Goal: Transaction & Acquisition: Download file/media

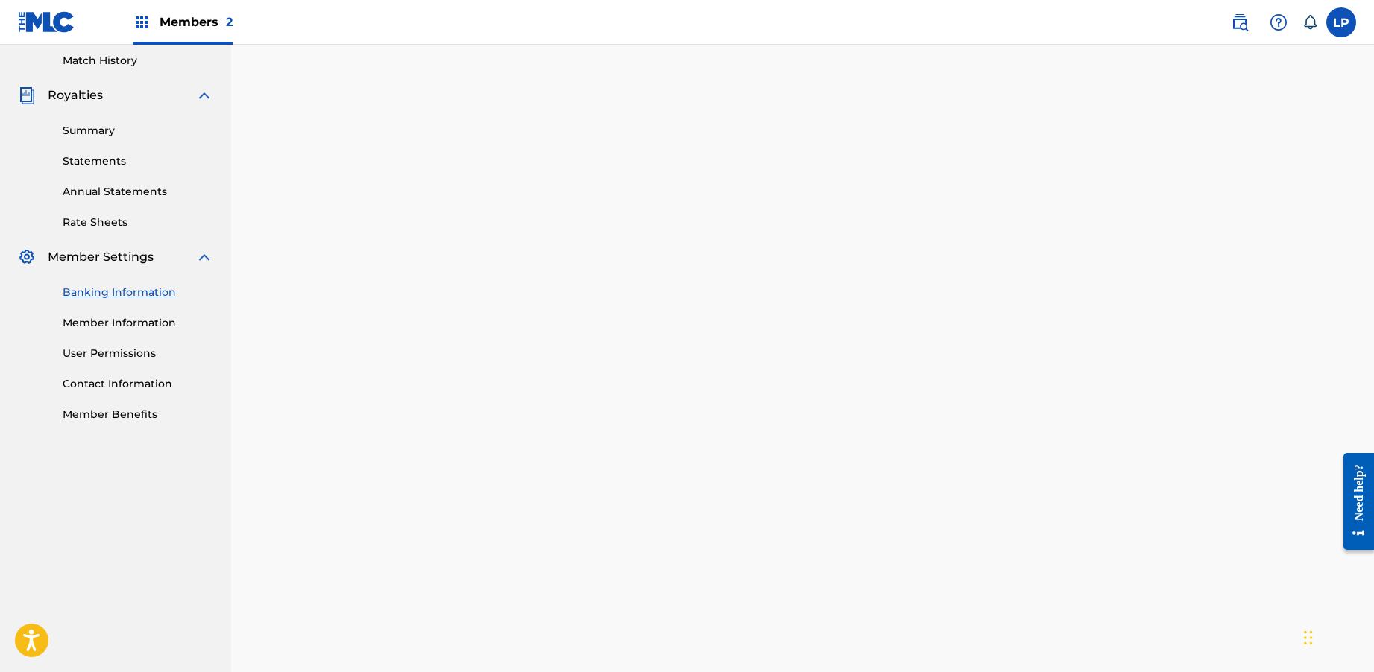
click at [101, 161] on link "Statements" at bounding box center [138, 162] width 151 height 16
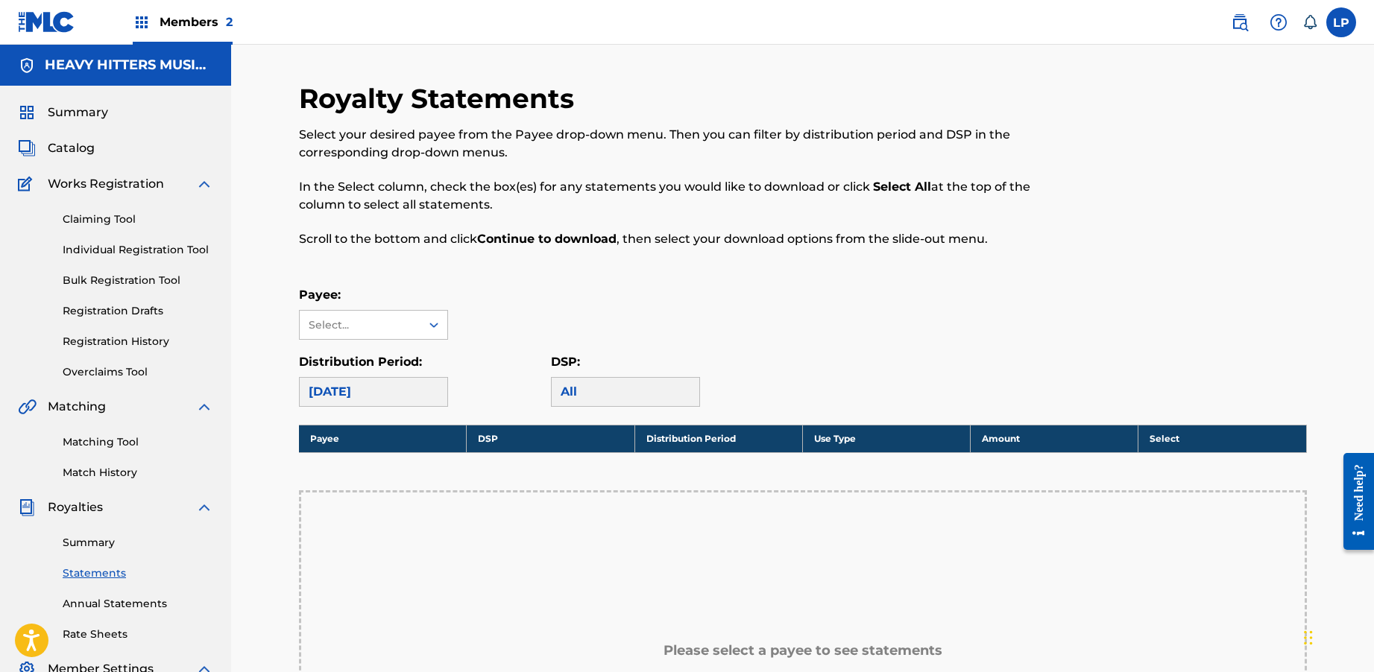
click at [426, 347] on div "Payee: Select... Distribution Period: [DATE] DSP: All" at bounding box center [803, 346] width 1008 height 121
click at [421, 335] on div at bounding box center [433, 325] width 27 height 27
click at [393, 214] on div "Select your desired payee from the Payee drop-down menu. Then you can filter by…" at bounding box center [687, 187] width 776 height 122
click at [212, 25] on span "Members 2" at bounding box center [196, 21] width 73 height 17
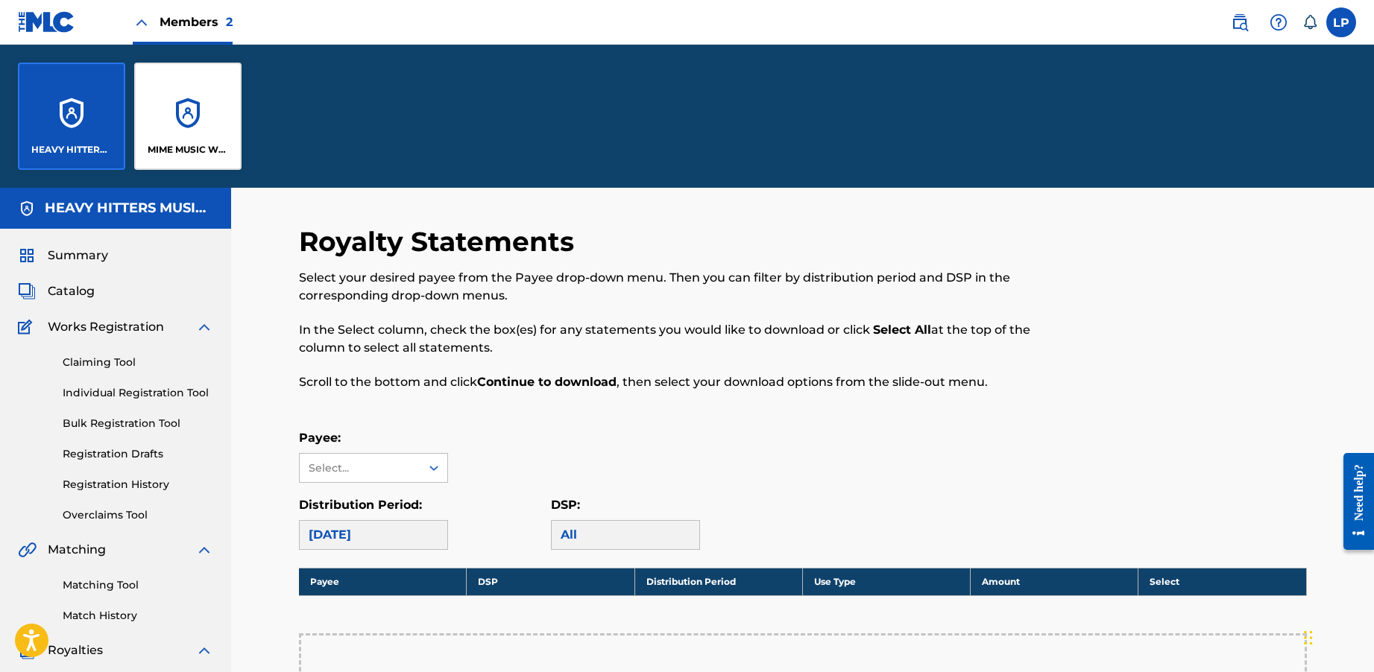
click at [160, 110] on div "MIME MUSIC WORLDWIDE" at bounding box center [187, 116] width 107 height 107
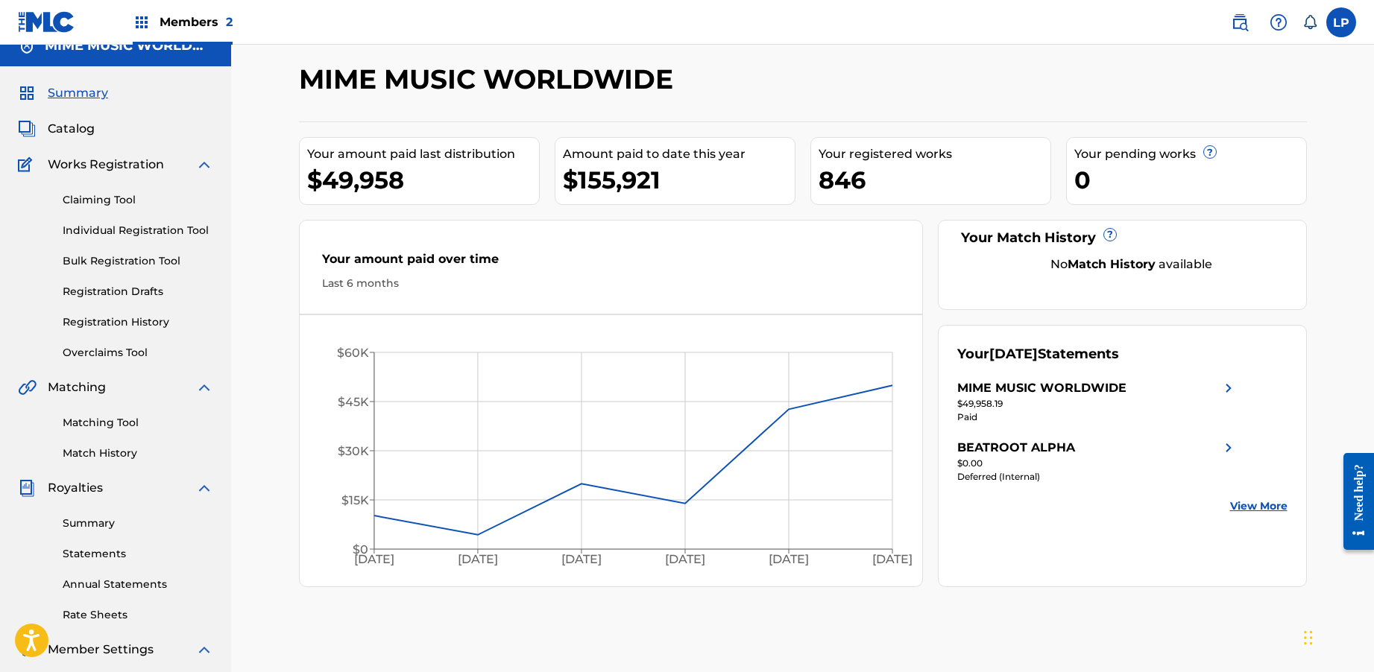
scroll to position [29, 0]
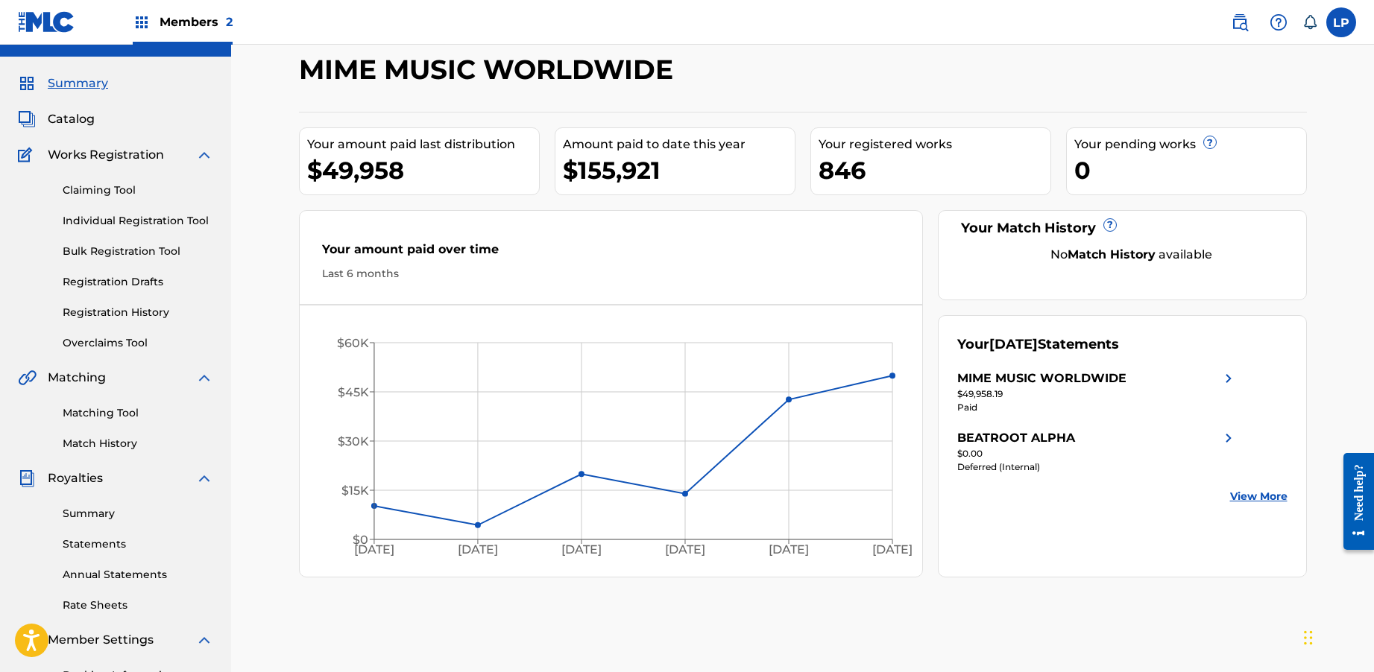
click at [157, 549] on link "Statements" at bounding box center [138, 545] width 151 height 16
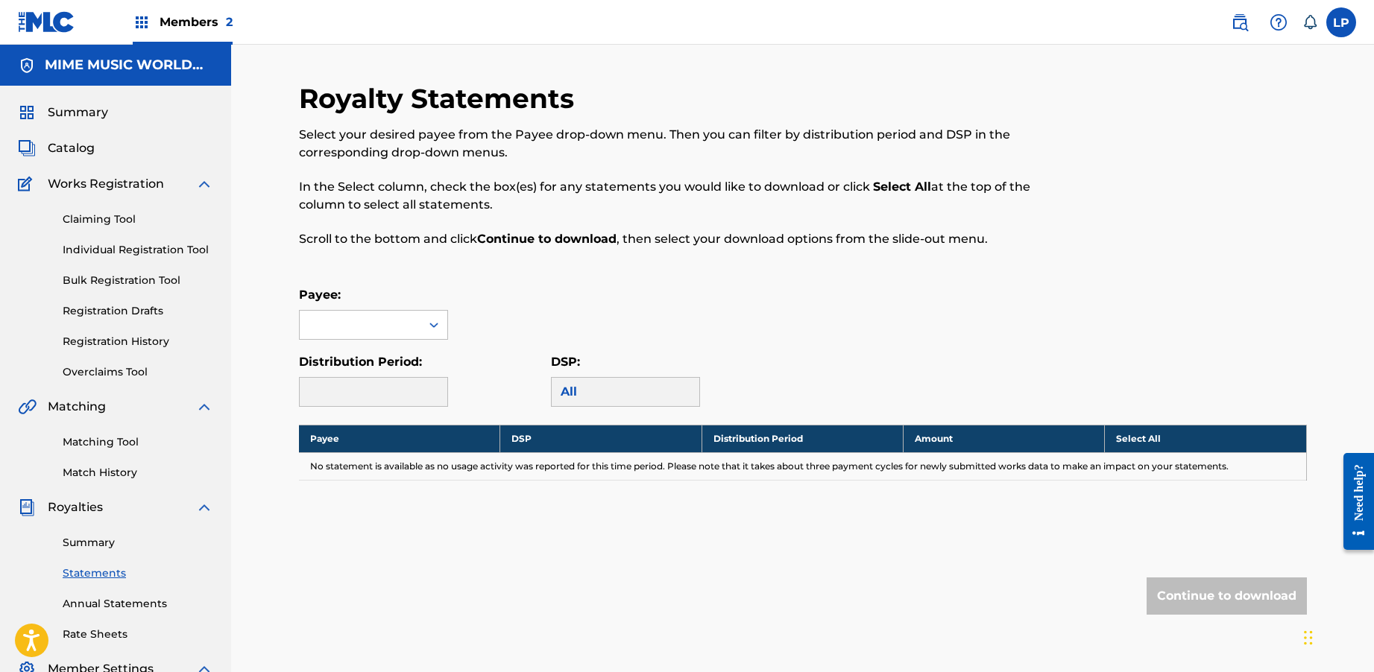
scroll to position [37, 0]
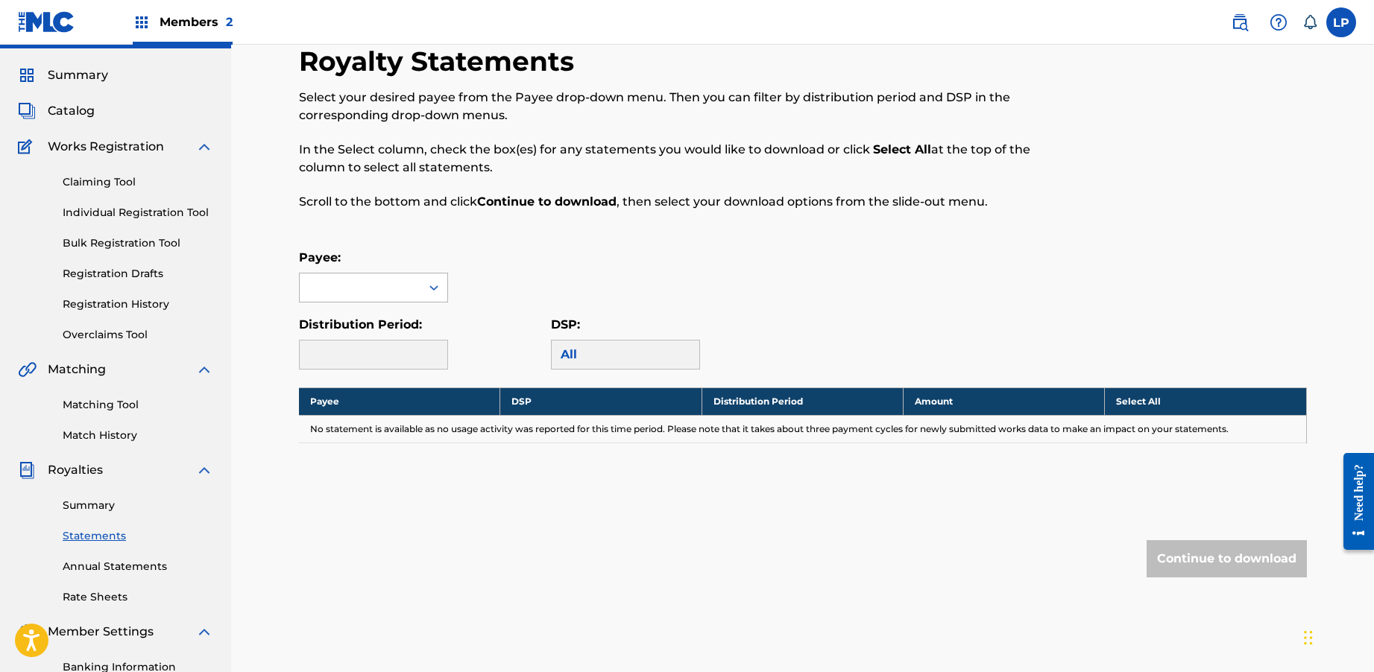
click at [431, 286] on icon at bounding box center [433, 287] width 9 height 5
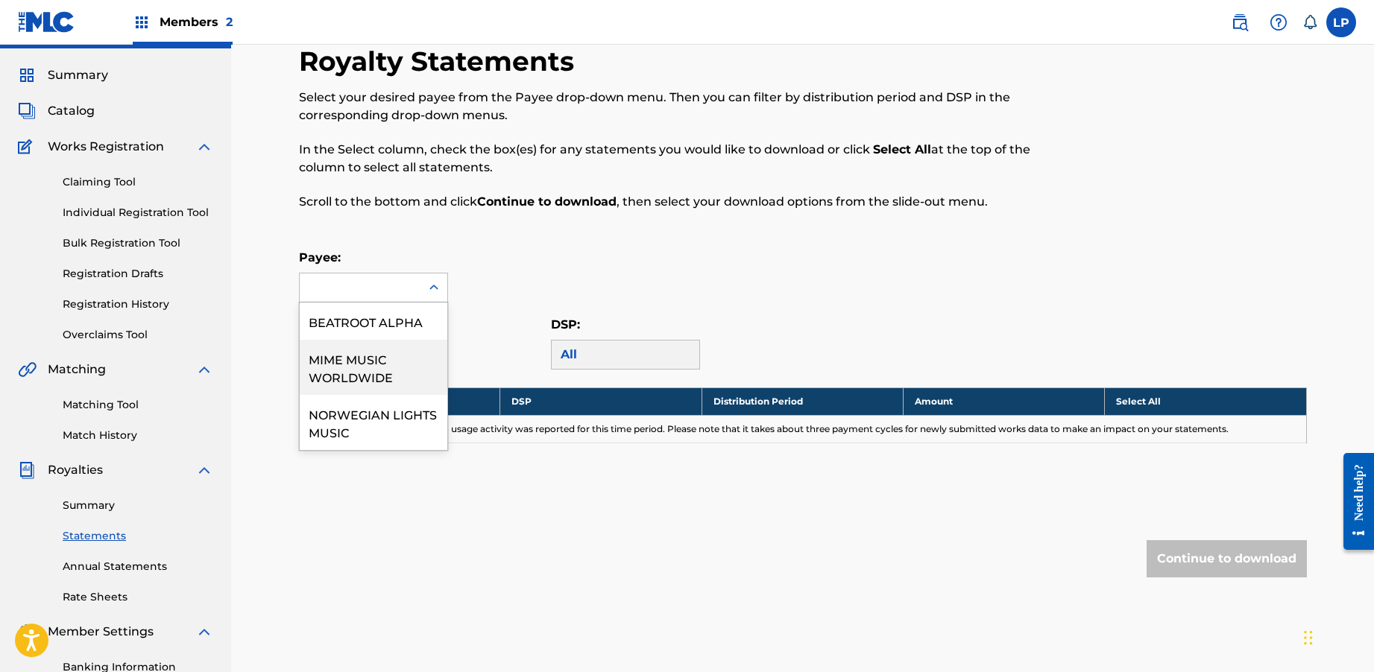
click at [402, 360] on div "MIME MUSIC WORLDWIDE" at bounding box center [374, 367] width 148 height 55
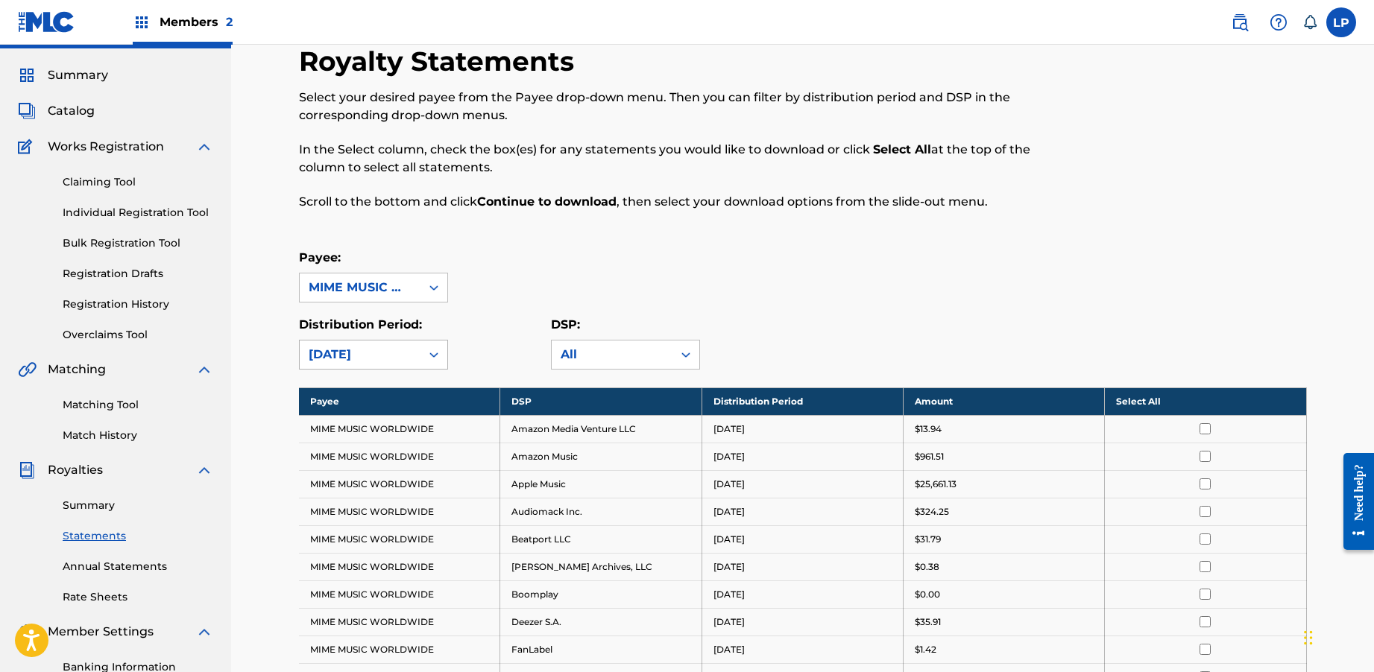
click at [403, 364] on div "[DATE]" at bounding box center [360, 355] width 121 height 28
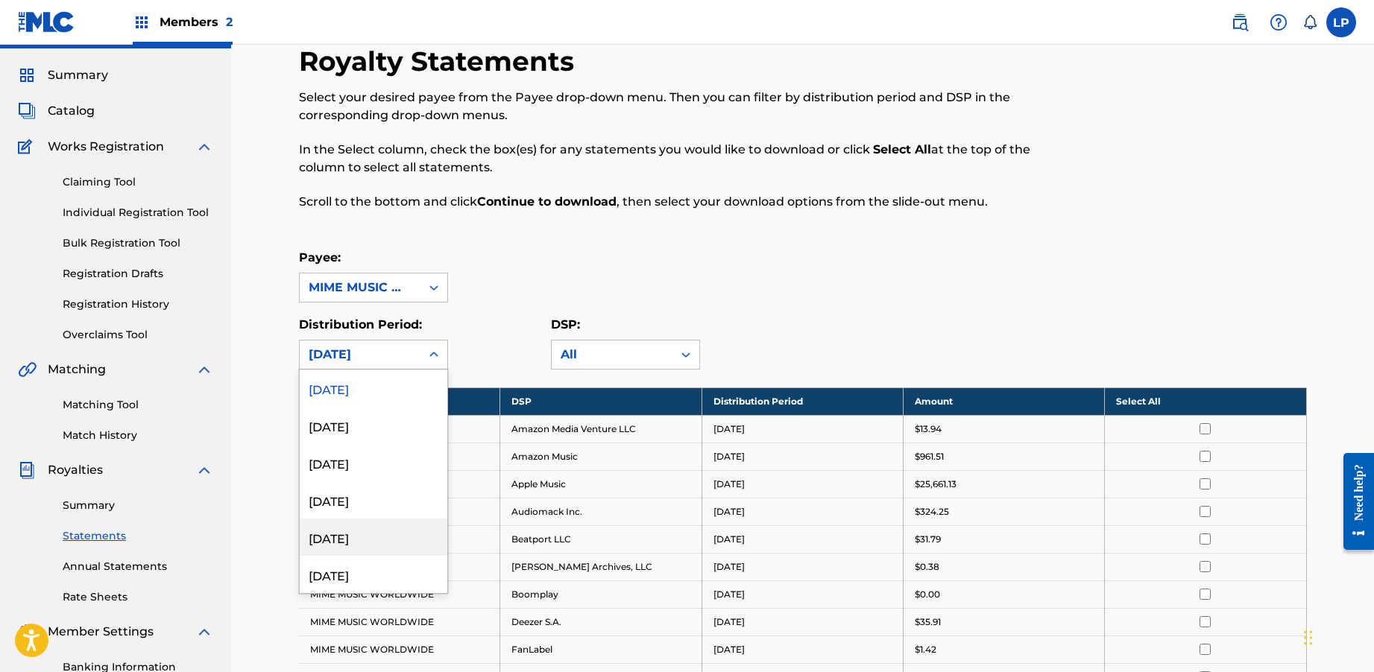
click at [397, 531] on div "[DATE]" at bounding box center [374, 537] width 148 height 37
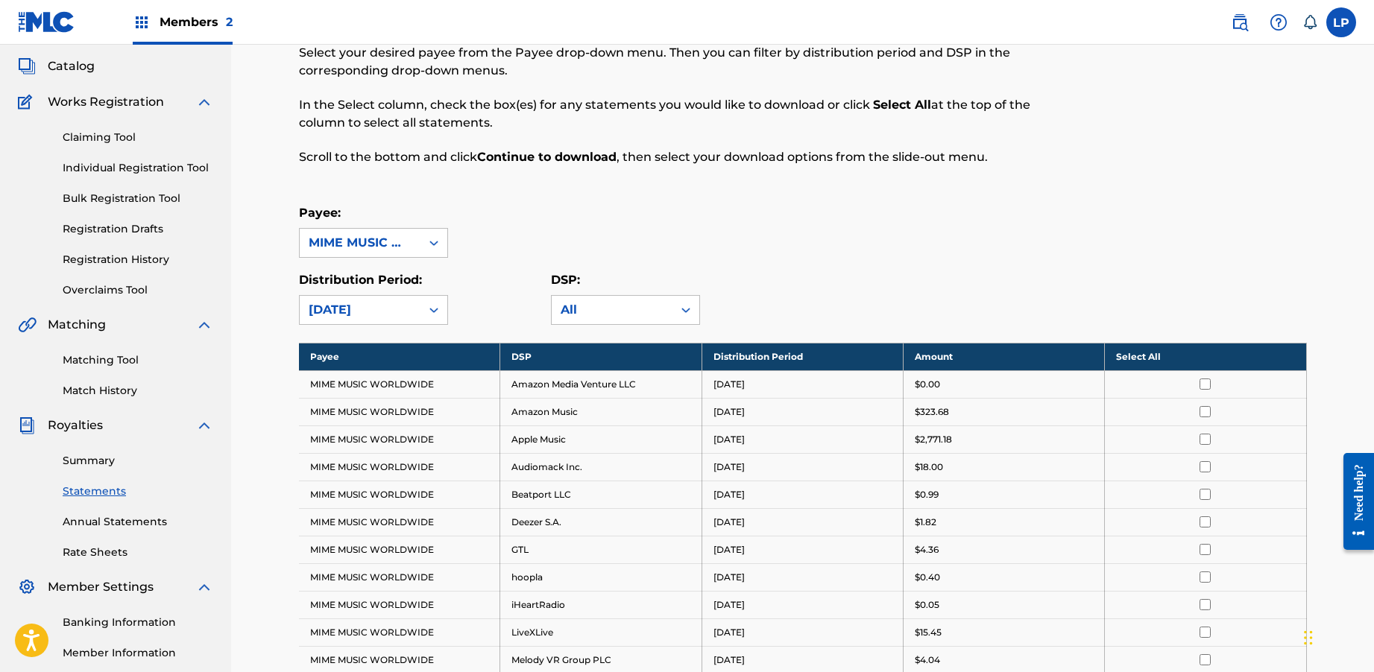
scroll to position [135, 0]
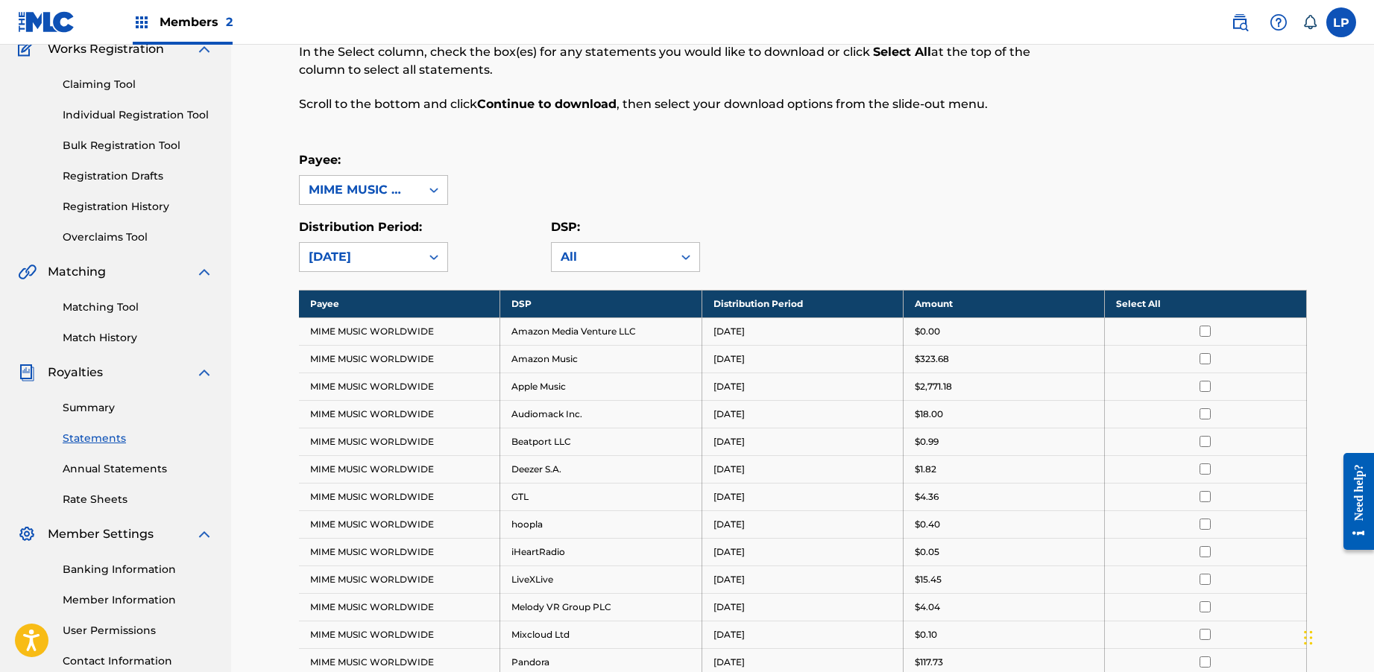
click at [1175, 292] on th "Select All" at bounding box center [1205, 304] width 201 height 28
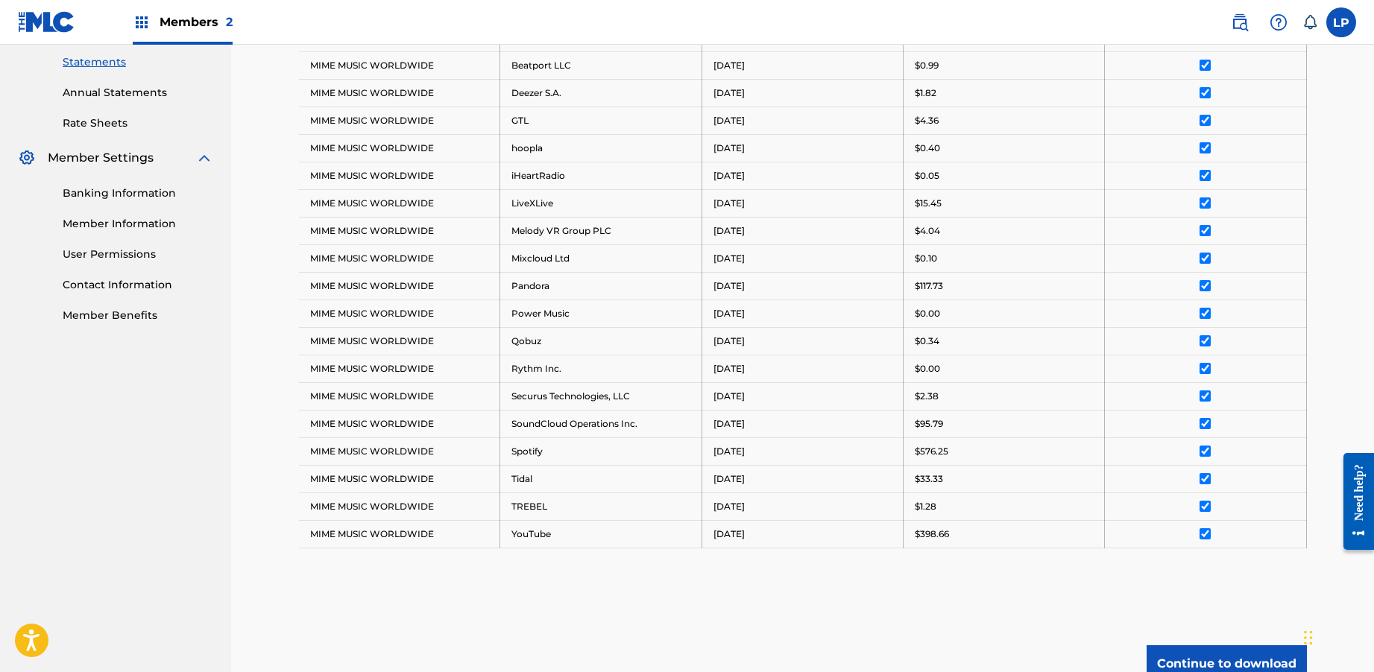
scroll to position [653, 0]
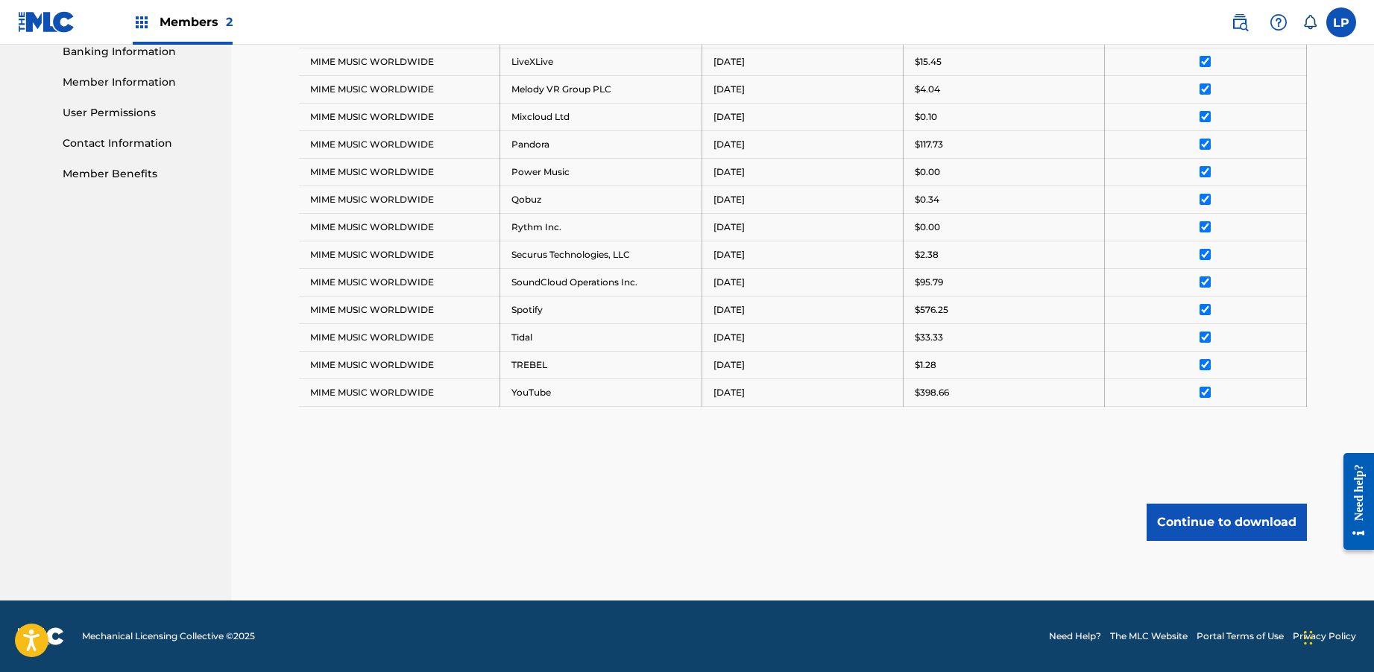
click at [1202, 523] on button "Continue to download" at bounding box center [1226, 522] width 160 height 37
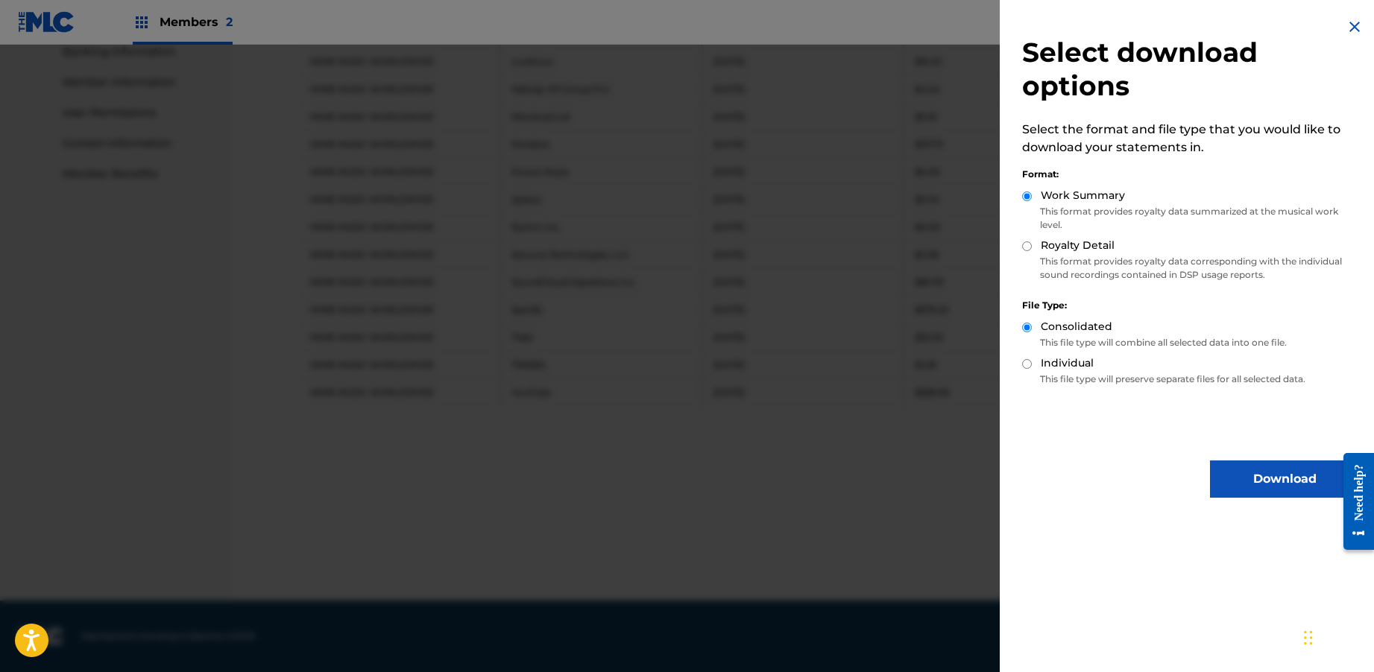
click at [856, 486] on div at bounding box center [687, 381] width 1374 height 672
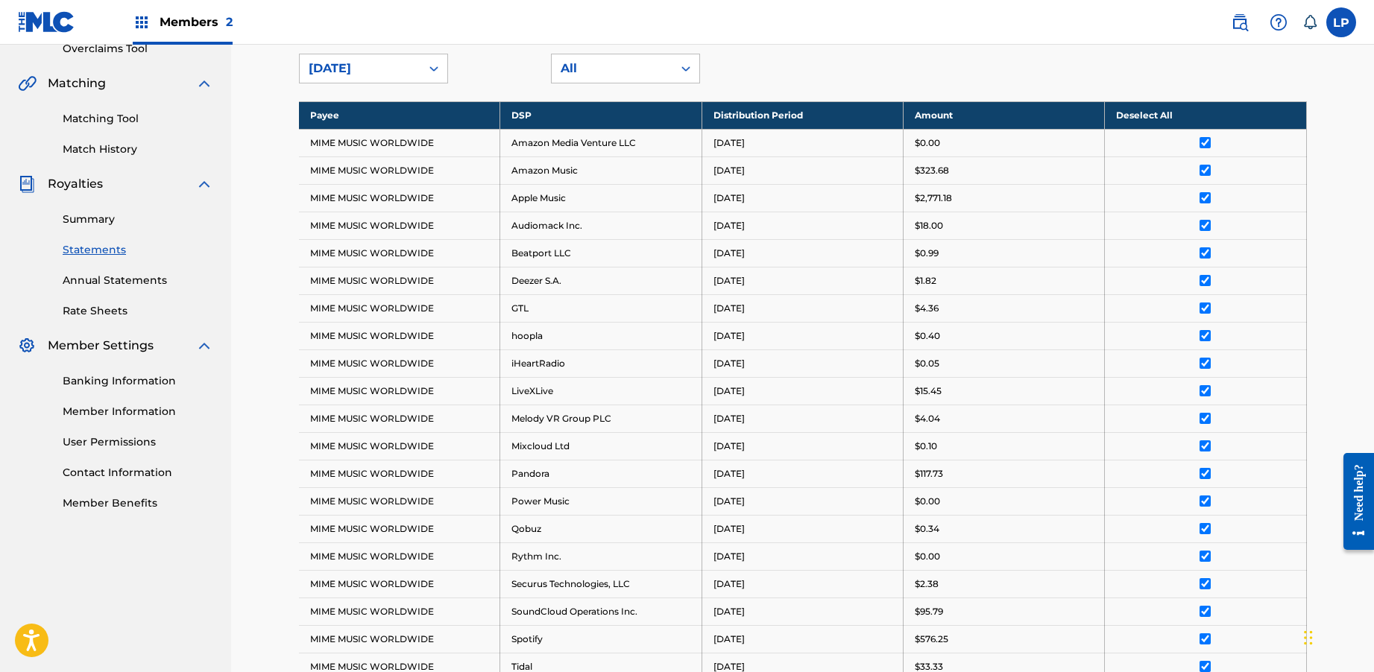
scroll to position [75, 0]
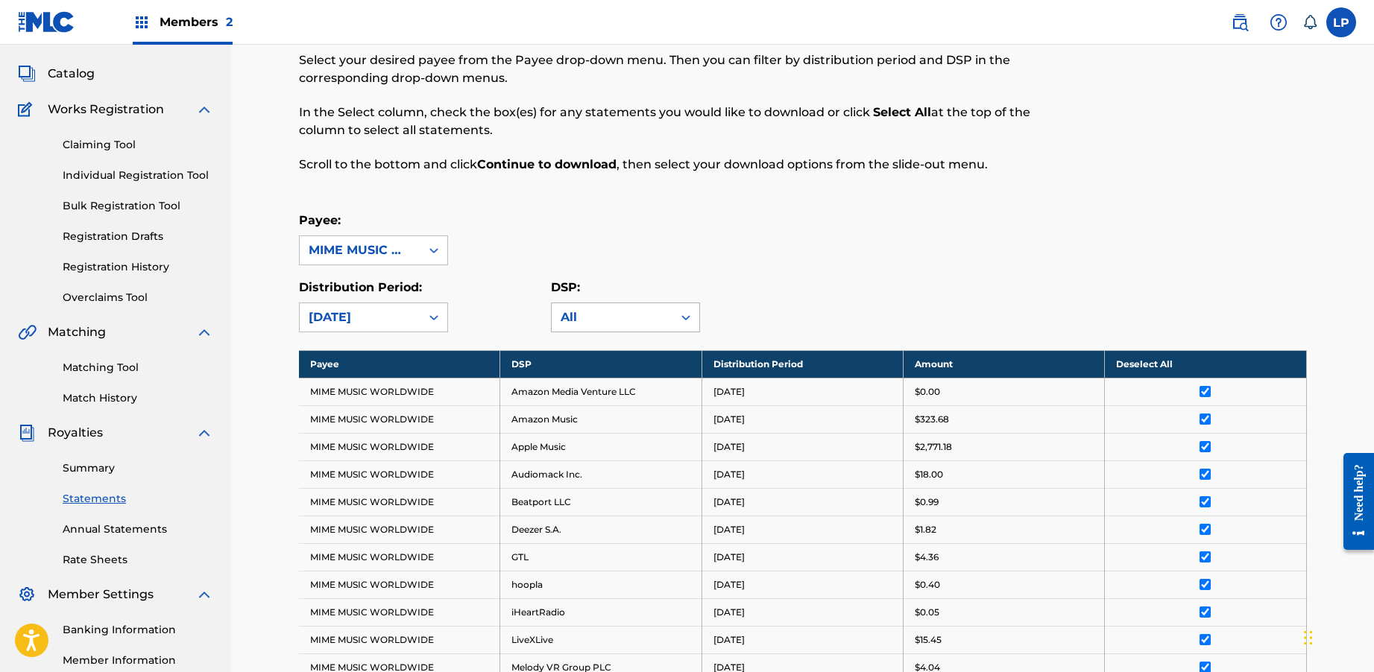
click at [614, 318] on div "All" at bounding box center [611, 318] width 103 height 18
click at [765, 275] on div "Payee: MIME MUSIC WORLDWIDE Distribution Period: [DATE] DSP: All, 1 of 38. 38 r…" at bounding box center [803, 272] width 1008 height 121
click at [381, 248] on div "MIME MUSIC WORLDWIDE" at bounding box center [360, 250] width 103 height 18
click at [671, 200] on div "Royalty Statements Select your desired payee from the Payee drop-down menu. The…" at bounding box center [803, 593] width 1008 height 1172
click at [108, 473] on link "Summary" at bounding box center [138, 469] width 151 height 16
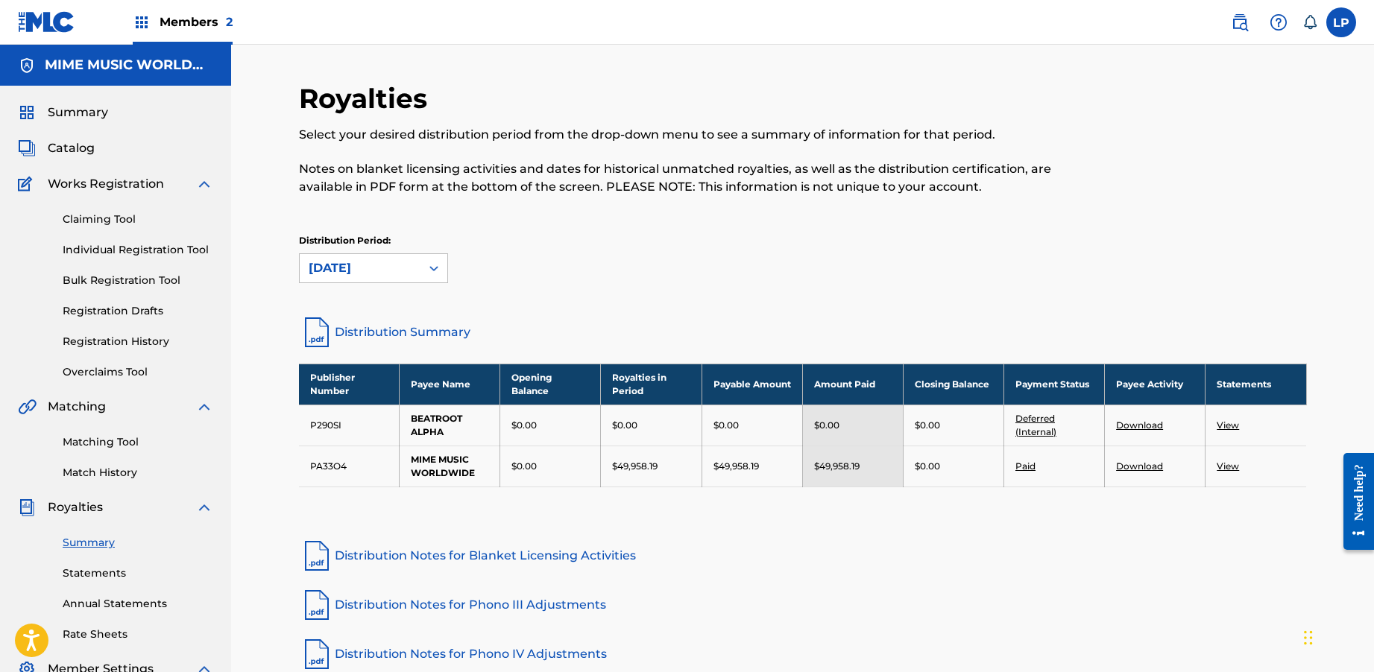
scroll to position [9, 0]
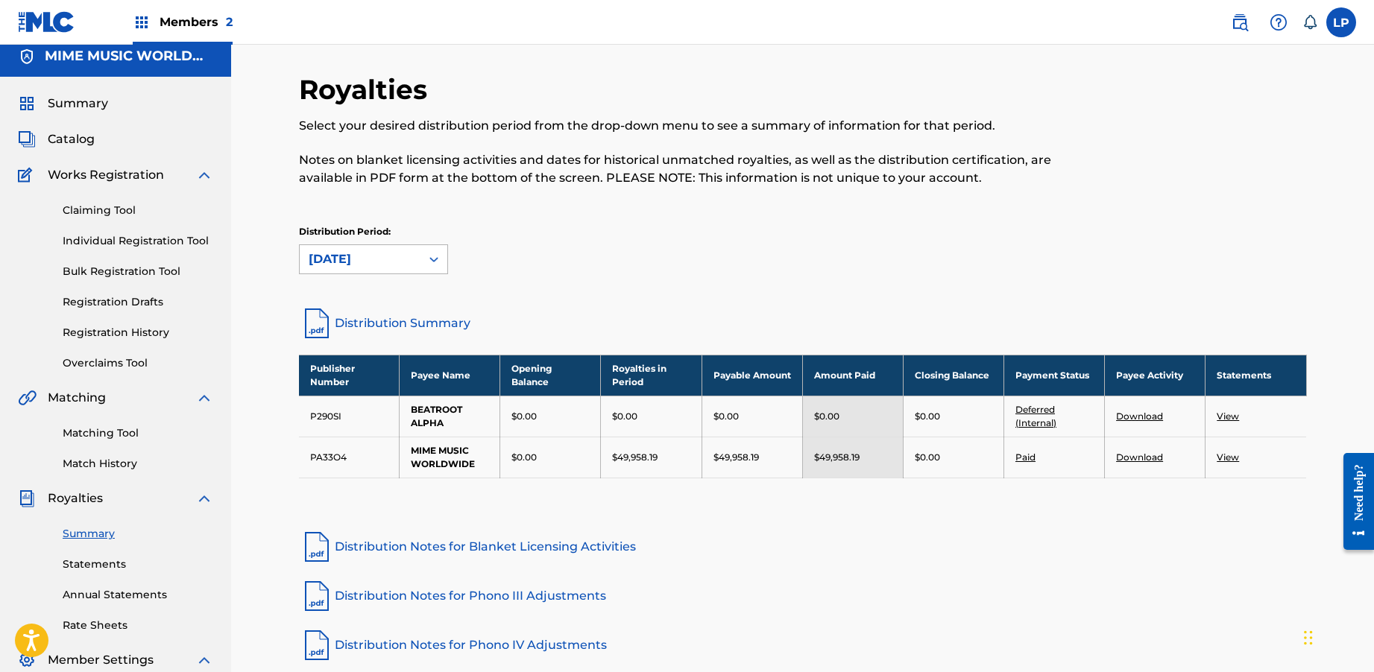
click at [423, 261] on div at bounding box center [433, 259] width 27 height 27
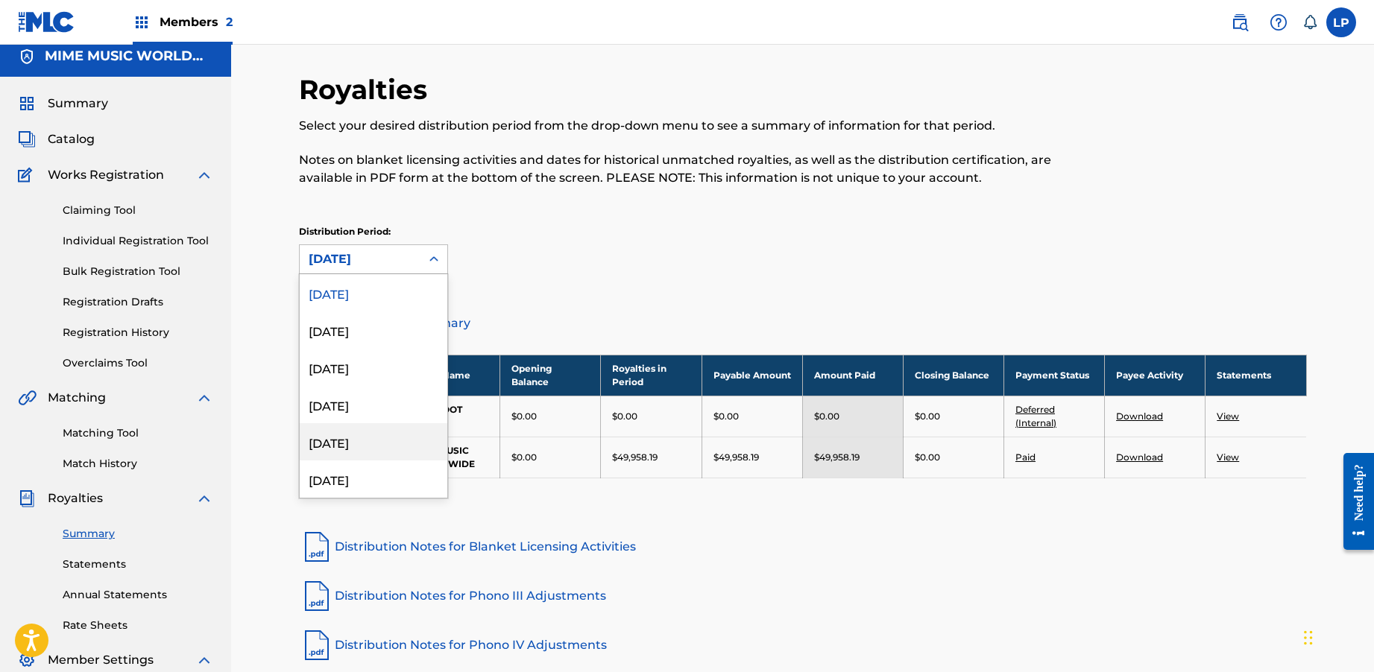
click at [388, 435] on div "[DATE]" at bounding box center [374, 441] width 148 height 37
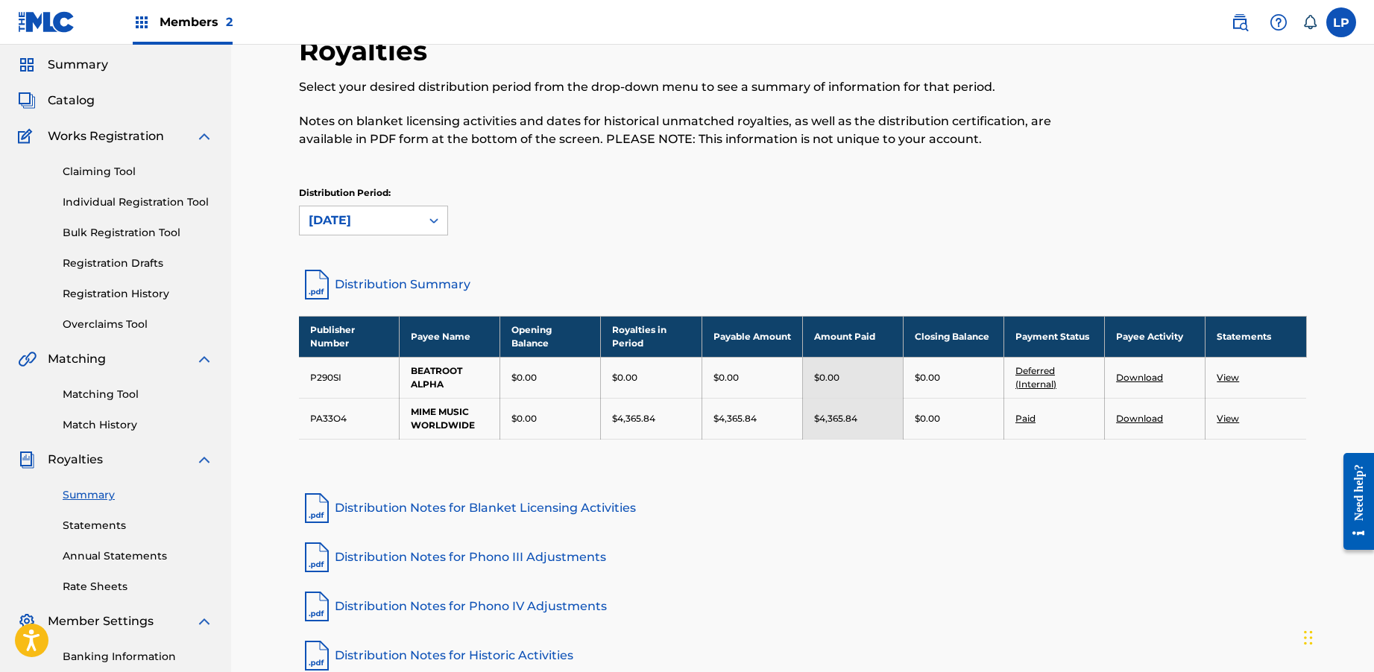
scroll to position [57, 0]
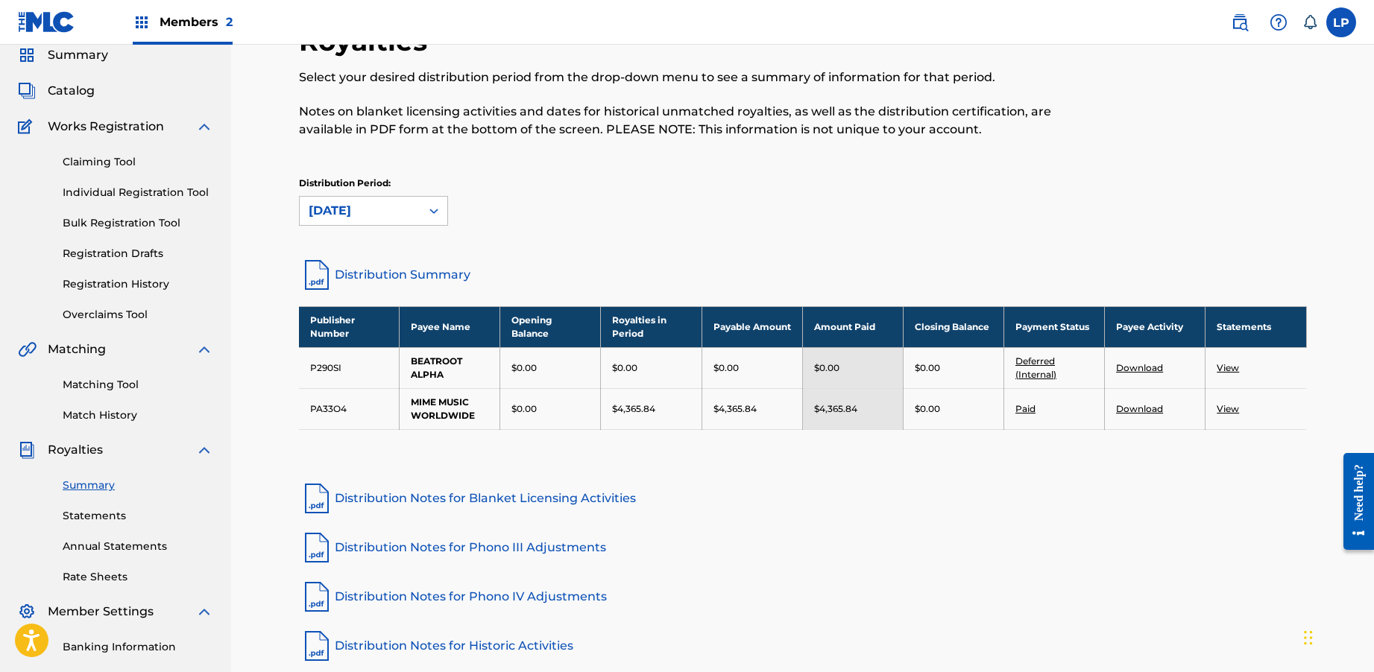
click at [1231, 409] on link "View" at bounding box center [1227, 408] width 22 height 11
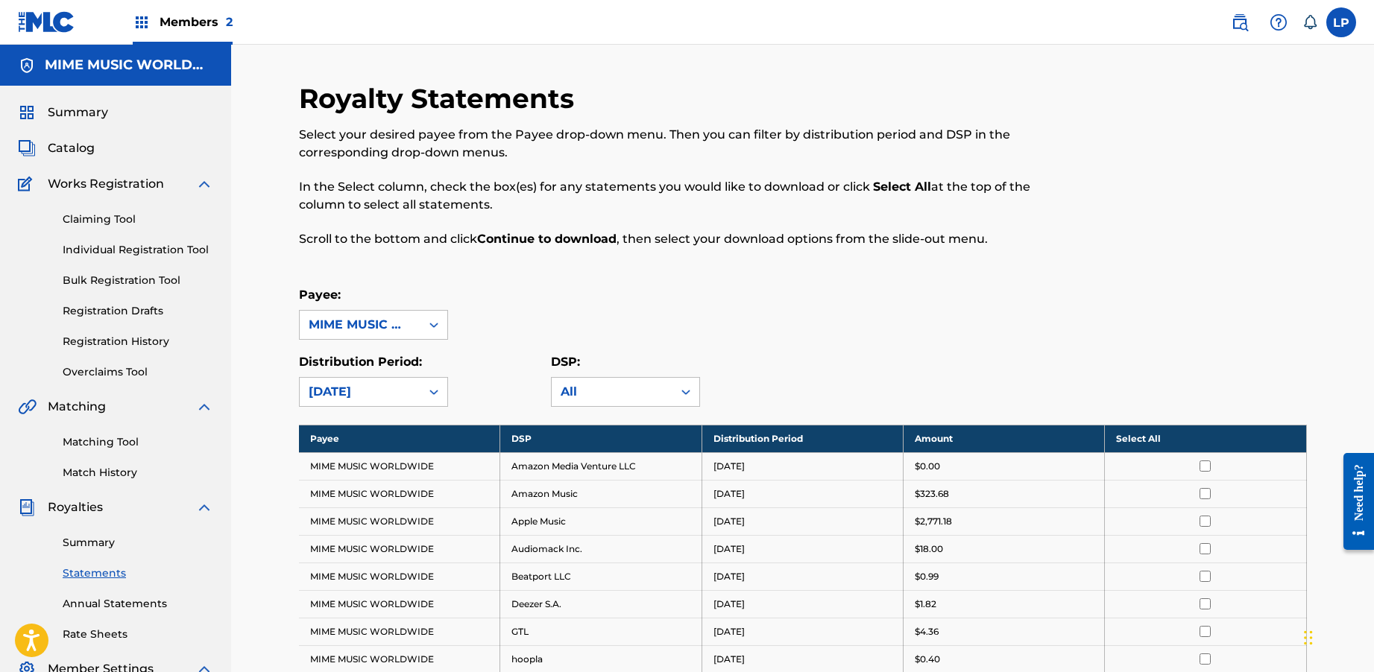
click at [1192, 429] on th "Select All" at bounding box center [1205, 439] width 201 height 28
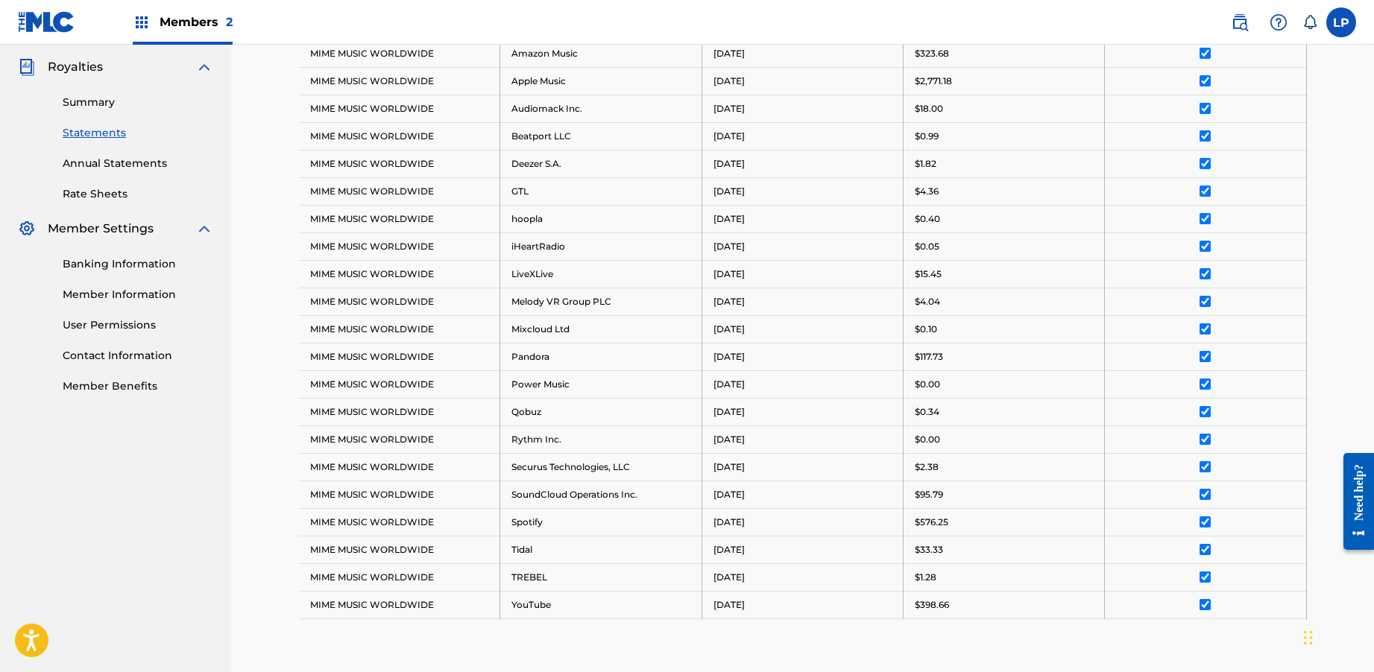
scroll to position [653, 0]
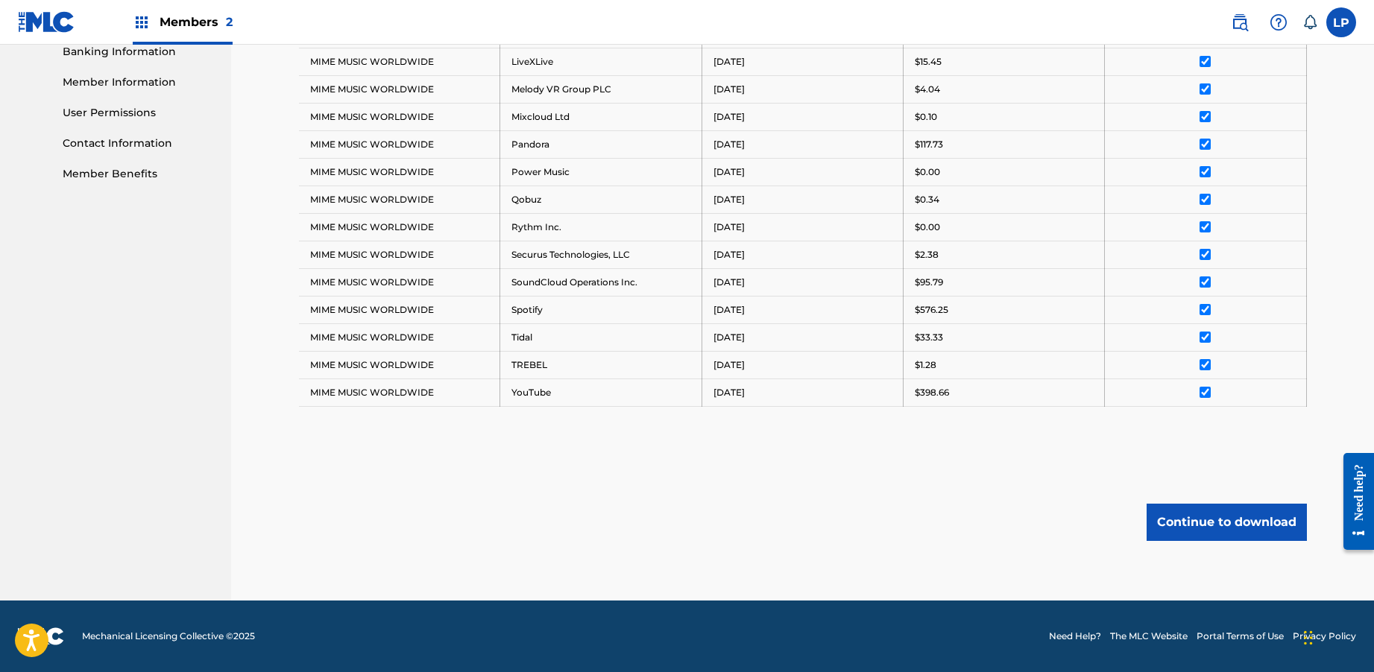
click at [1193, 505] on button "Continue to download" at bounding box center [1226, 522] width 160 height 37
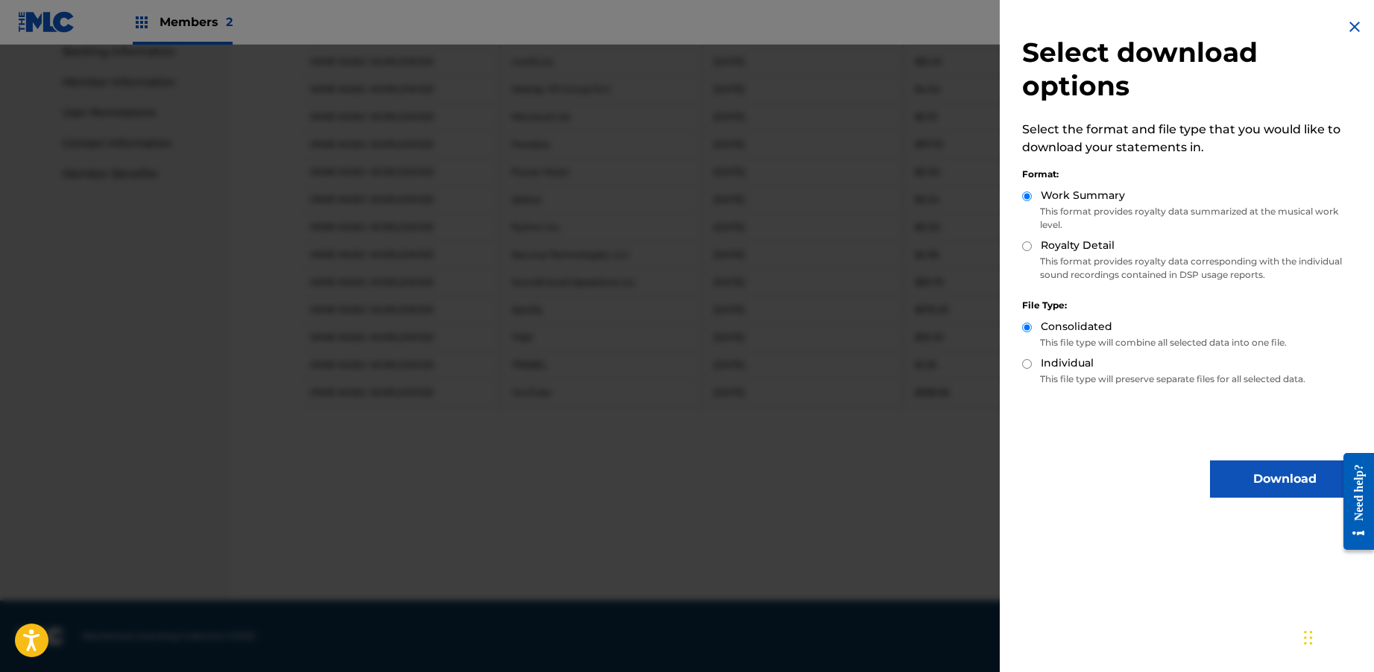
click at [1345, 25] on img at bounding box center [1354, 27] width 18 height 18
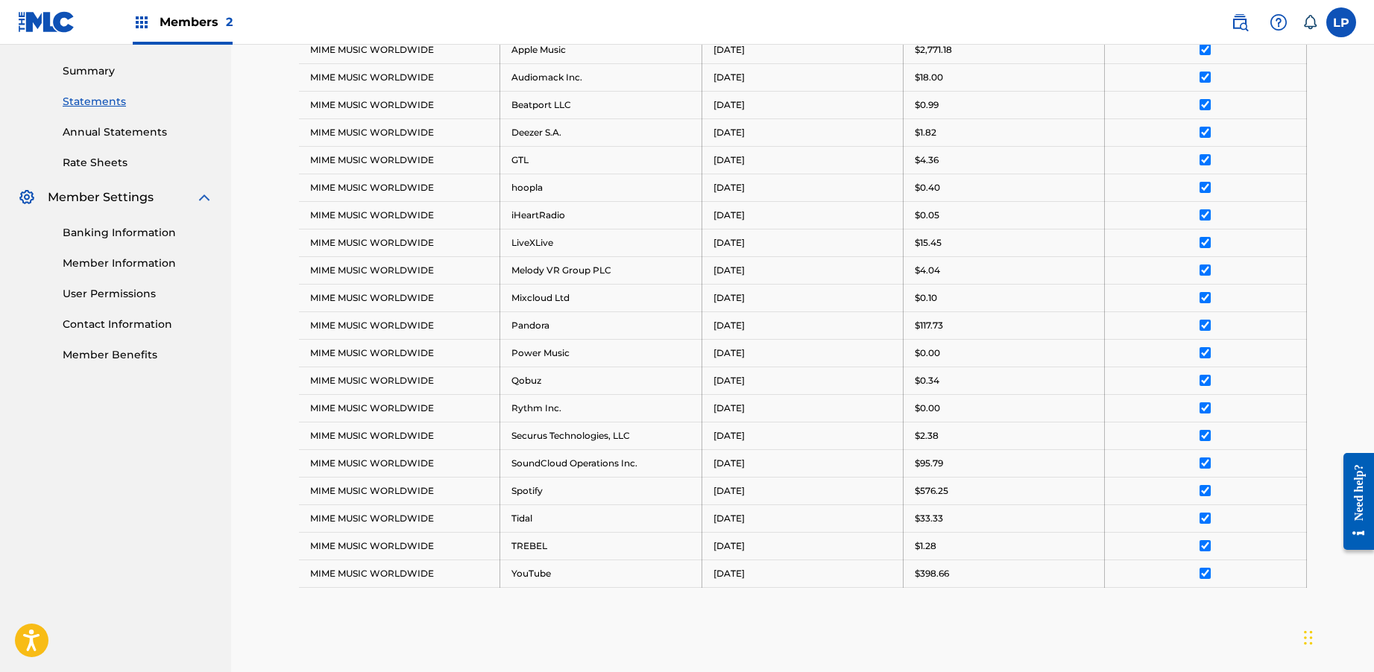
scroll to position [188, 0]
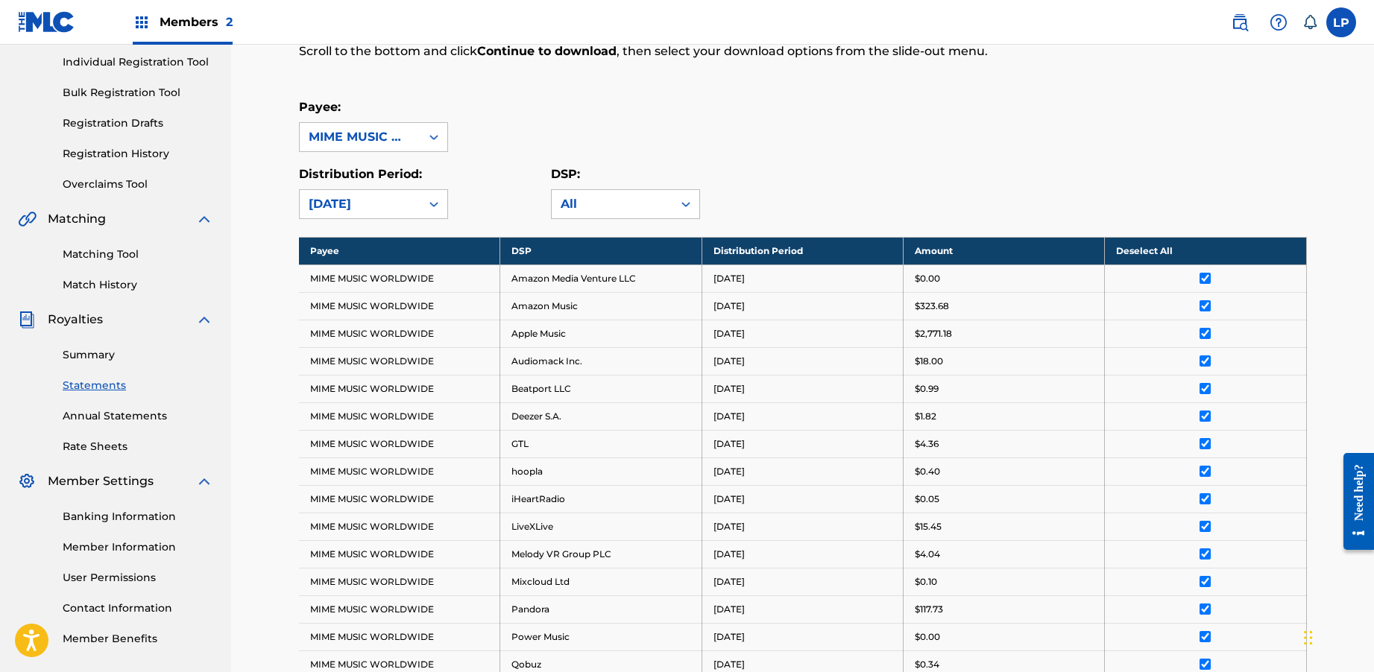
click at [107, 356] on link "Summary" at bounding box center [138, 355] width 151 height 16
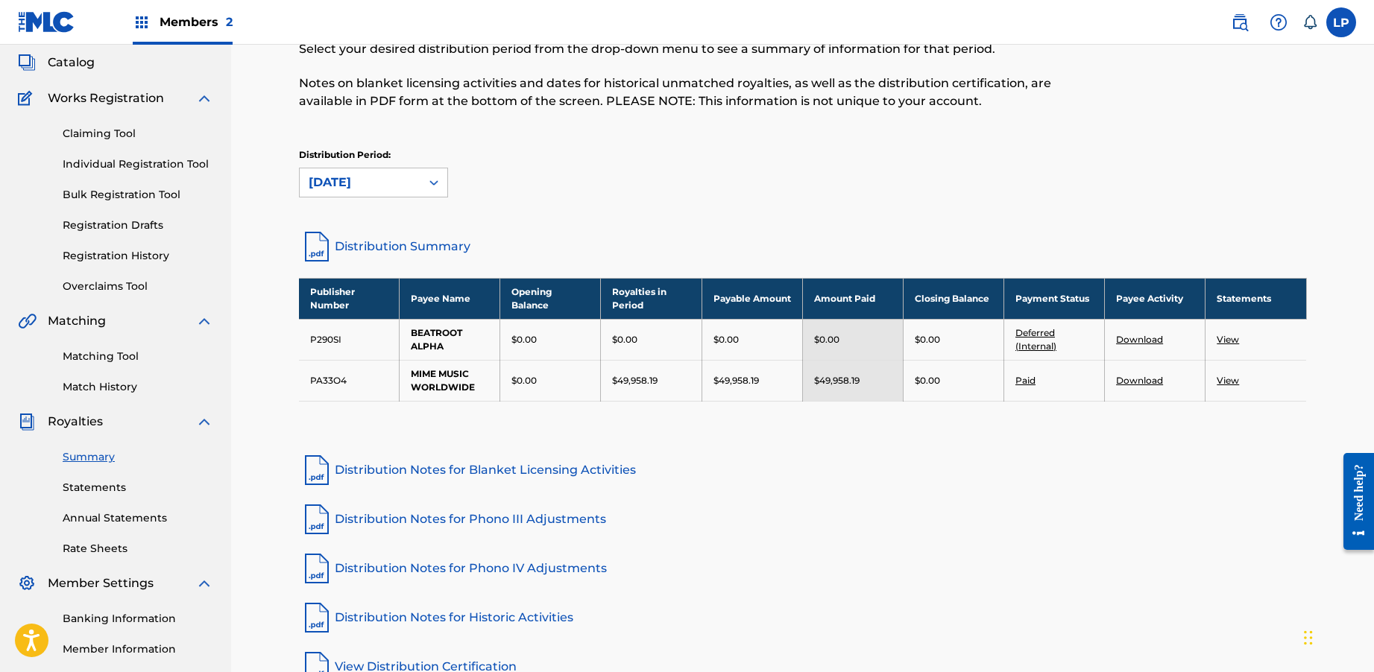
scroll to position [95, 0]
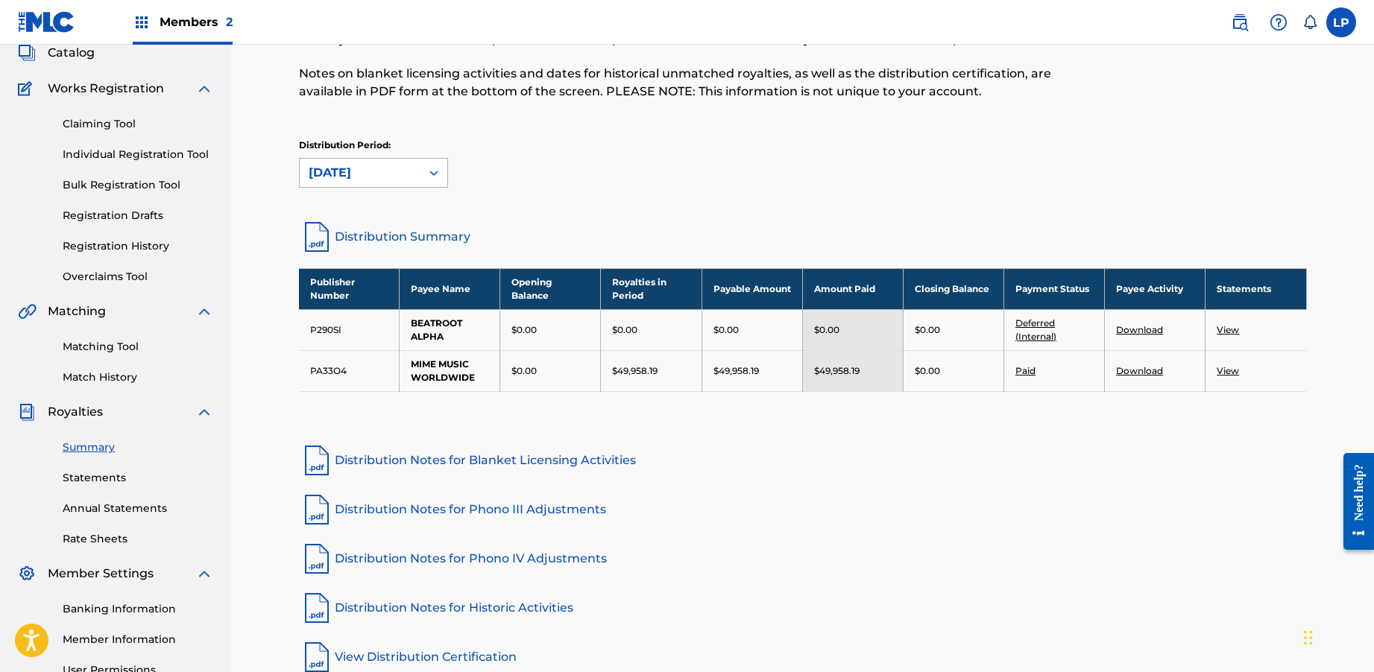
click at [409, 183] on div "[DATE]" at bounding box center [360, 173] width 121 height 28
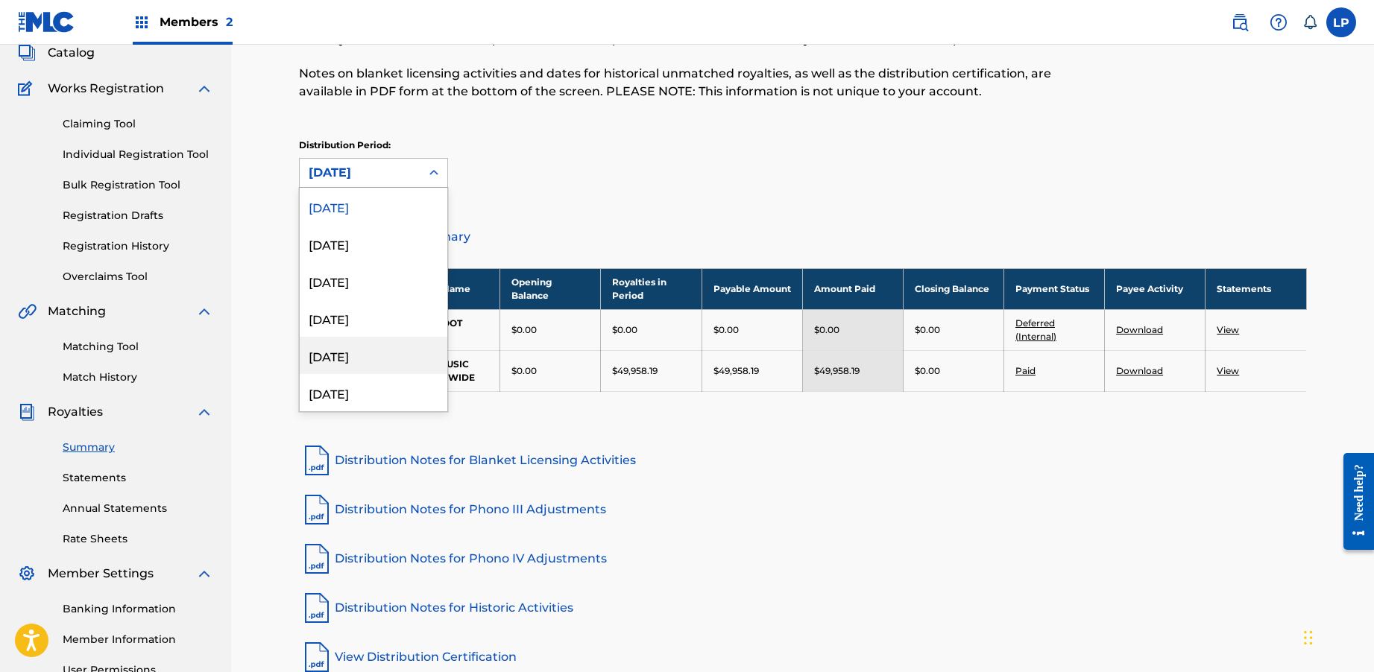
click at [407, 353] on div "[DATE]" at bounding box center [374, 355] width 148 height 37
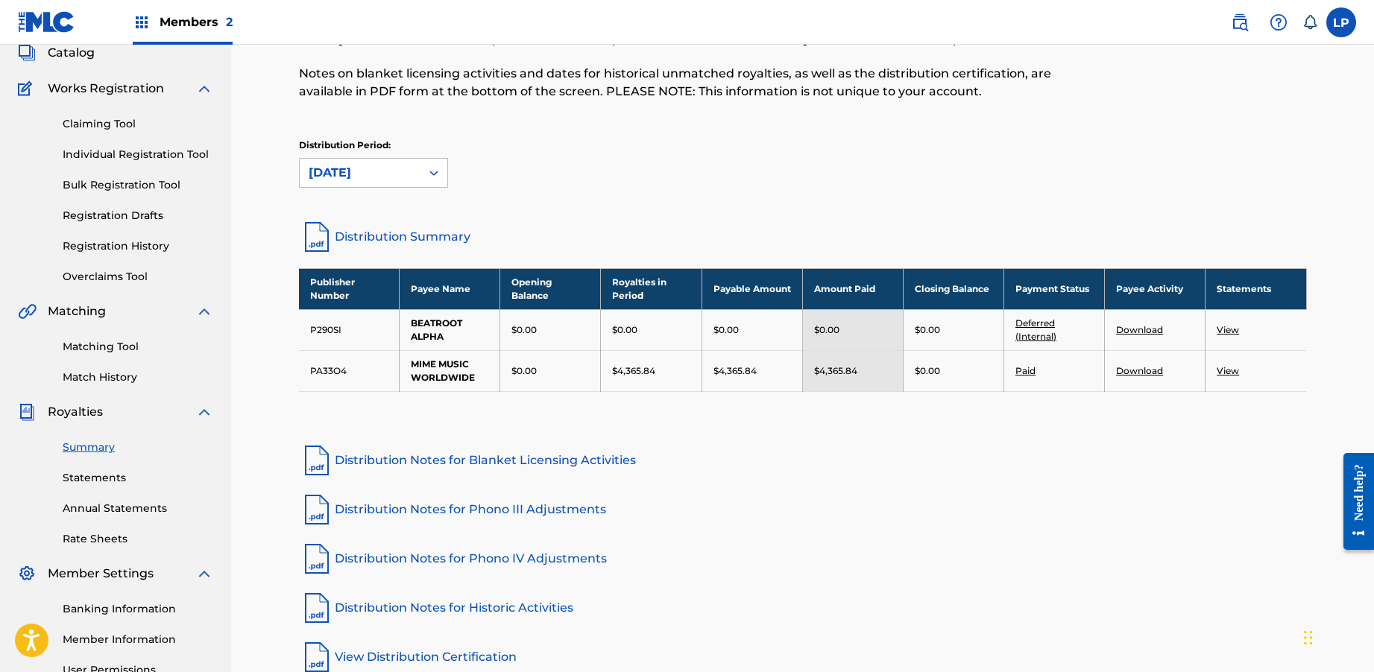
click at [1032, 370] on link "Paid" at bounding box center [1025, 370] width 20 height 11
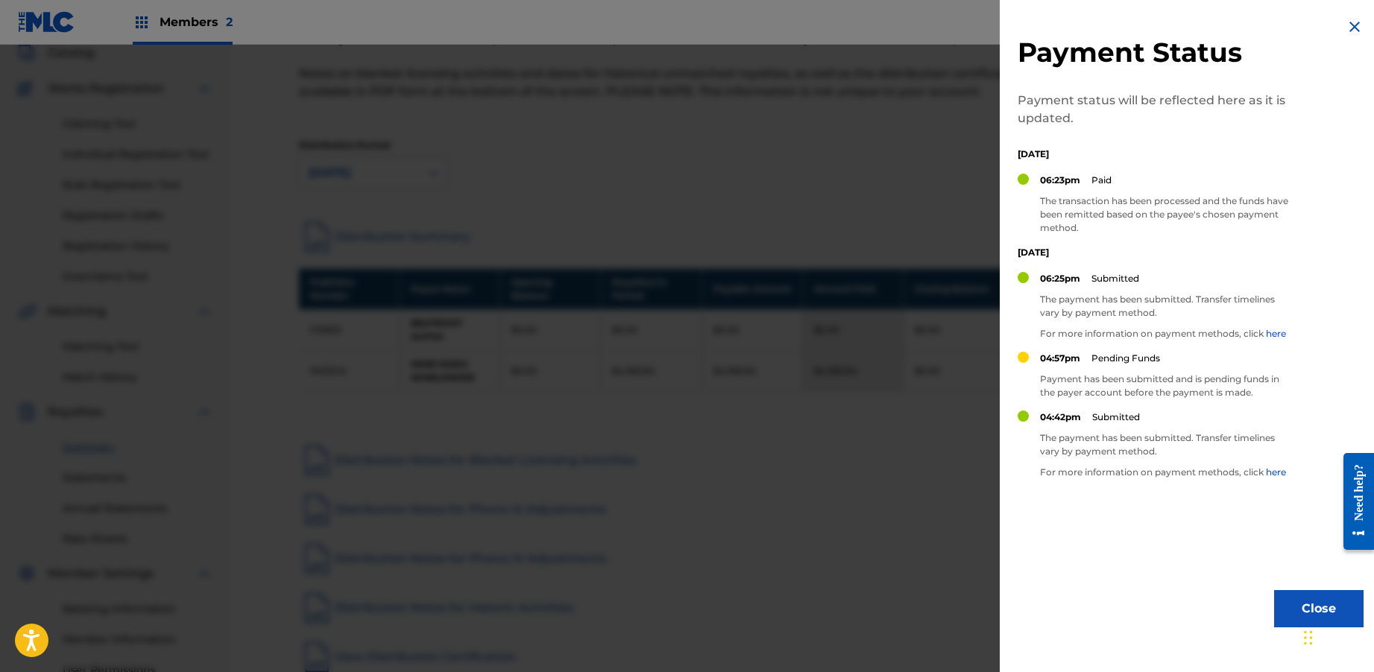
click at [1345, 31] on img at bounding box center [1354, 27] width 18 height 18
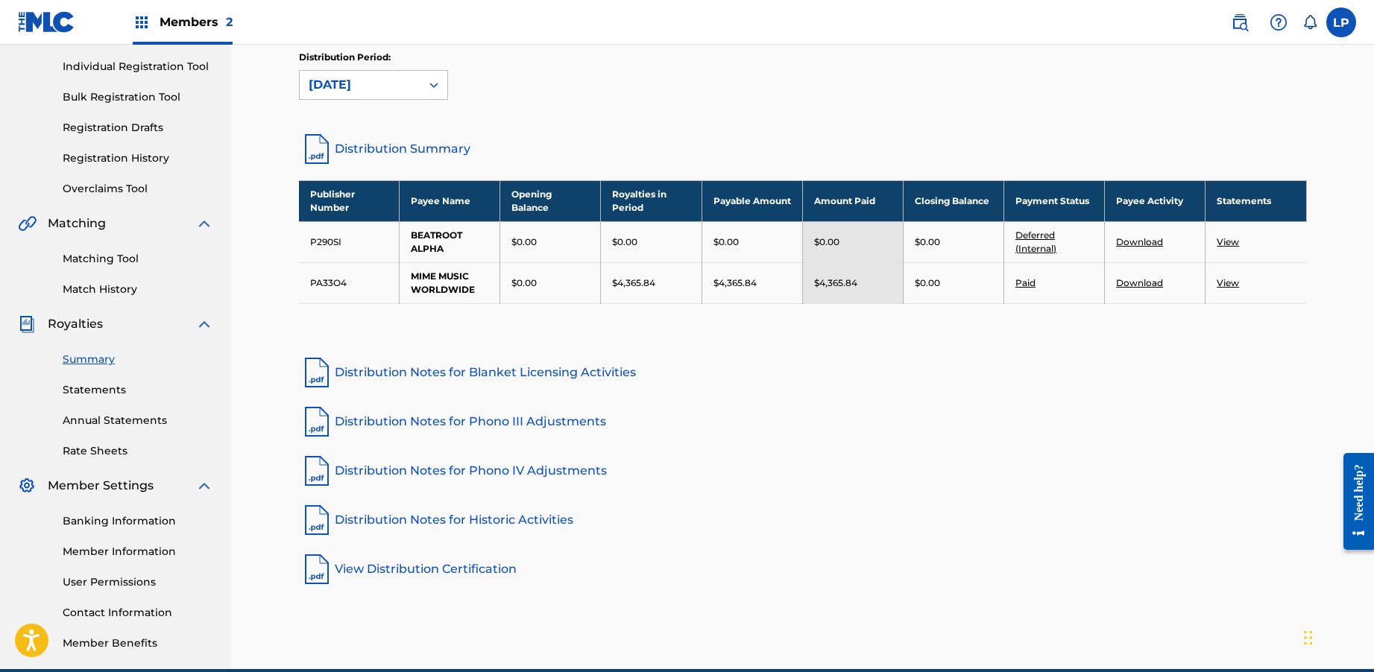
scroll to position [174, 0]
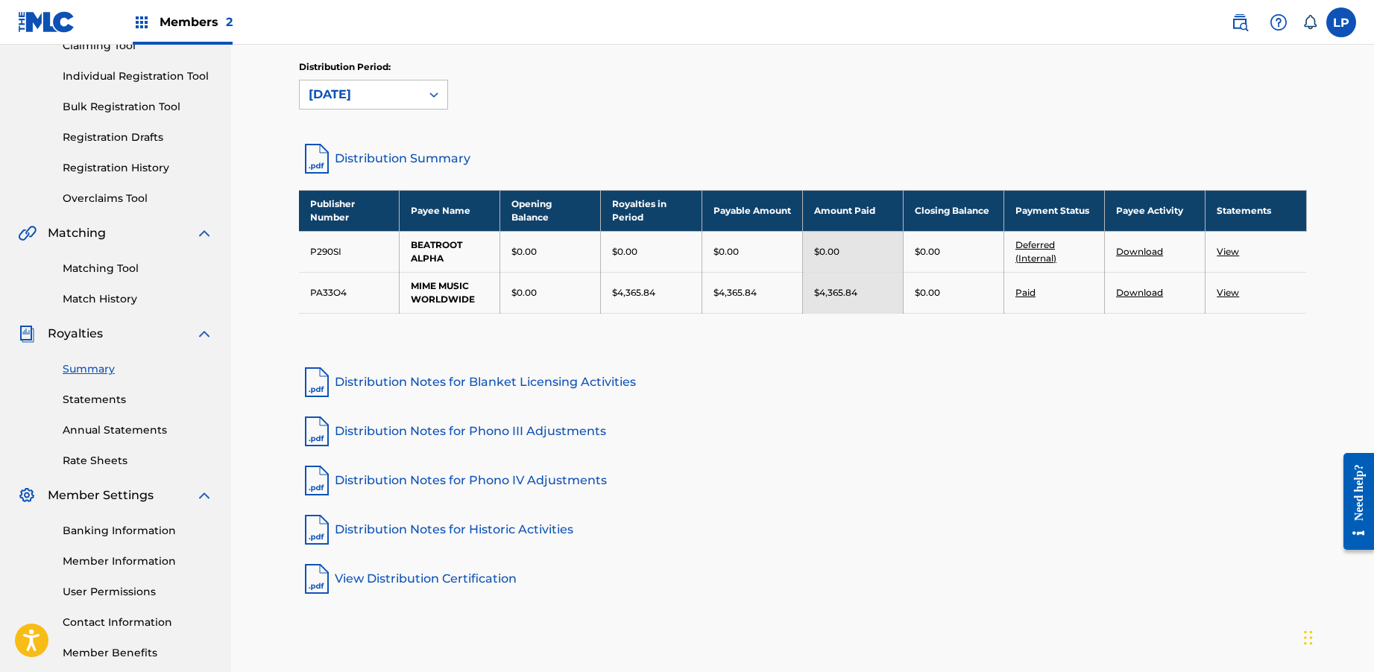
click at [98, 423] on link "Annual Statements" at bounding box center [138, 431] width 151 height 16
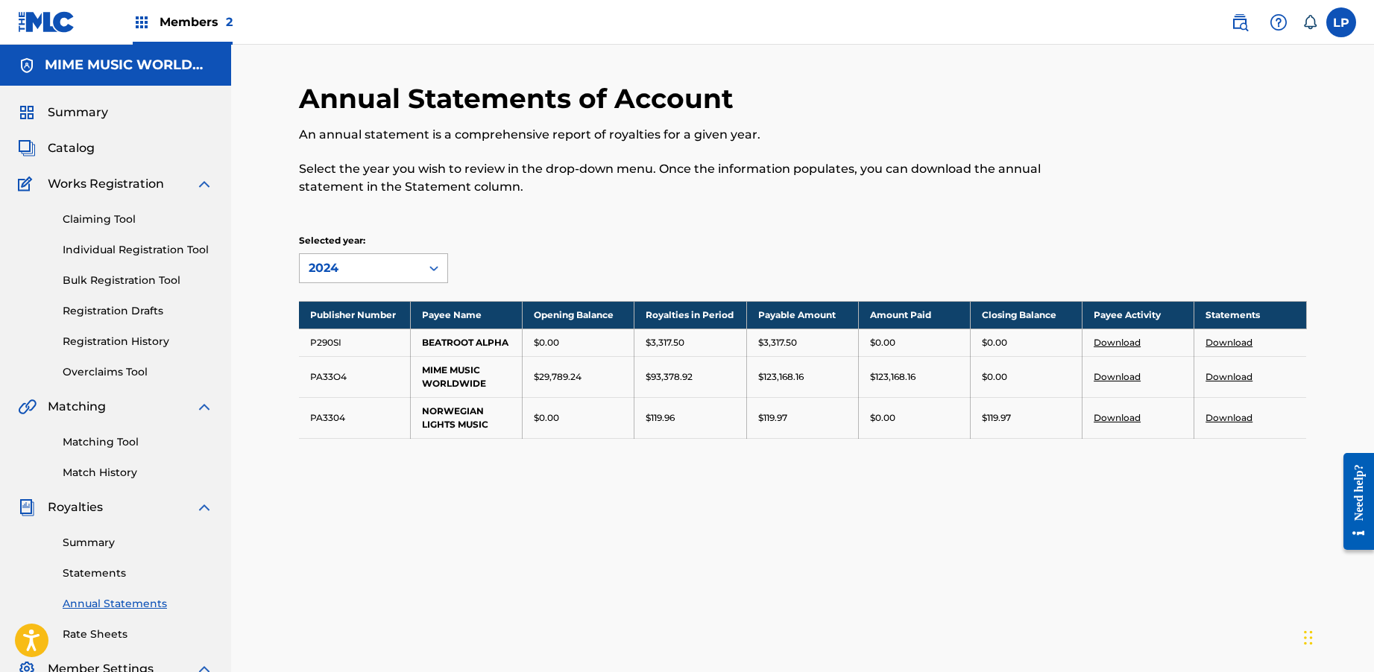
click at [340, 273] on div "2024" at bounding box center [360, 268] width 103 height 18
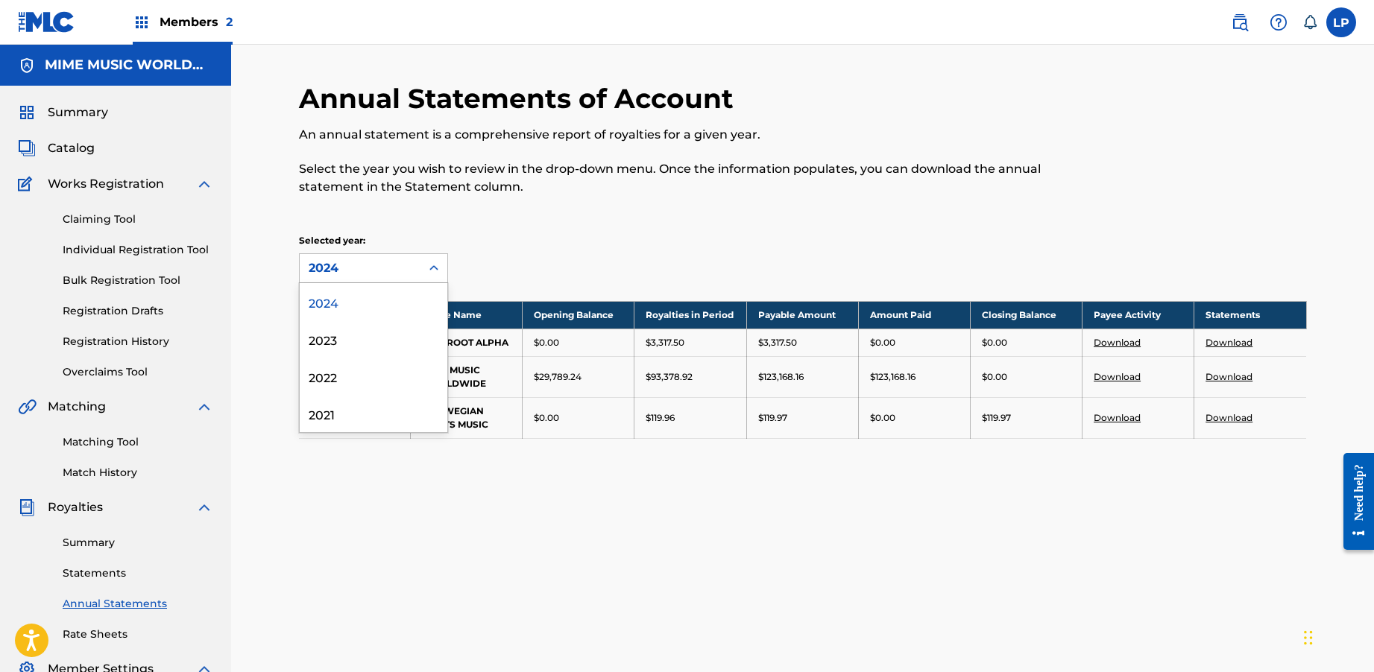
click at [459, 247] on div "Selected year: 2024, 1 of 4. 4 results available. Use Up and Down to choose opt…" at bounding box center [425, 258] width 252 height 49
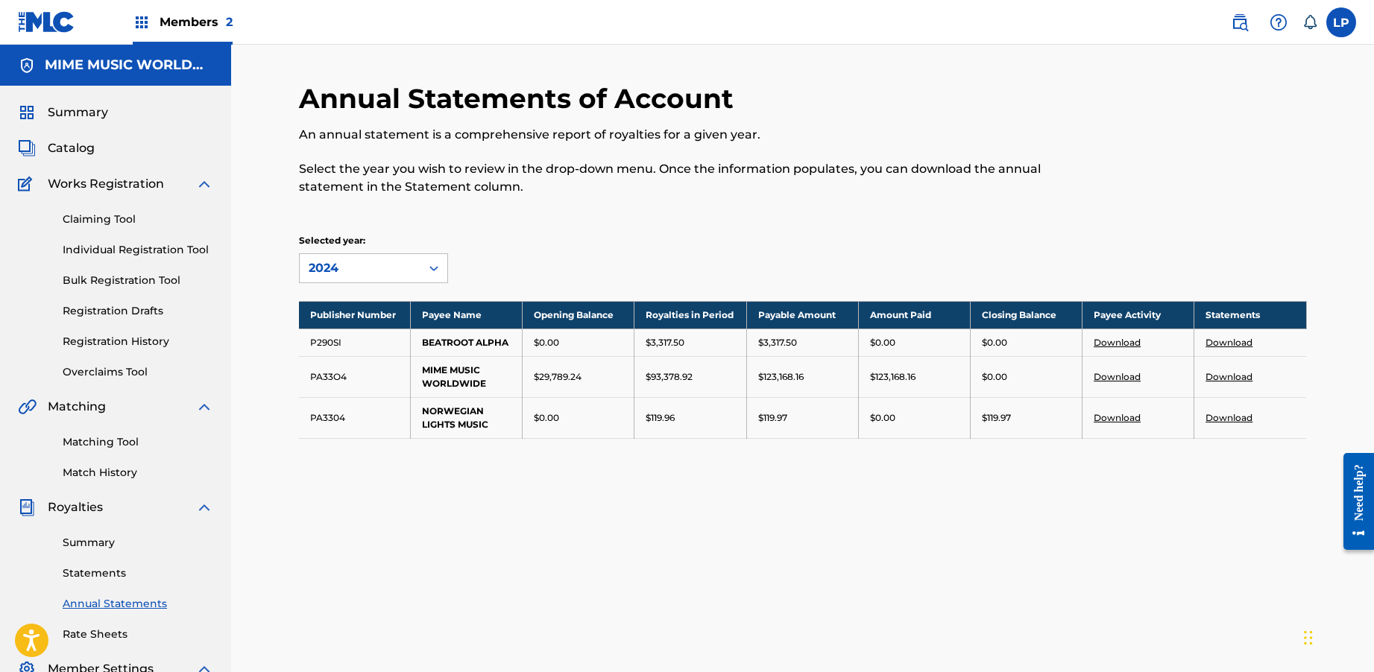
click at [1211, 376] on link "Download" at bounding box center [1228, 376] width 47 height 11
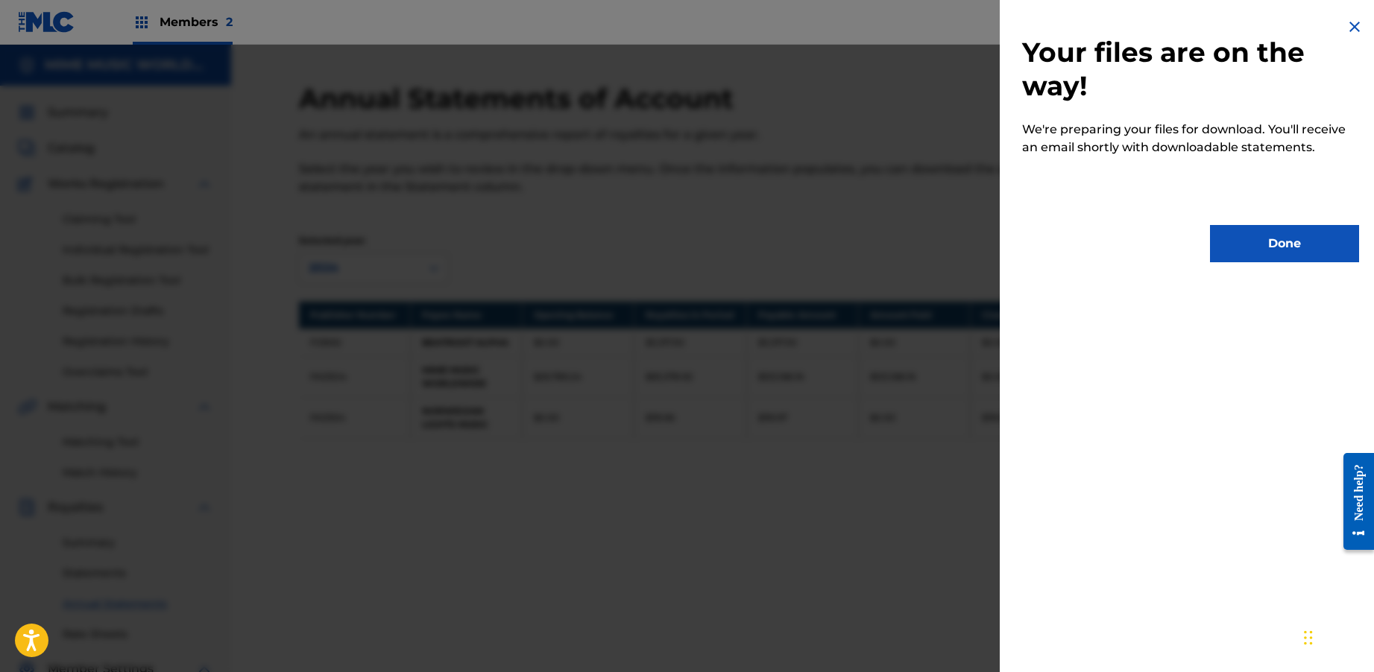
click at [1275, 239] on button "Done" at bounding box center [1284, 243] width 149 height 37
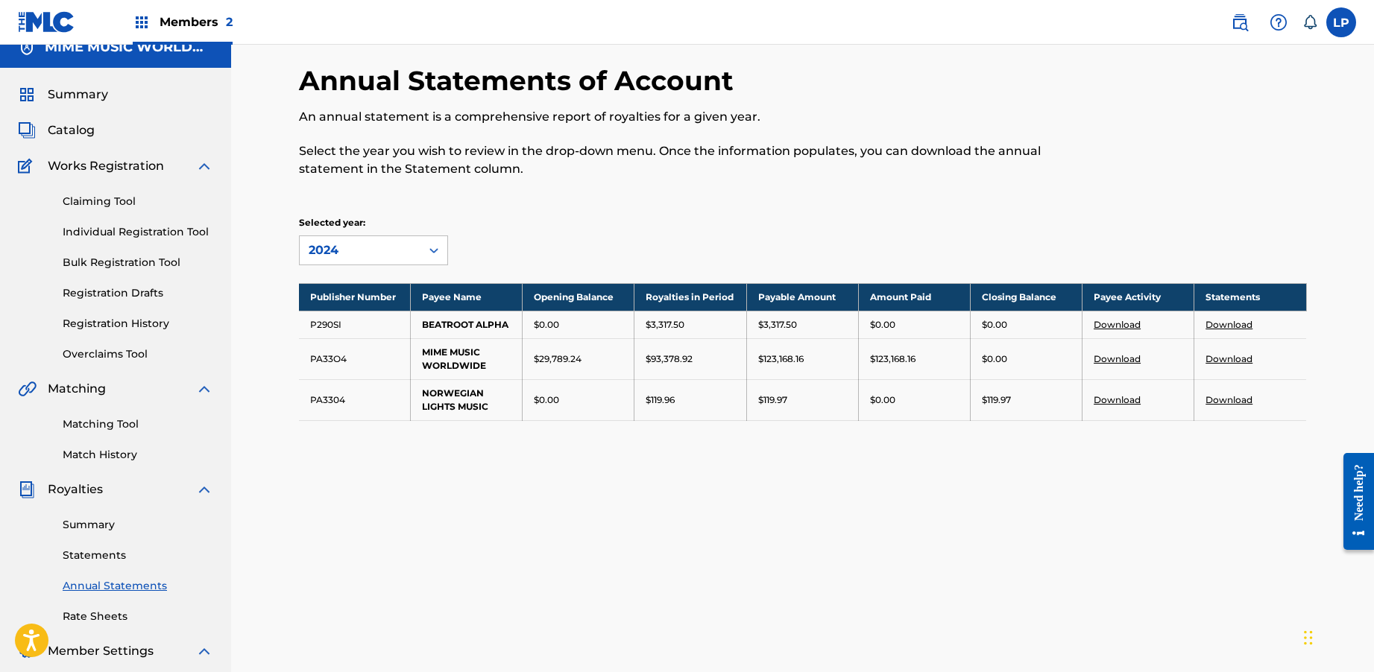
scroll to position [46, 0]
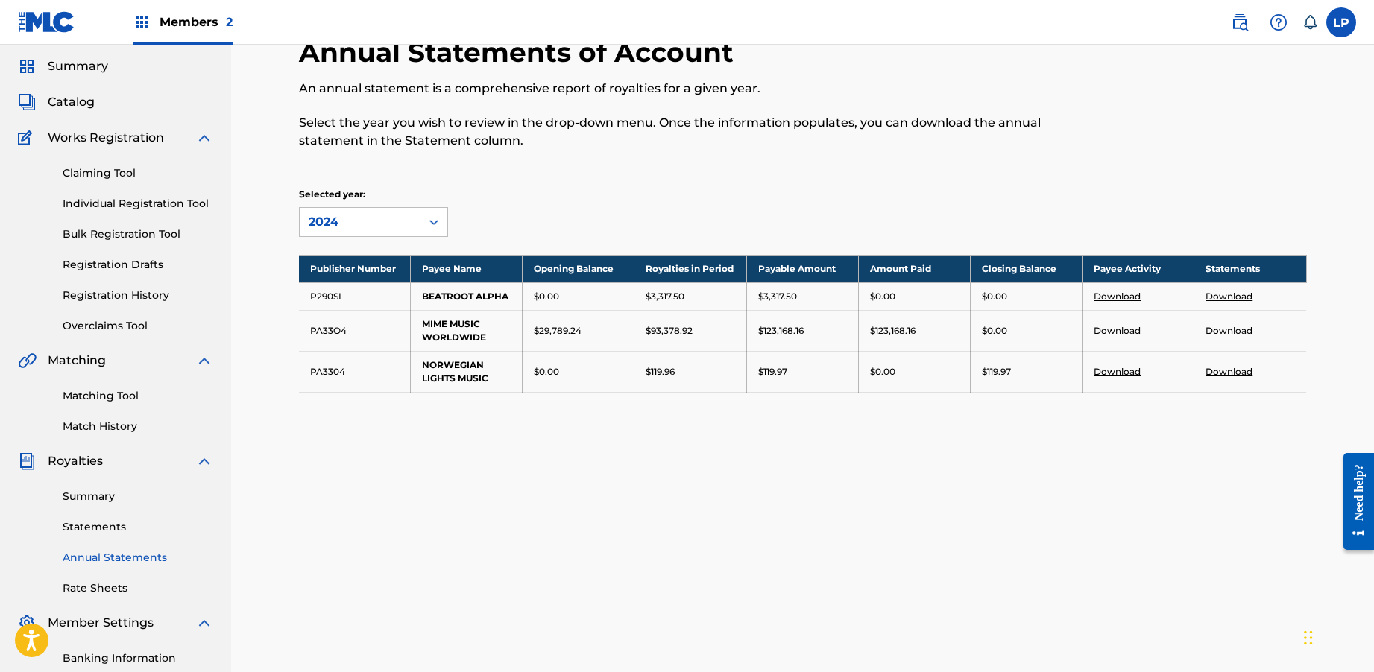
click at [117, 518] on div "Summary Statements Annual Statements Rate Sheets" at bounding box center [115, 533] width 195 height 126
click at [115, 525] on link "Statements" at bounding box center [138, 527] width 151 height 16
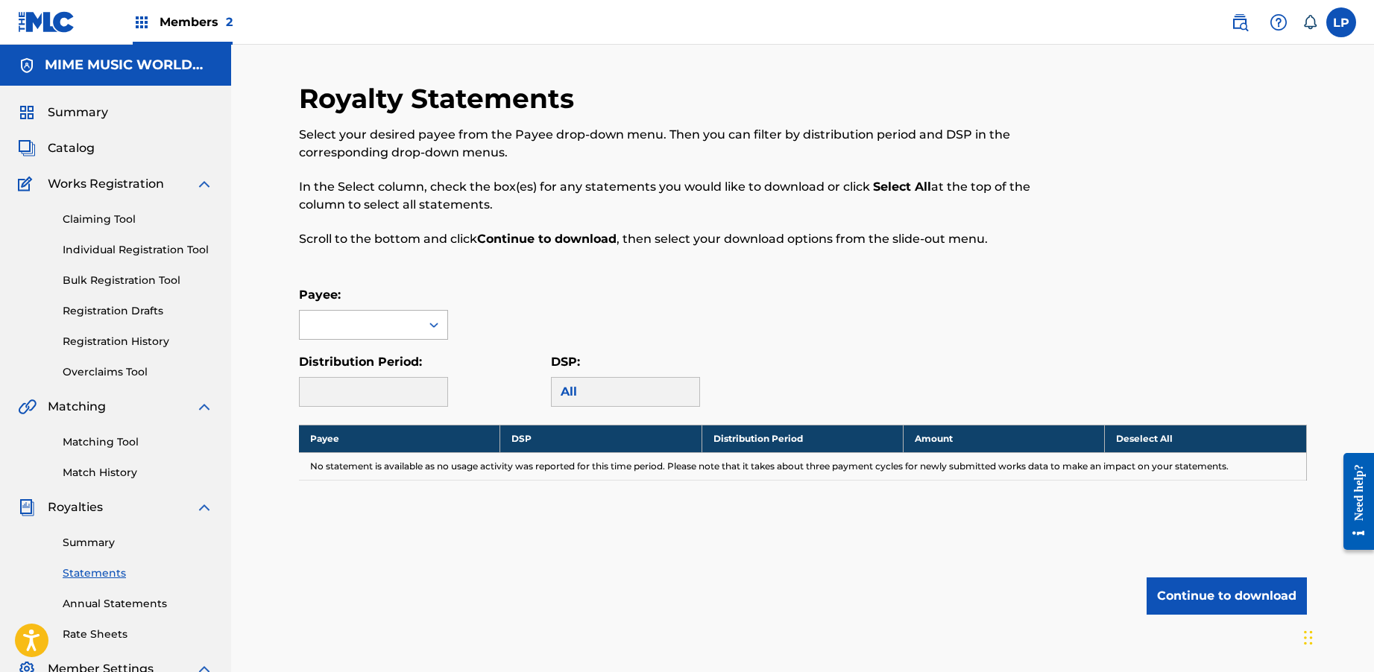
click at [370, 323] on div at bounding box center [360, 325] width 121 height 28
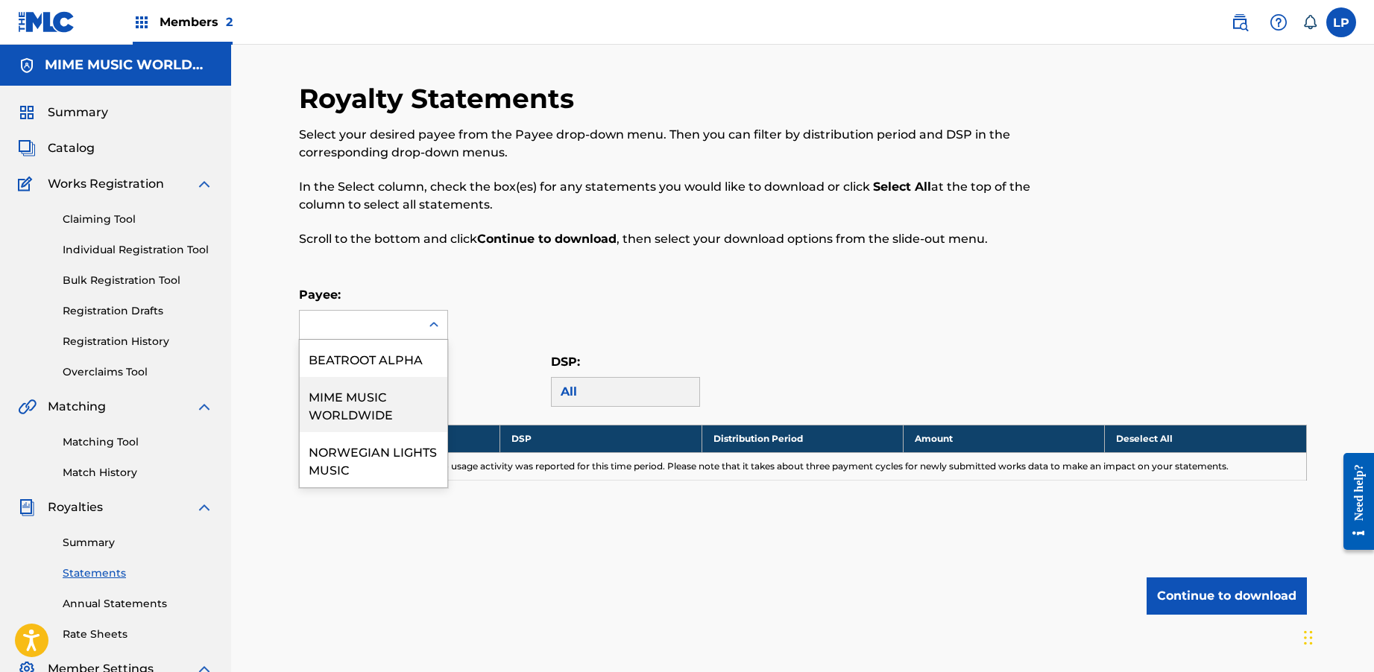
click at [381, 395] on div "MIME MUSIC WORLDWIDE" at bounding box center [374, 404] width 148 height 55
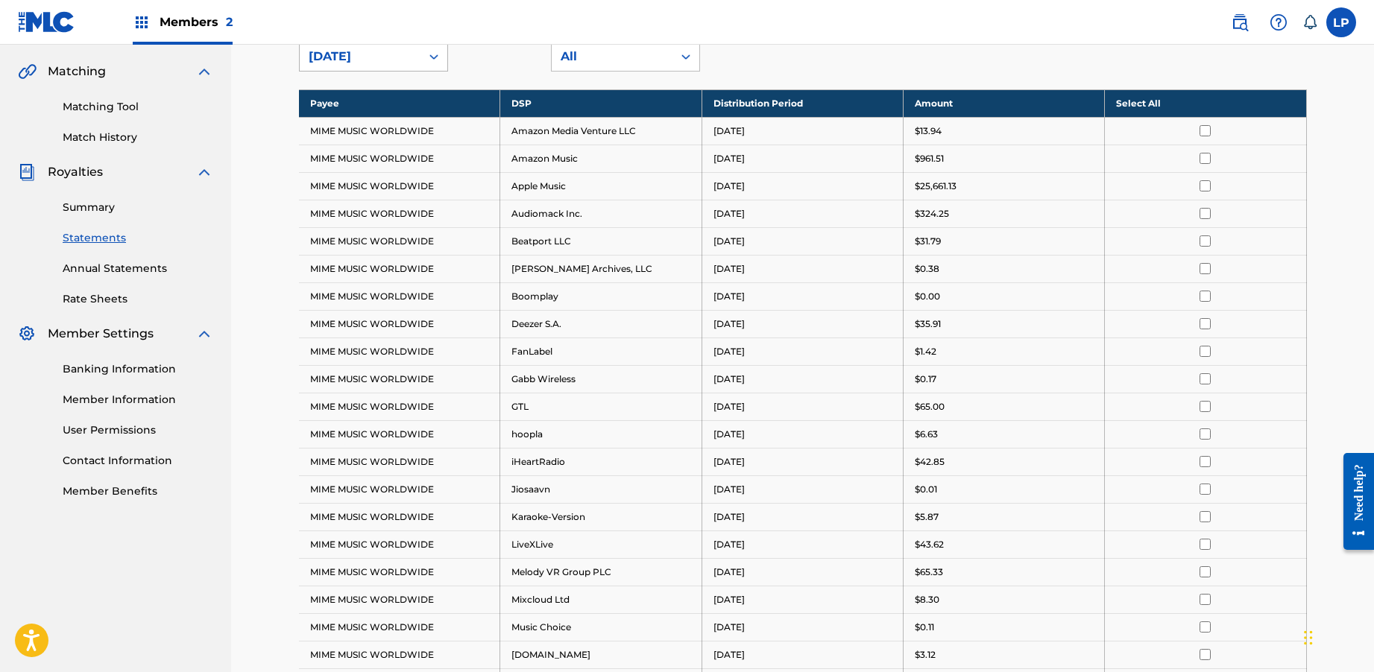
scroll to position [4, 0]
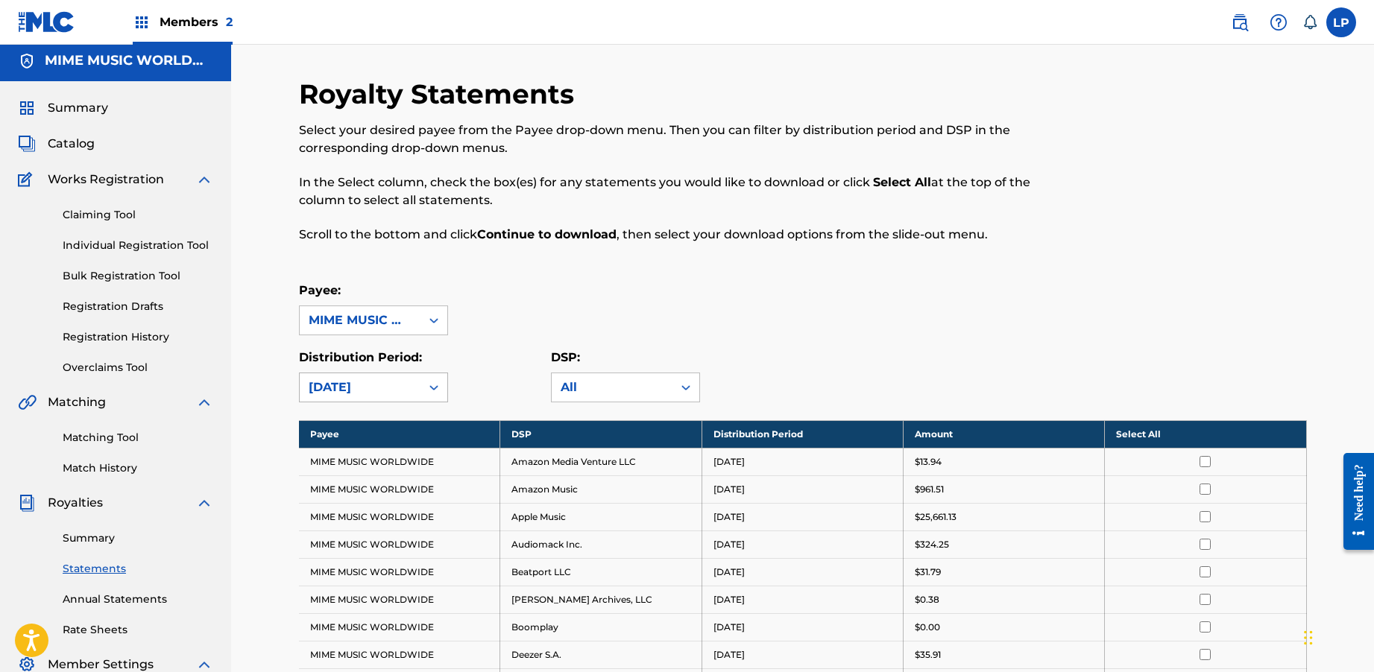
click at [423, 388] on div at bounding box center [433, 387] width 27 height 27
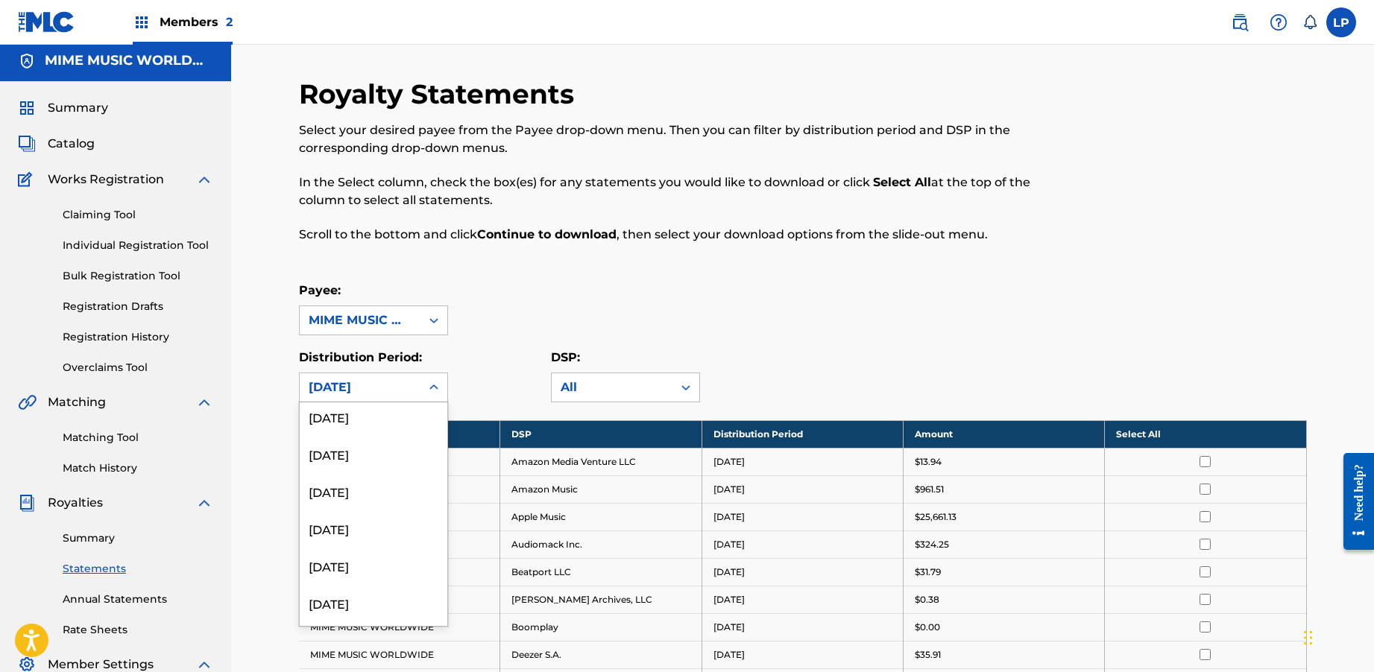
scroll to position [77, 0]
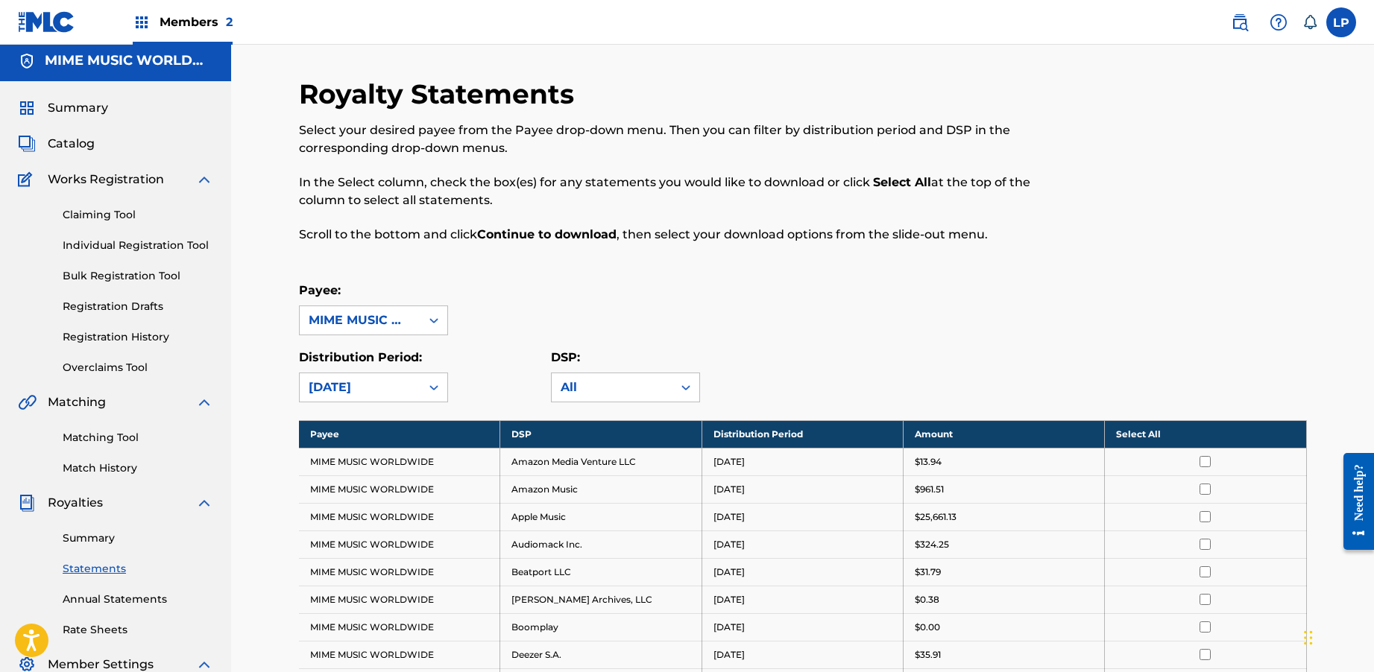
click at [64, 111] on span "Summary" at bounding box center [78, 108] width 60 height 18
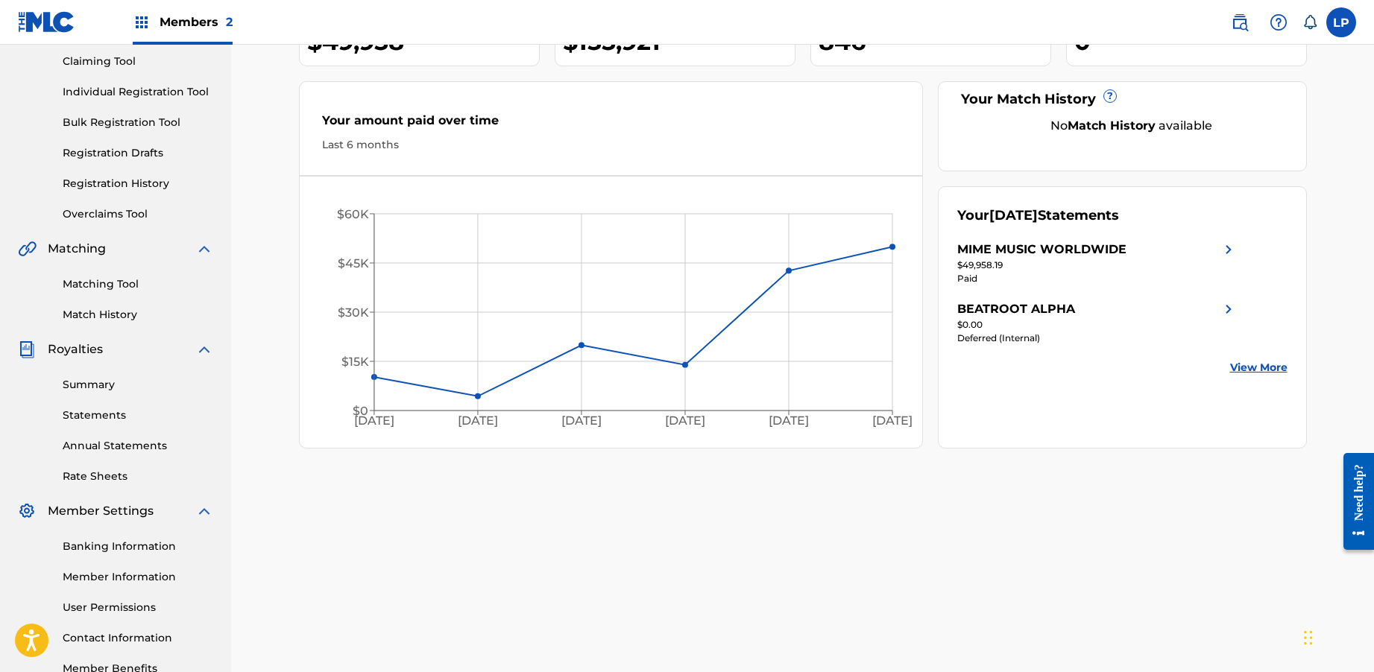
scroll to position [148, 0]
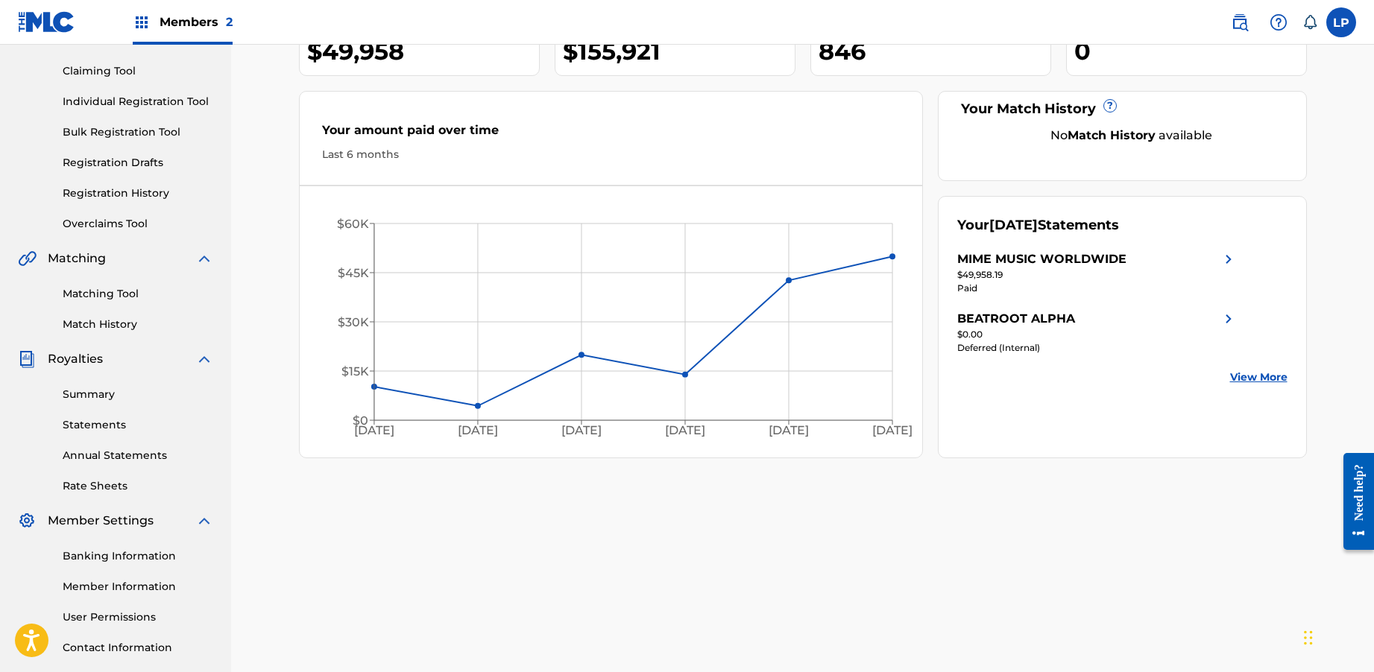
click at [1224, 261] on img at bounding box center [1228, 259] width 18 height 18
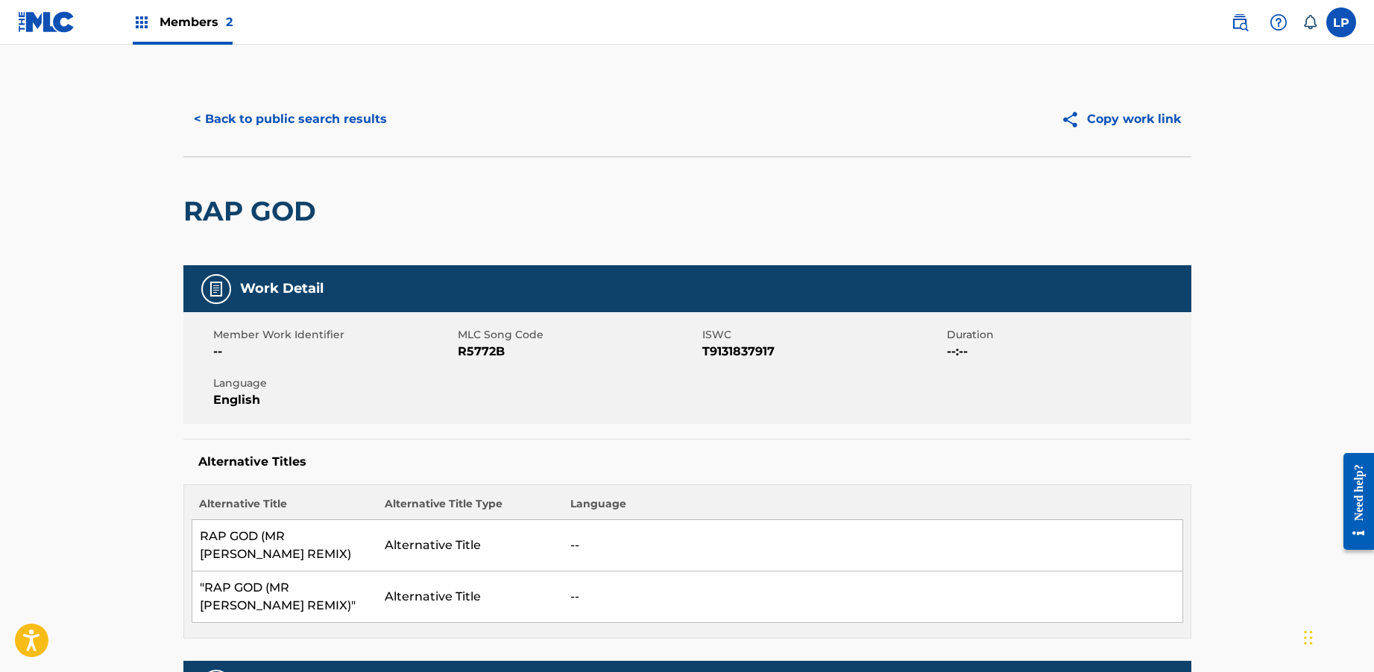
click at [332, 116] on button "< Back to public search results" at bounding box center [290, 119] width 214 height 37
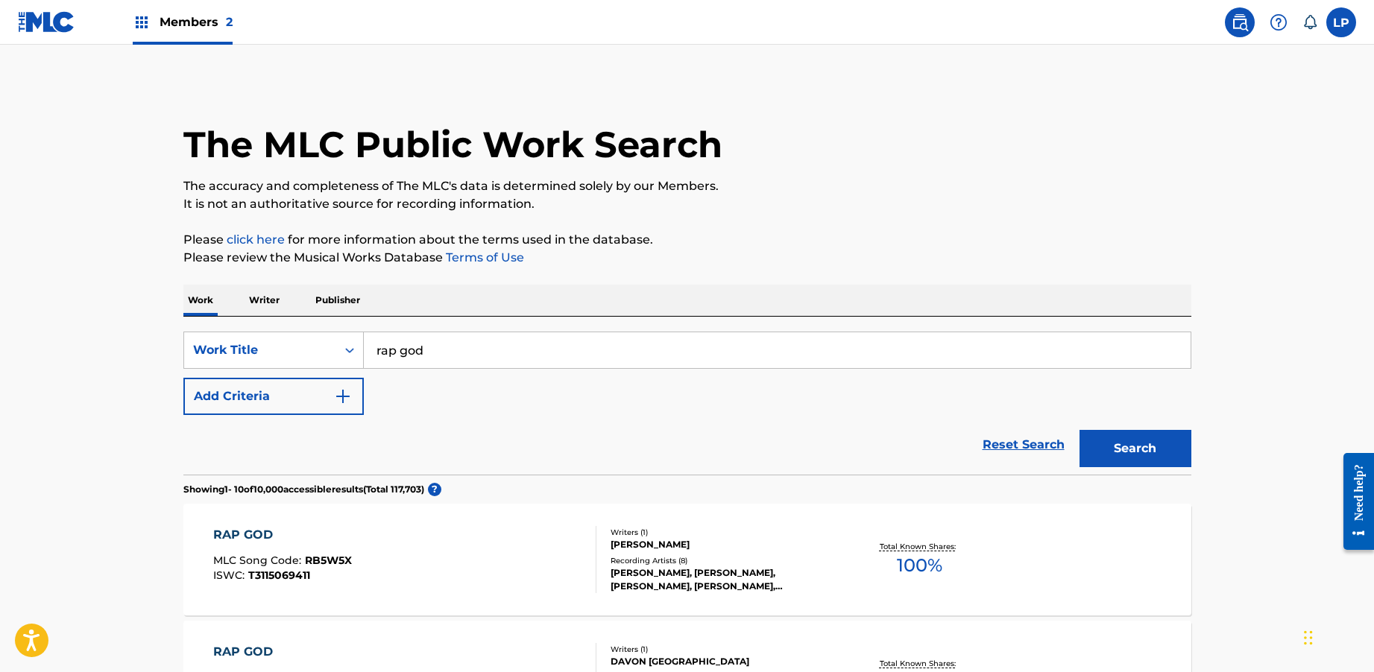
click at [326, 296] on p "Publisher" at bounding box center [338, 300] width 54 height 31
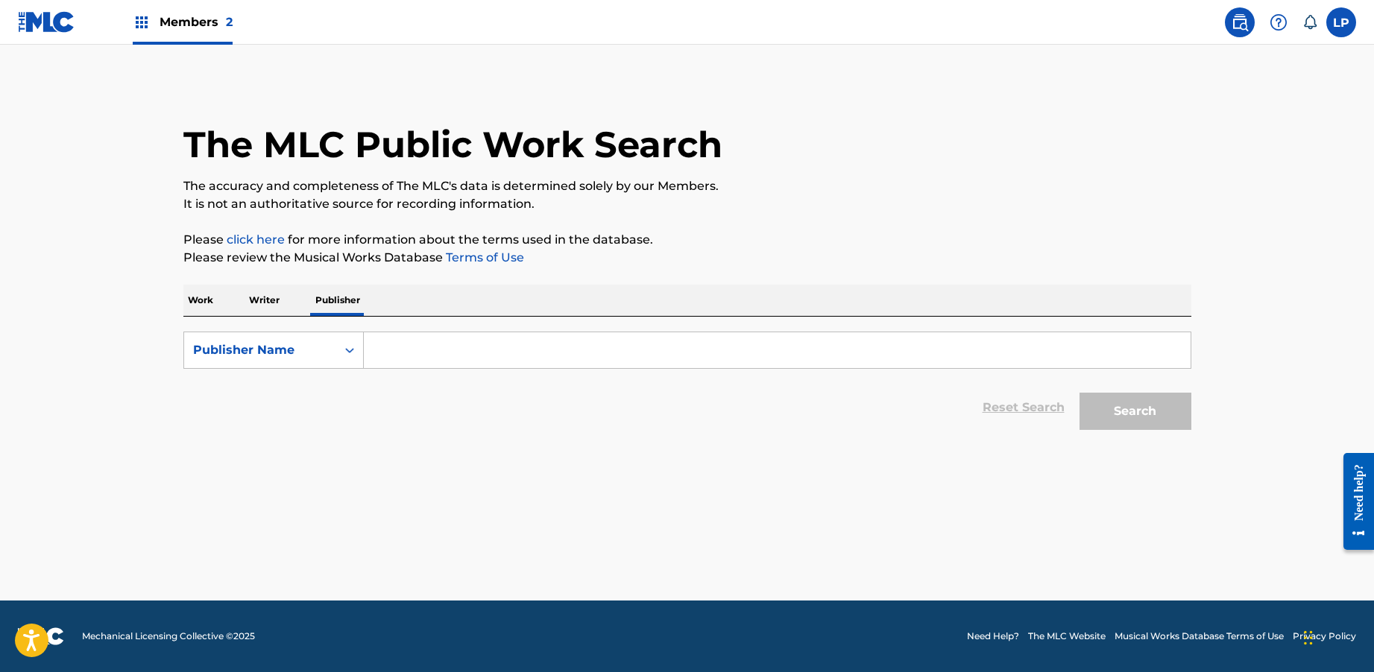
click at [413, 351] on input "Search Form" at bounding box center [777, 350] width 827 height 36
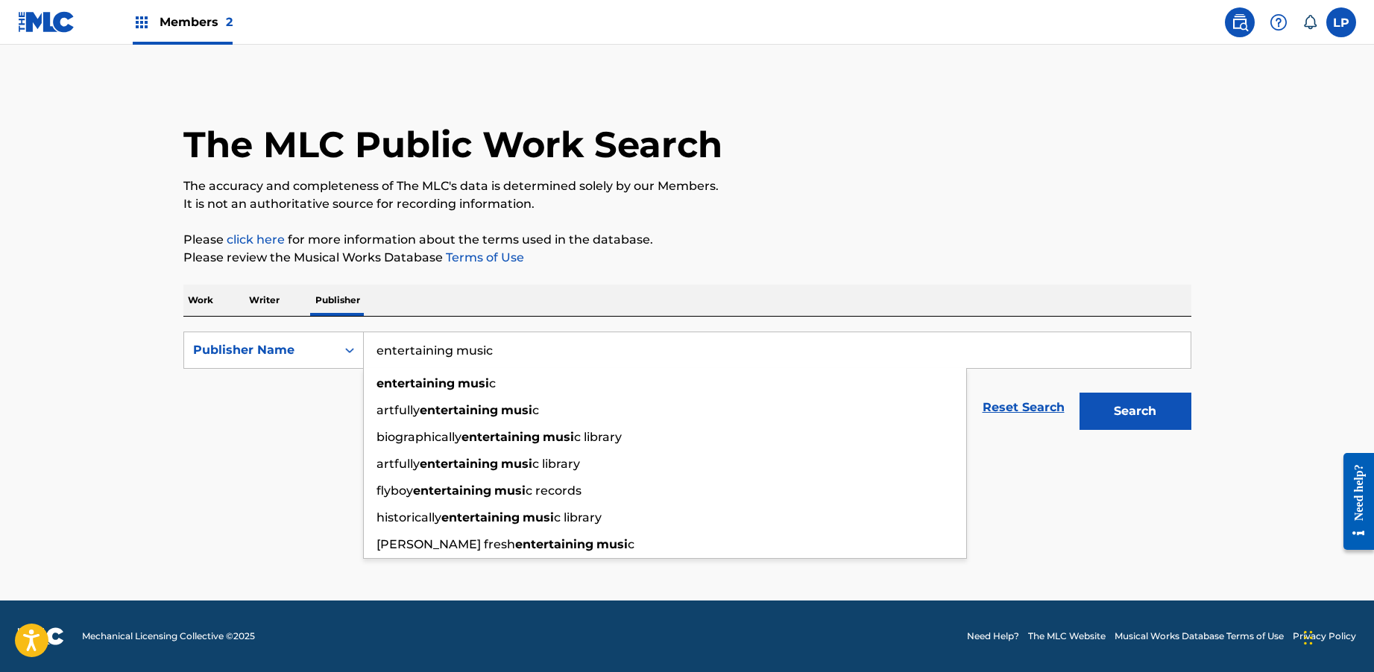
type input "entertaining music"
click at [1079, 393] on button "Search" at bounding box center [1135, 411] width 112 height 37
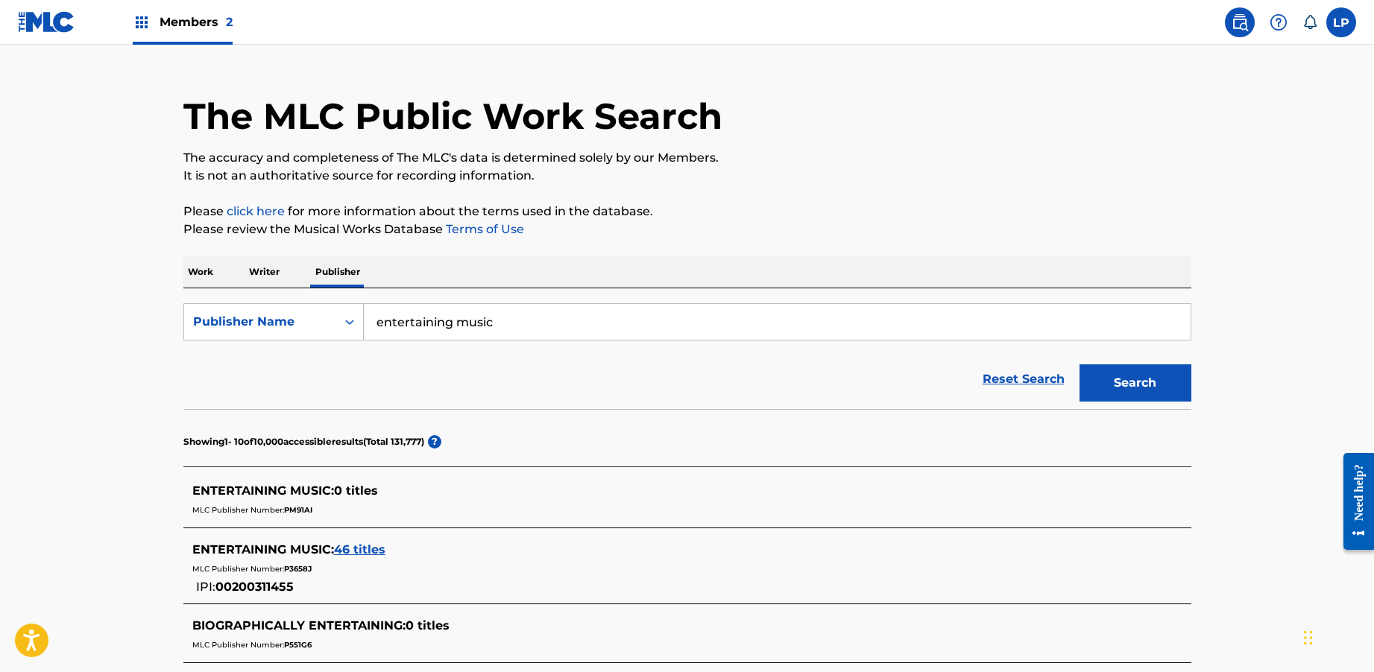
scroll to position [244, 0]
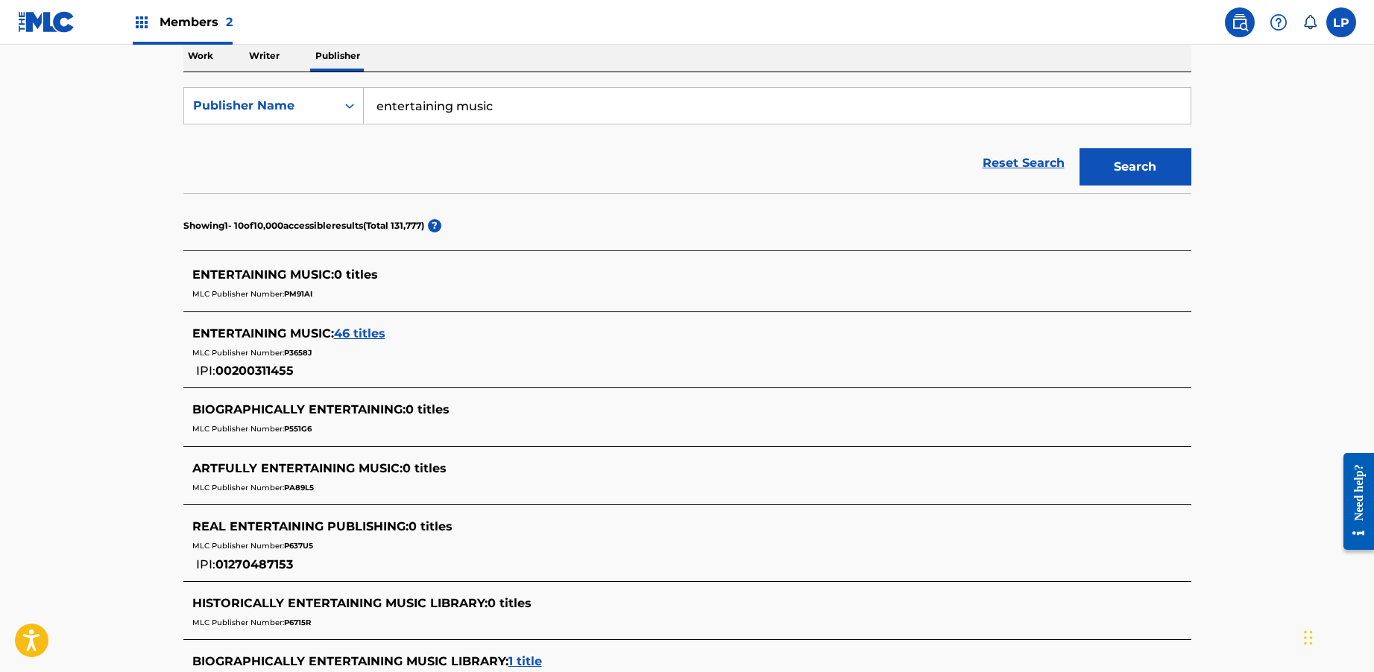
click at [346, 332] on span "46 titles" at bounding box center [359, 333] width 51 height 14
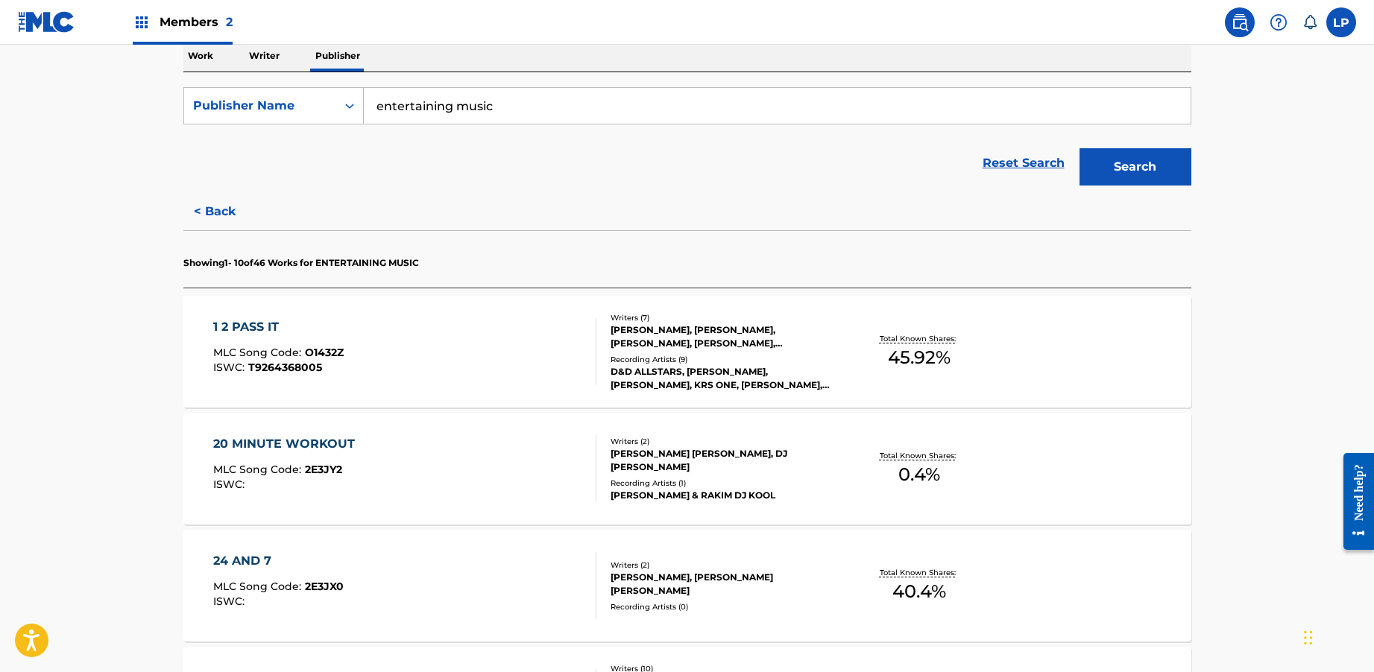
click at [479, 359] on div "1 2 PASS IT MLC Song Code : O1432Z ISWC : T9264368005" at bounding box center [404, 351] width 383 height 67
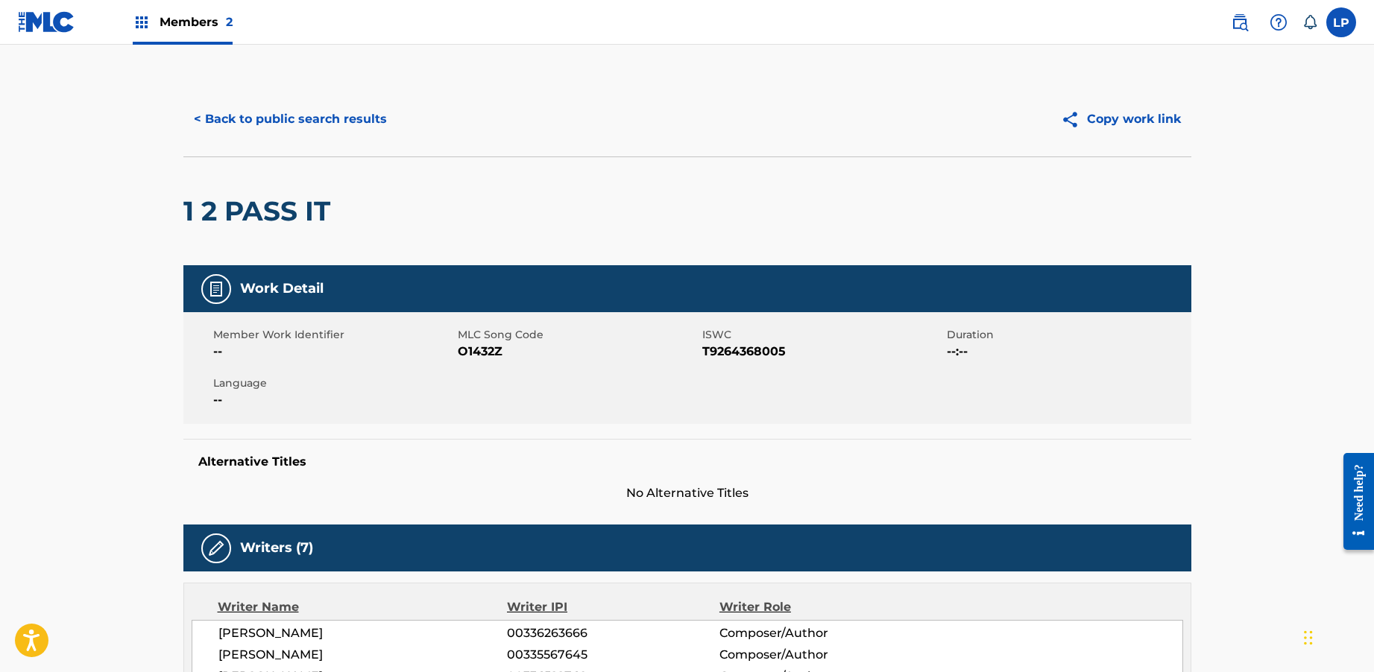
scroll to position [9, 0]
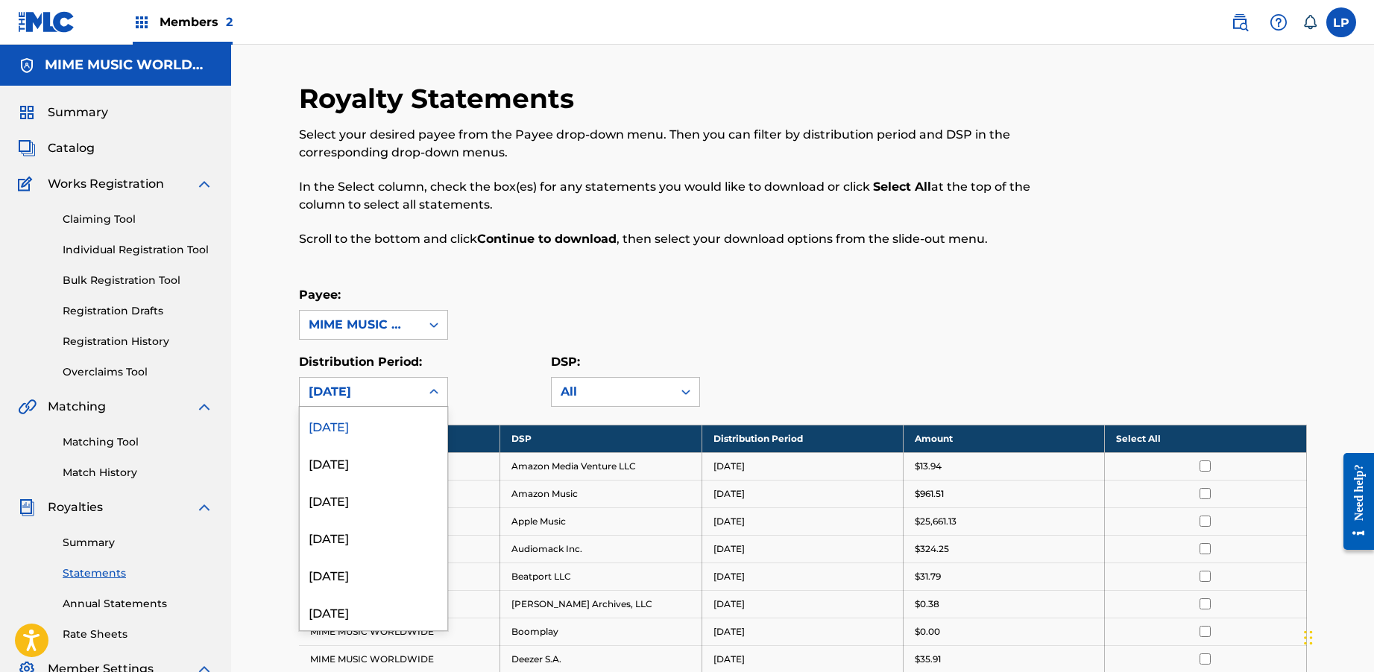
click at [408, 385] on div "[DATE]" at bounding box center [360, 392] width 103 height 18
click at [514, 381] on div "Distribution Period: May 2025, 4 of 53. 53 results available. Use Up and Down t…" at bounding box center [425, 380] width 252 height 54
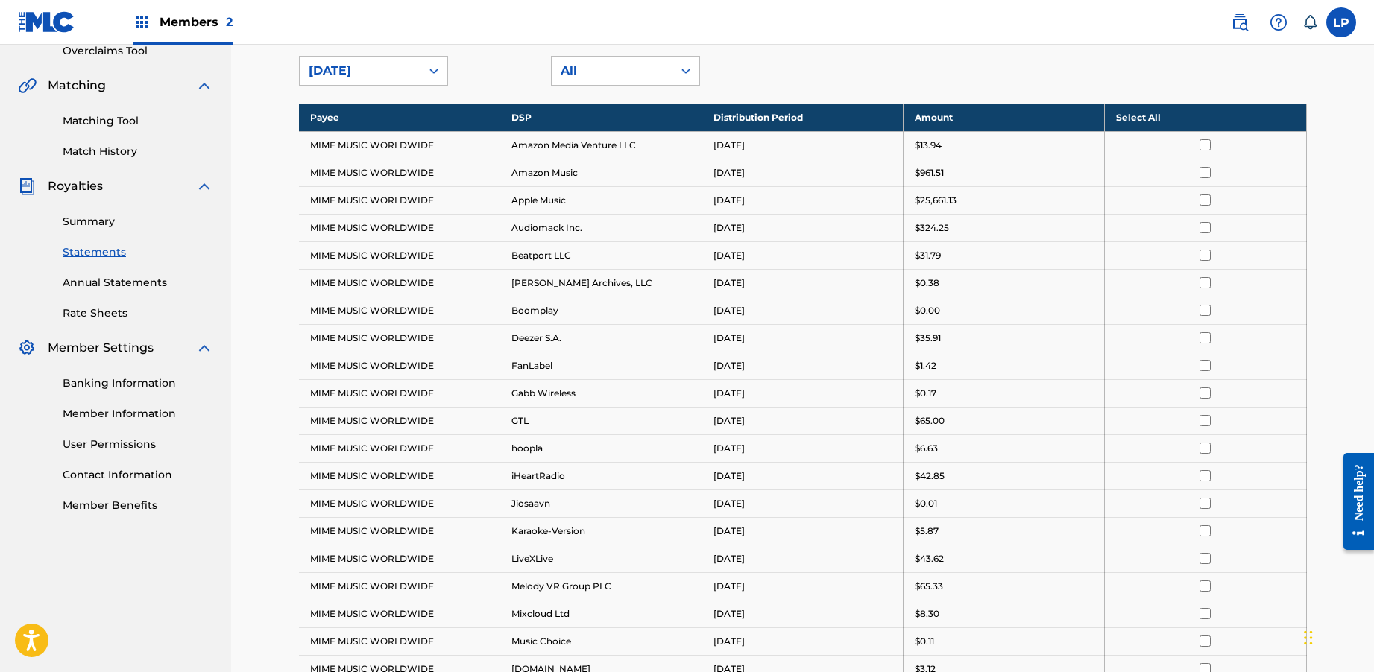
scroll to position [113, 0]
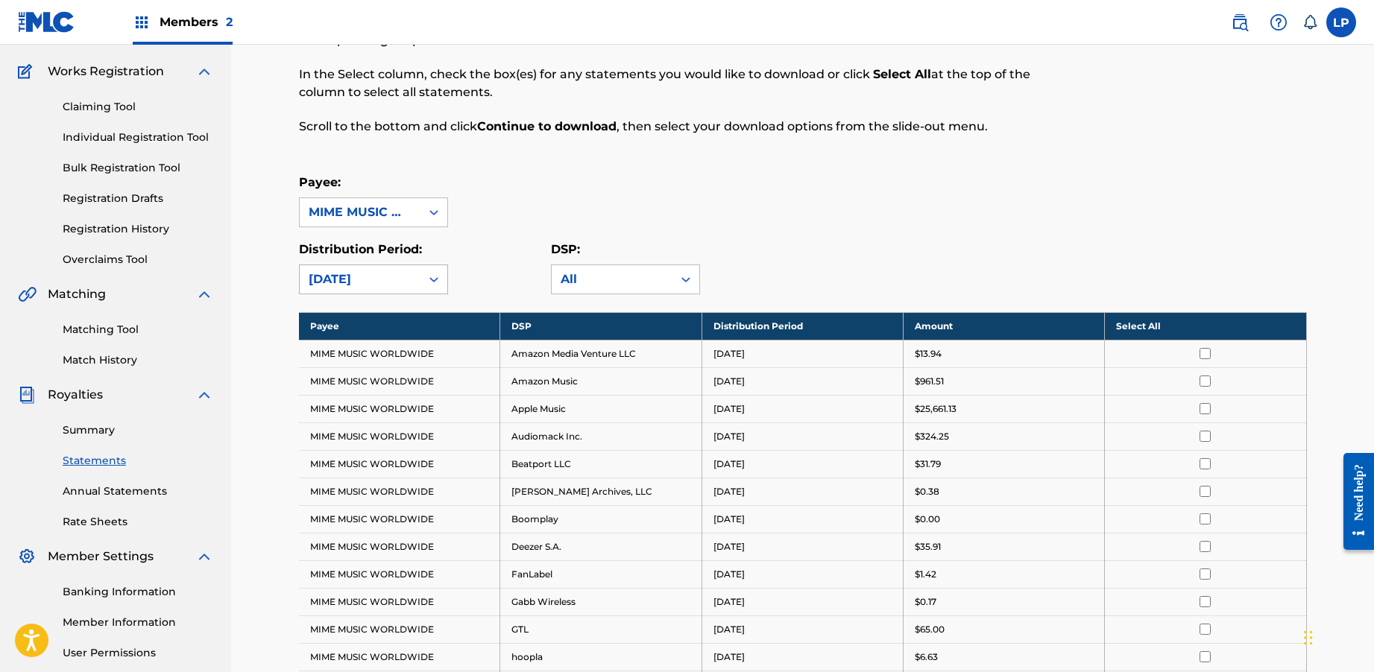
click at [376, 285] on div "[DATE]" at bounding box center [360, 280] width 103 height 18
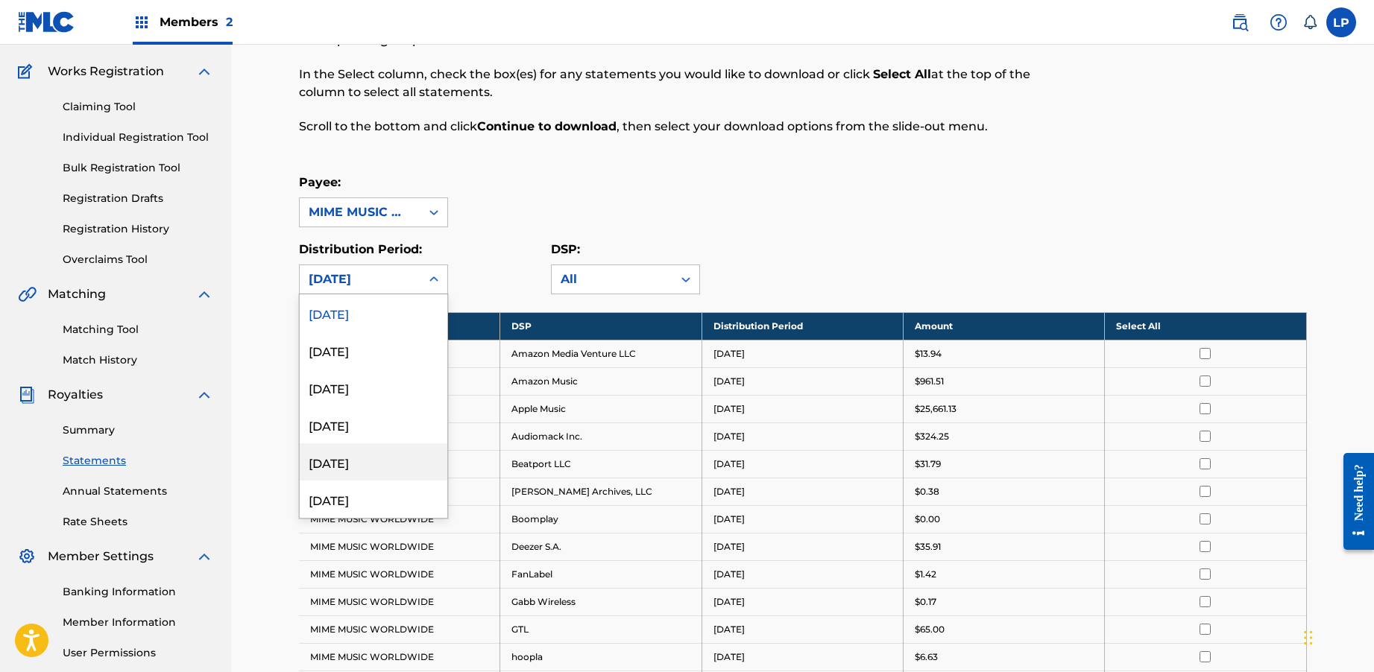
click at [380, 455] on div "[DATE]" at bounding box center [374, 461] width 148 height 37
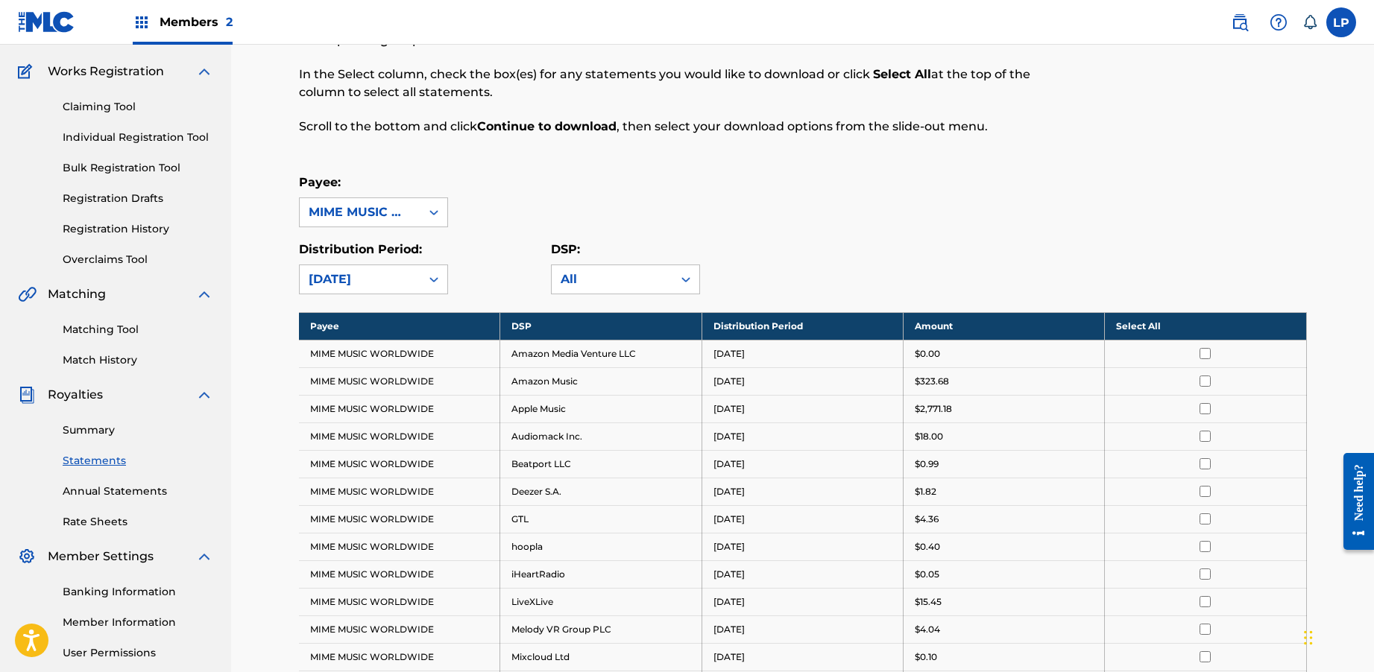
click at [1173, 327] on th "Select All" at bounding box center [1205, 326] width 201 height 28
click at [396, 286] on div "[DATE]" at bounding box center [360, 280] width 103 height 18
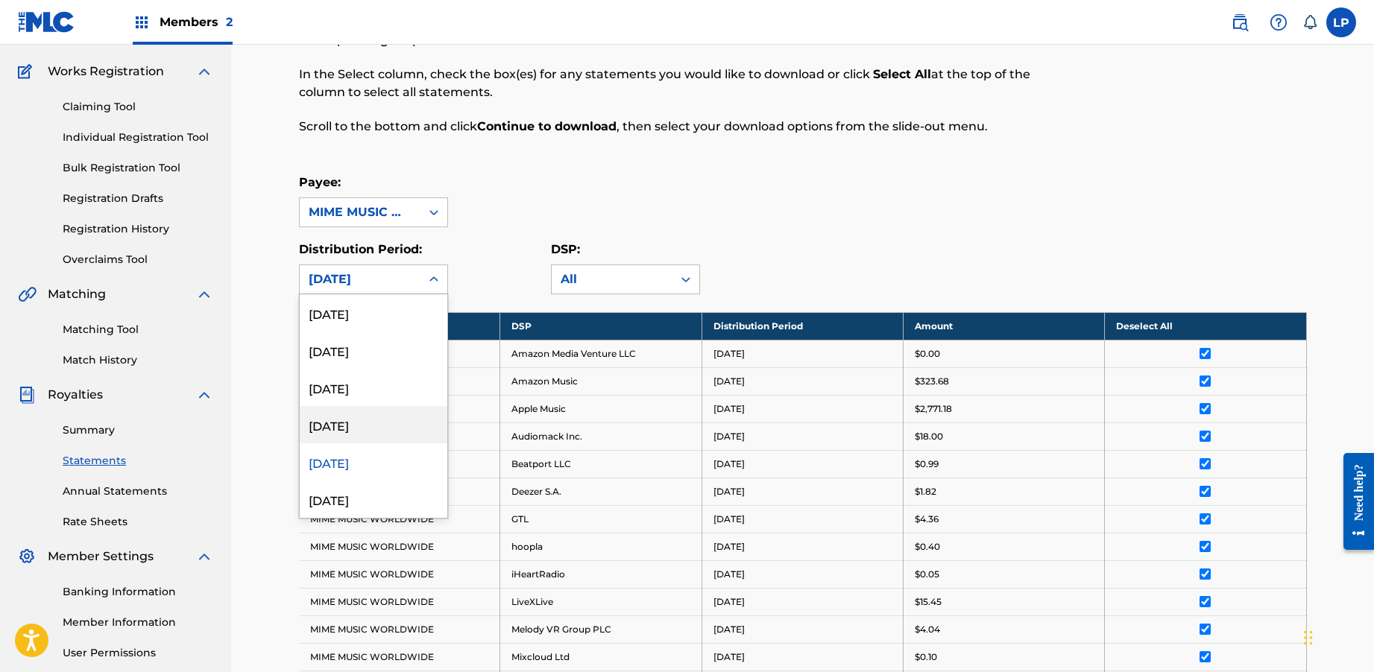
click at [382, 426] on div "[DATE]" at bounding box center [374, 424] width 148 height 37
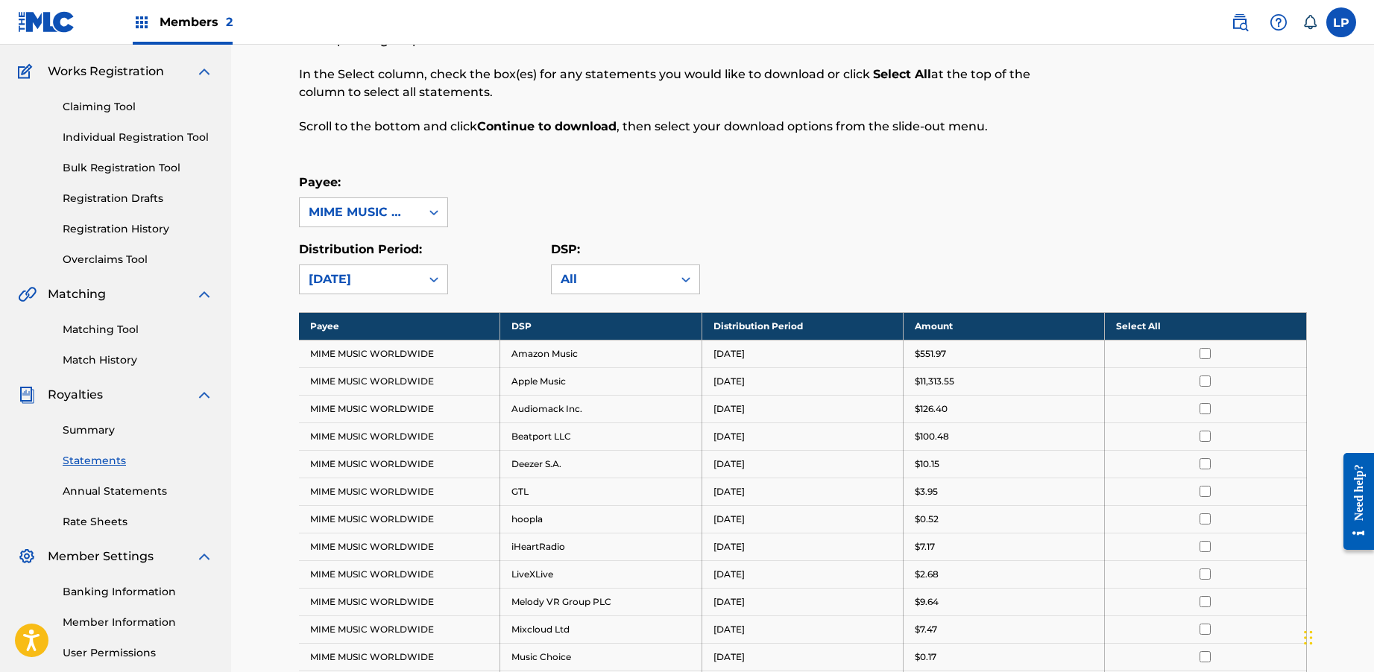
click at [1161, 323] on th "Select All" at bounding box center [1205, 326] width 201 height 28
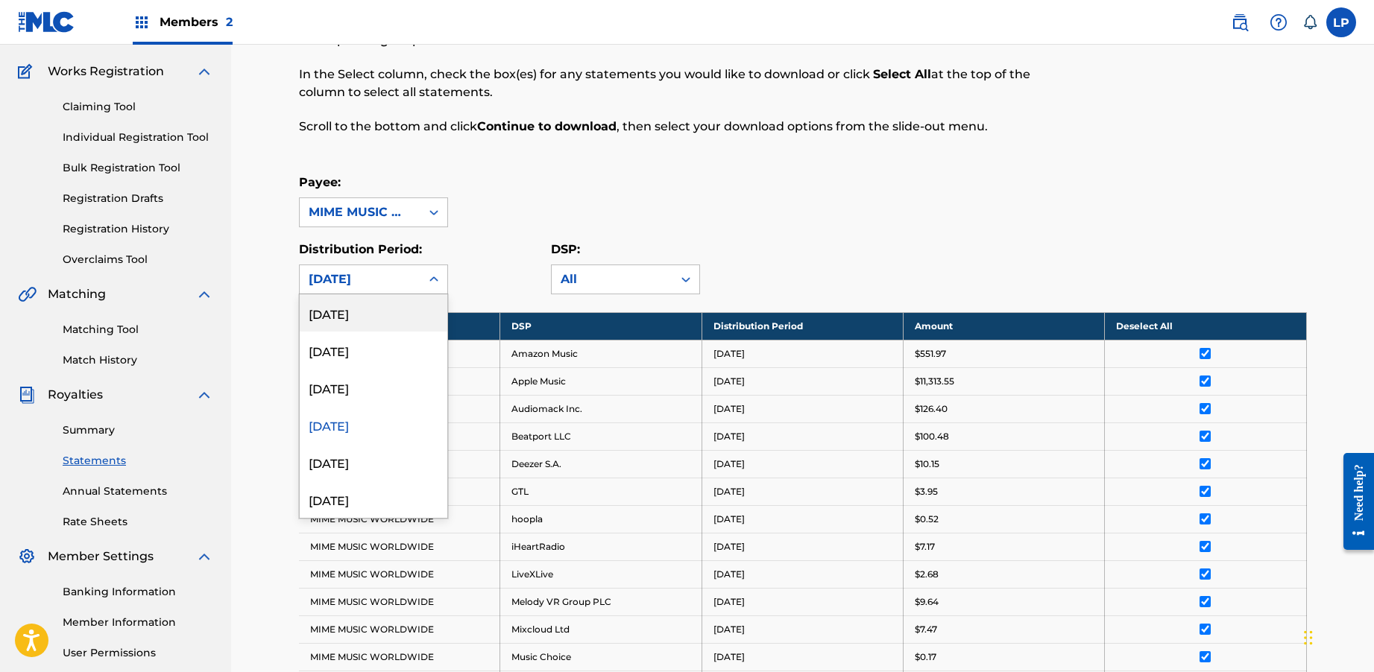
click at [426, 277] on icon at bounding box center [433, 279] width 15 height 15
click at [396, 378] on div "[DATE]" at bounding box center [374, 387] width 148 height 37
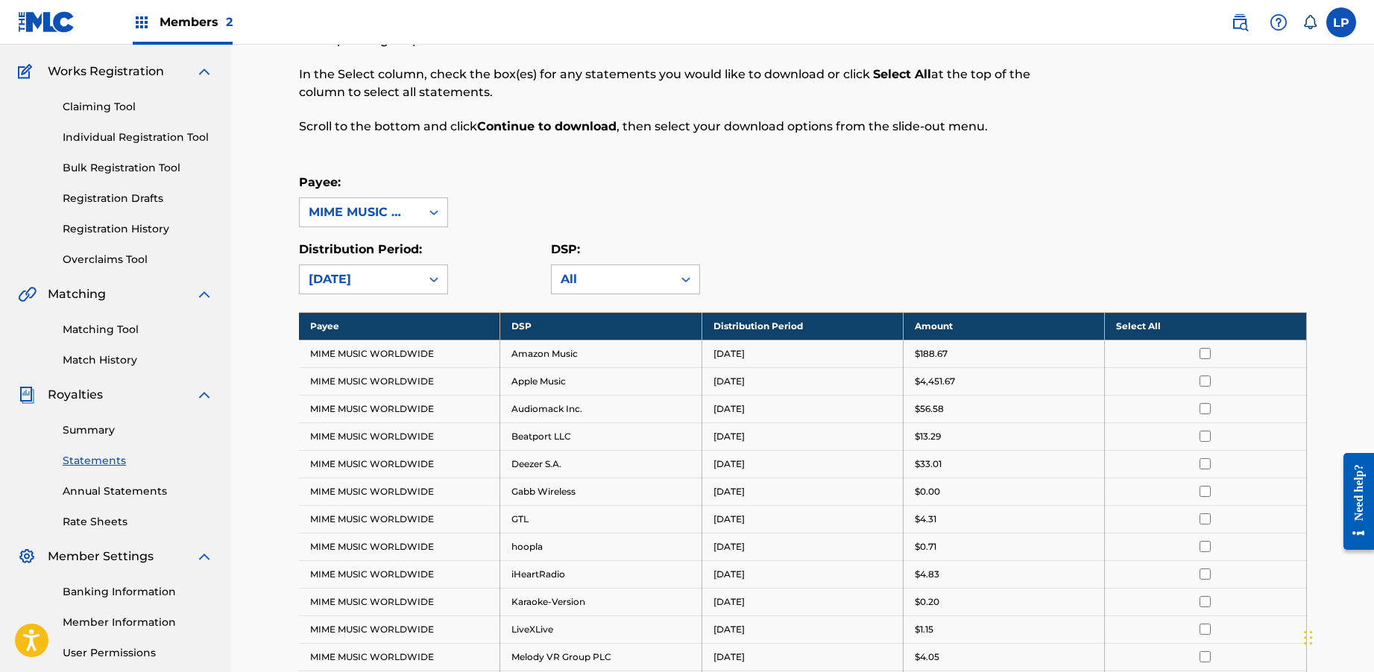
click at [1237, 325] on th "Select All" at bounding box center [1205, 326] width 201 height 28
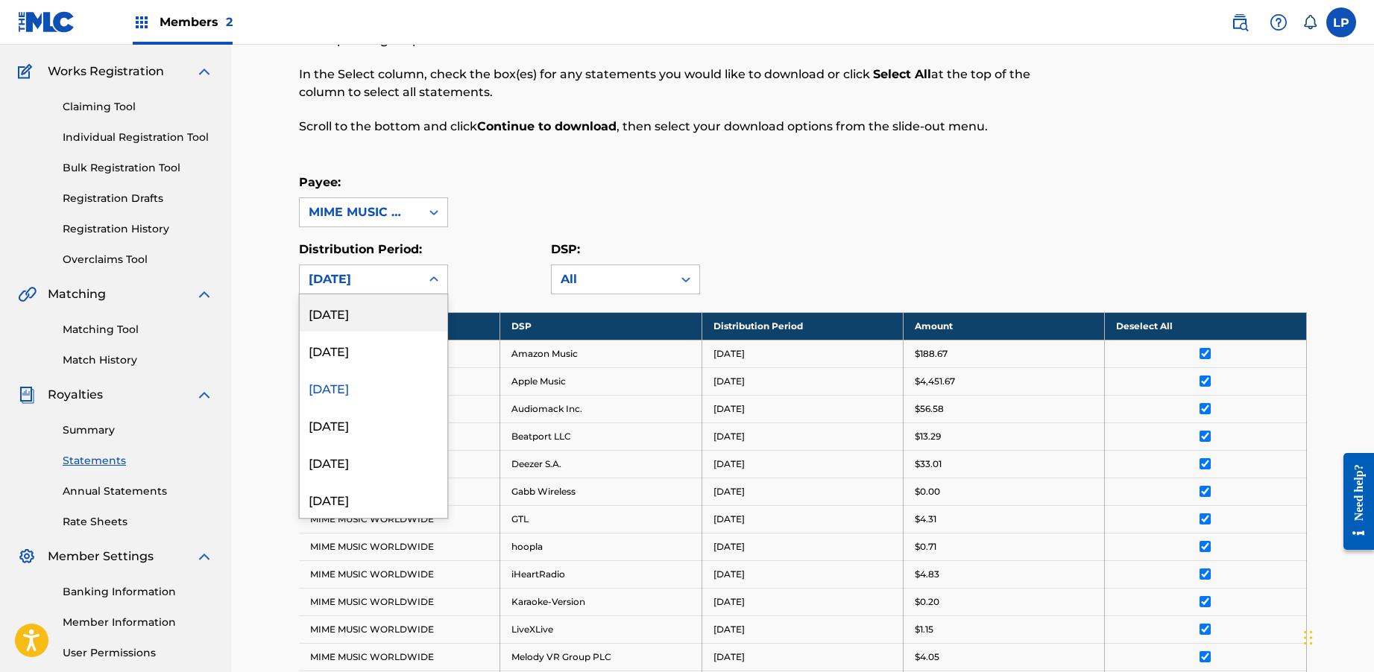
click at [438, 279] on icon at bounding box center [433, 279] width 15 height 15
click at [373, 456] on div "[DATE]" at bounding box center [374, 461] width 148 height 37
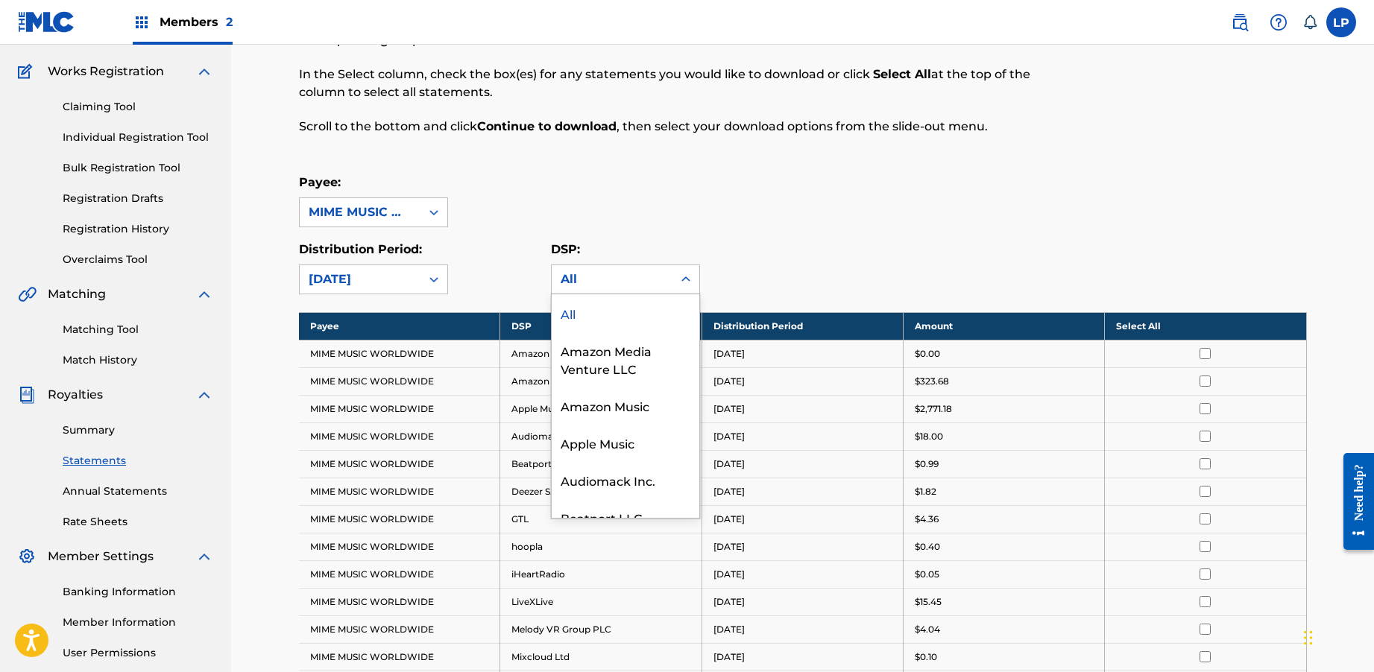
click at [583, 277] on div "All" at bounding box center [611, 280] width 103 height 18
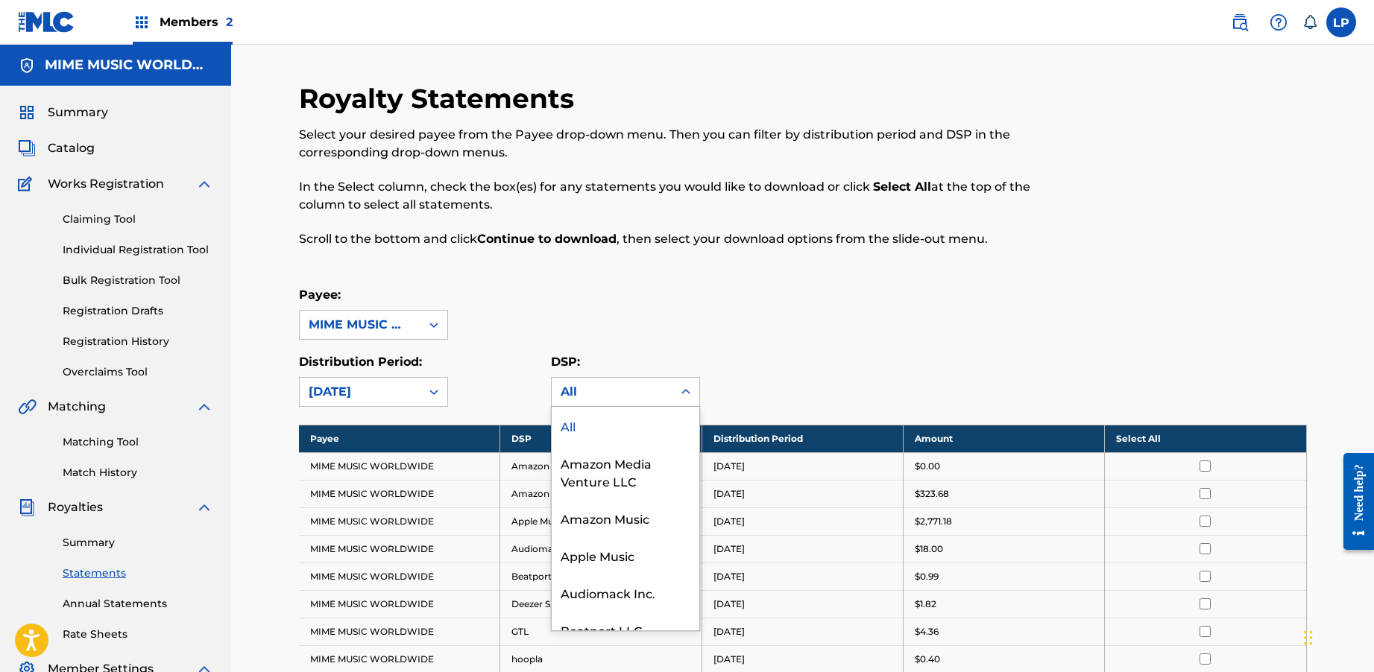
click at [788, 217] on div "Select your desired payee from the Payee drop-down menu. Then you can filter by…" at bounding box center [687, 187] width 776 height 122
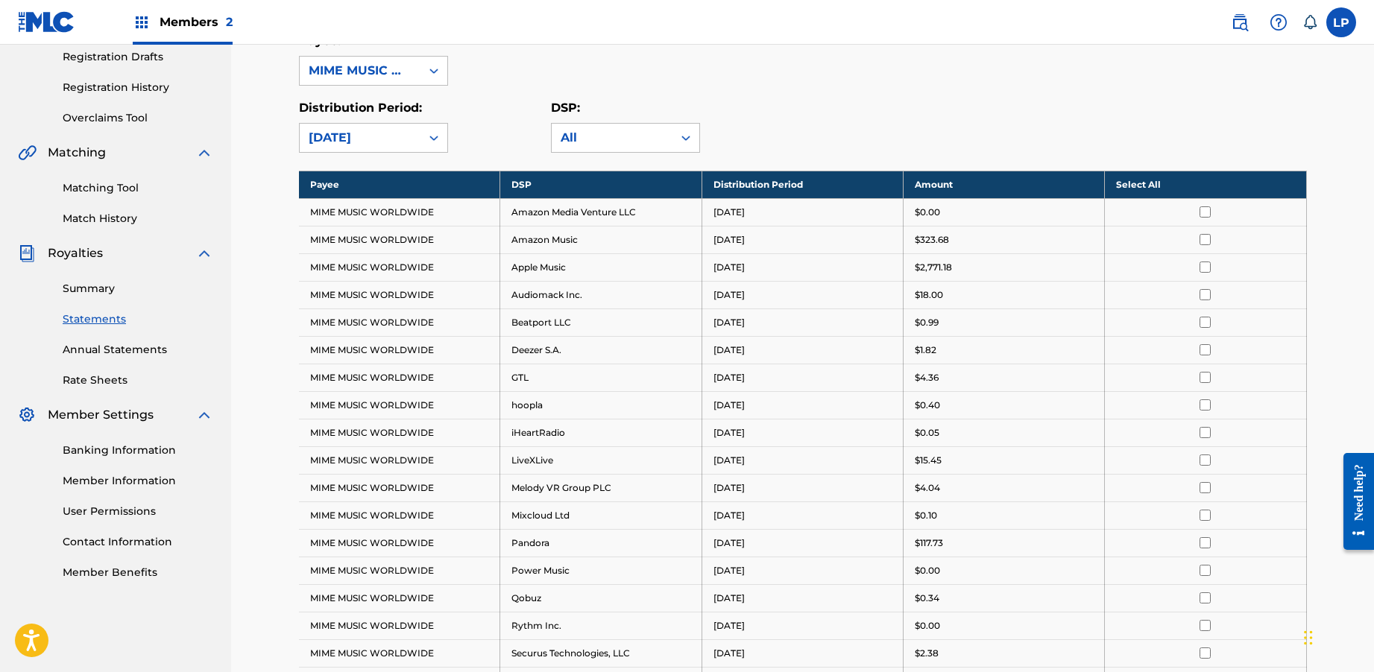
scroll to position [217, 0]
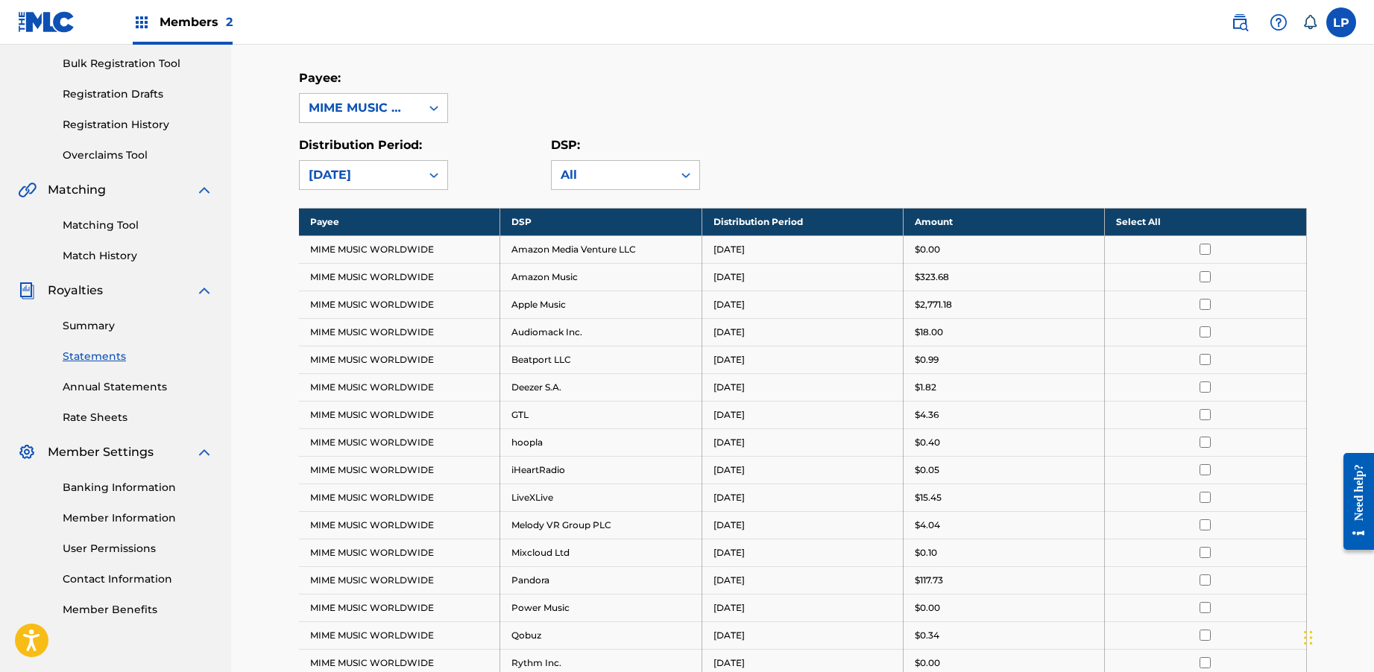
click at [1160, 221] on th "Select All" at bounding box center [1205, 222] width 201 height 28
click at [392, 105] on div "MIME MUSIC WORLDWIDE" at bounding box center [360, 108] width 103 height 18
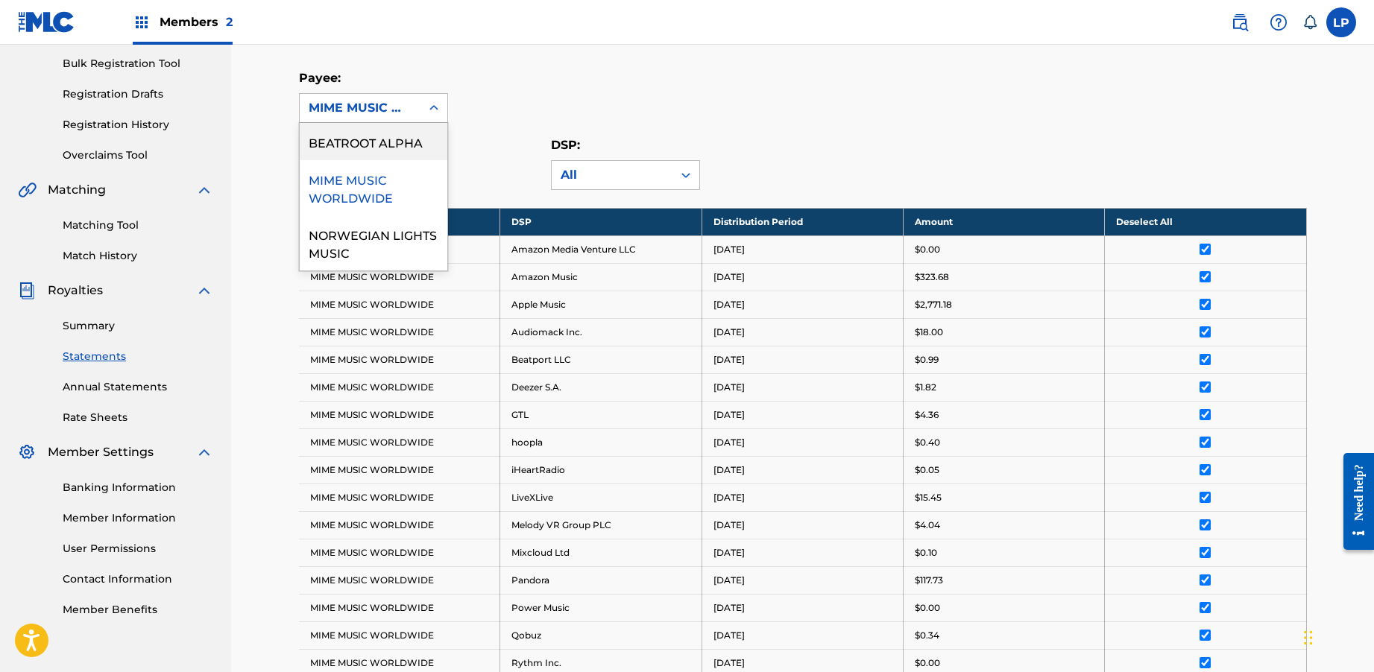
click at [733, 92] on div "Payee: BEATROOT ALPHA, 1 of 3. 3 results available. Use Up and Down to choose o…" at bounding box center [803, 96] width 1008 height 54
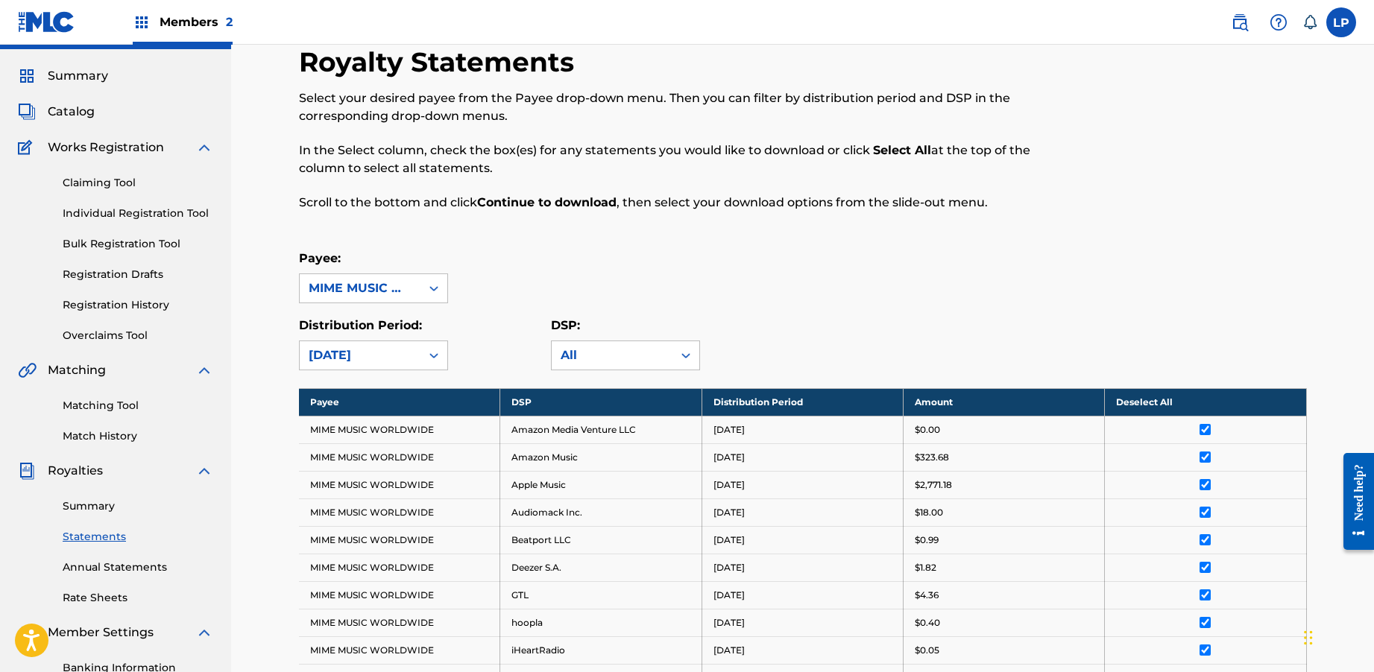
scroll to position [16, 0]
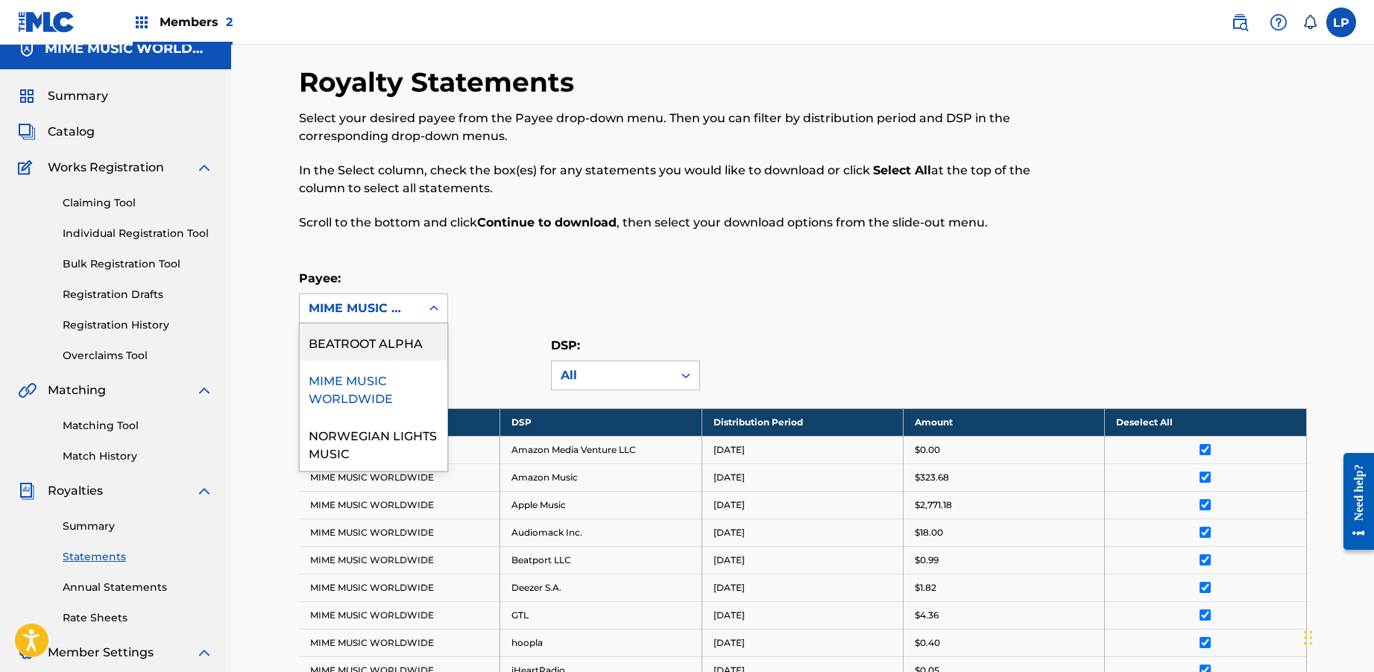
click at [391, 312] on div "MIME MUSIC WORLDWIDE" at bounding box center [360, 309] width 103 height 18
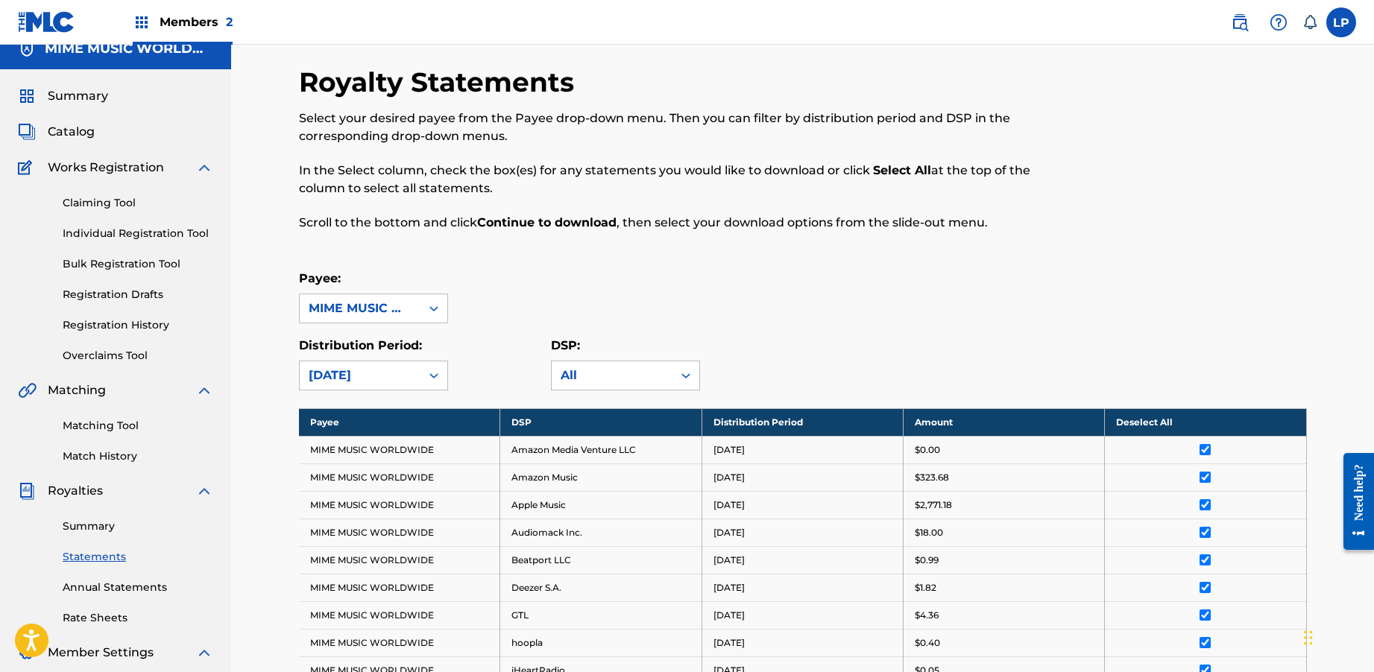
click at [630, 282] on div "Payee: MIME MUSIC WORLDWIDE" at bounding box center [803, 297] width 1008 height 54
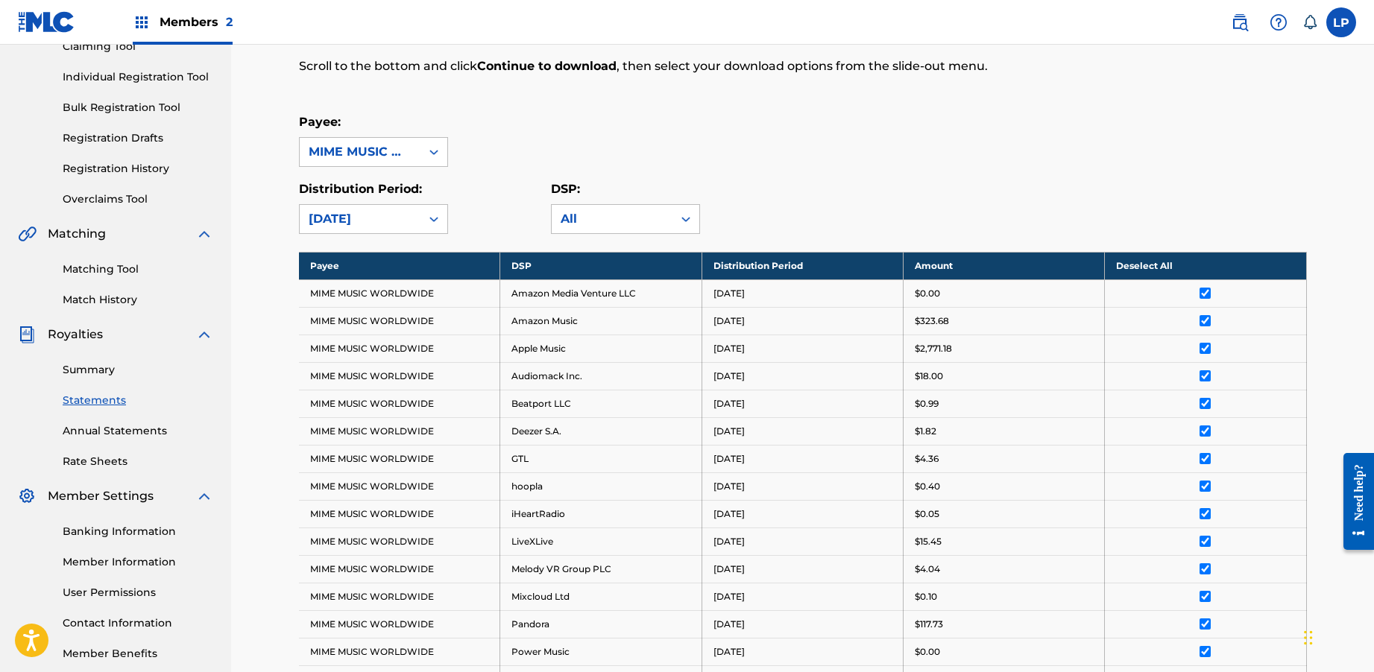
scroll to position [653, 0]
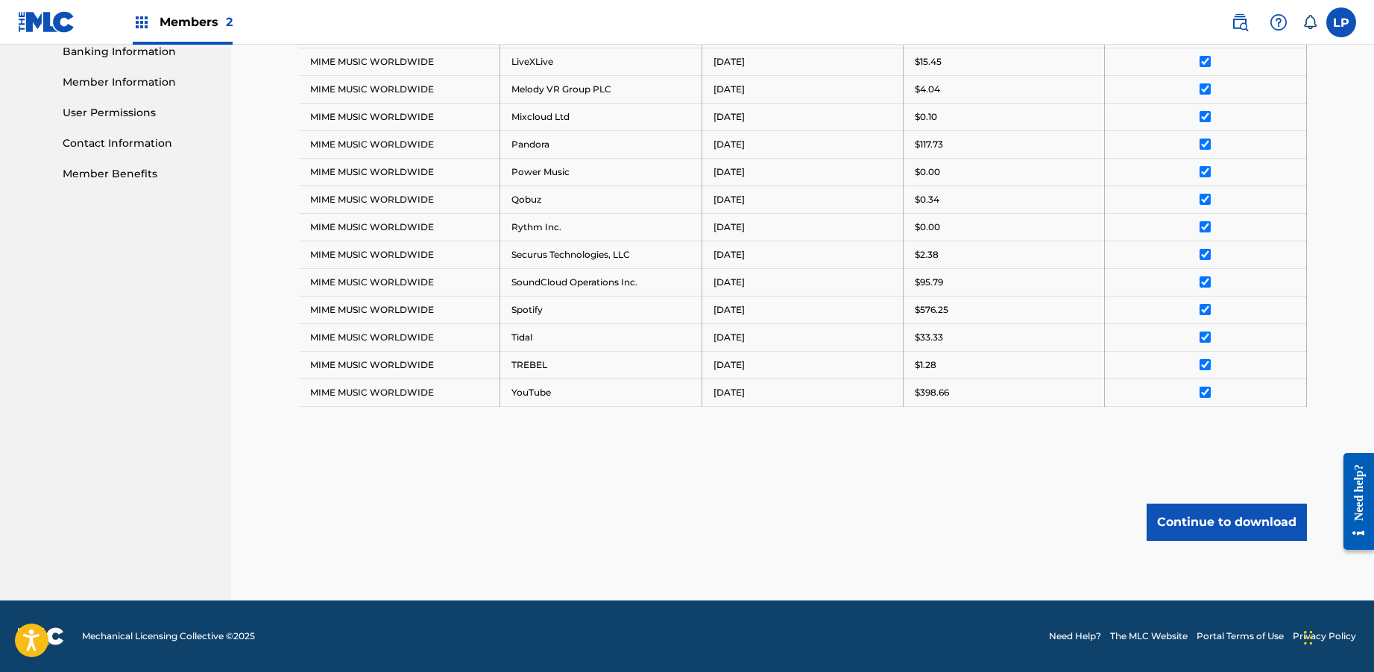
click at [1196, 520] on button "Continue to download" at bounding box center [1226, 522] width 160 height 37
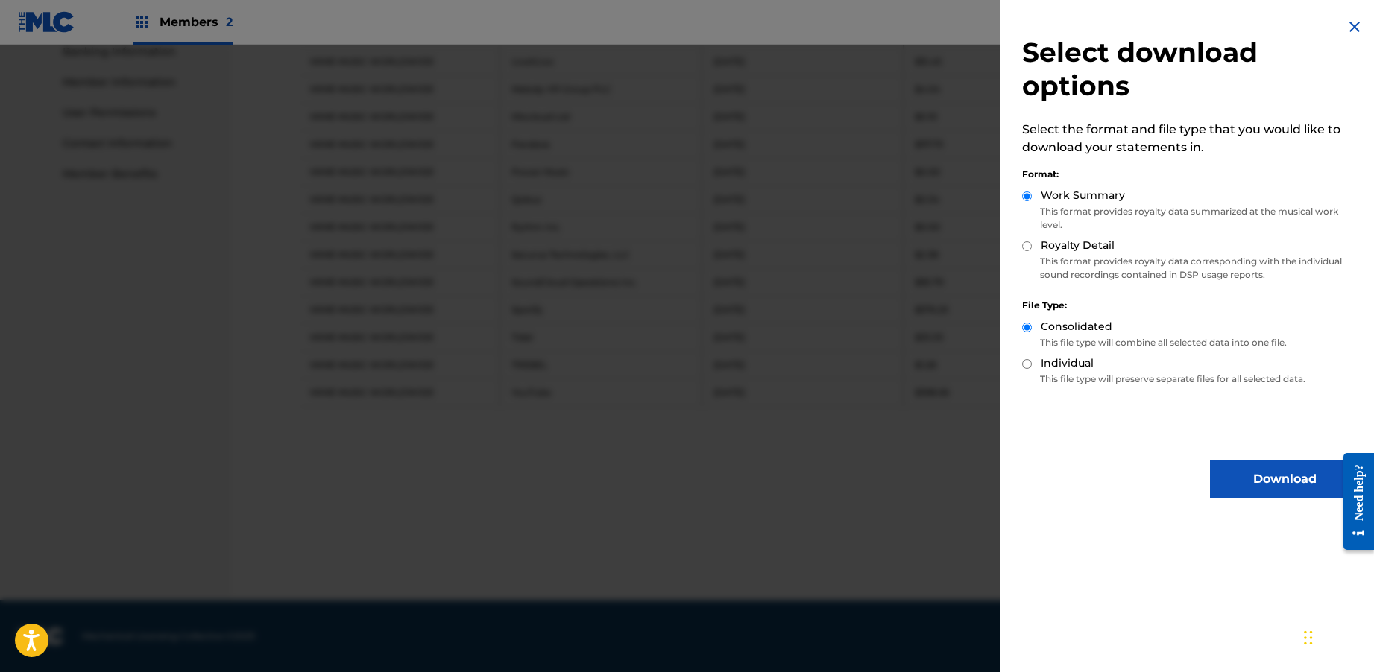
click at [1026, 249] on input "Royalty Detail" at bounding box center [1027, 246] width 10 height 10
radio input "true"
click at [1288, 478] on button "Download" at bounding box center [1284, 479] width 149 height 37
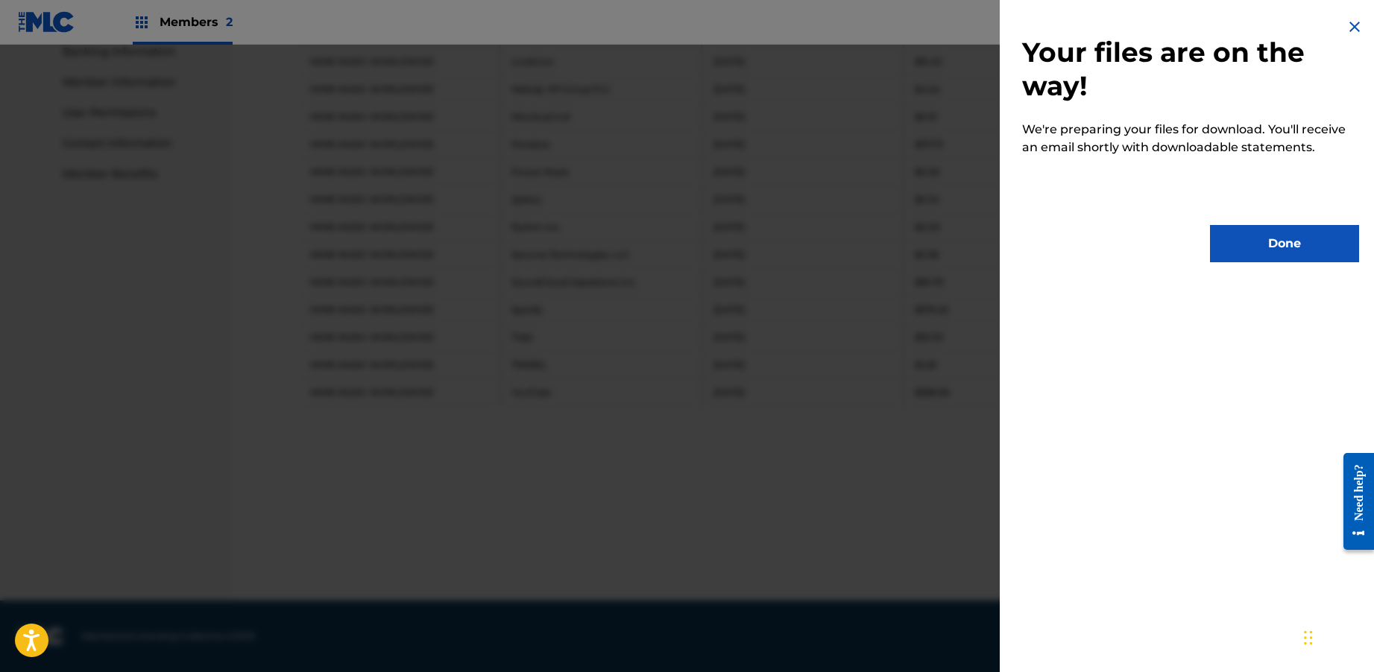
click at [1226, 257] on button "Done" at bounding box center [1284, 243] width 149 height 37
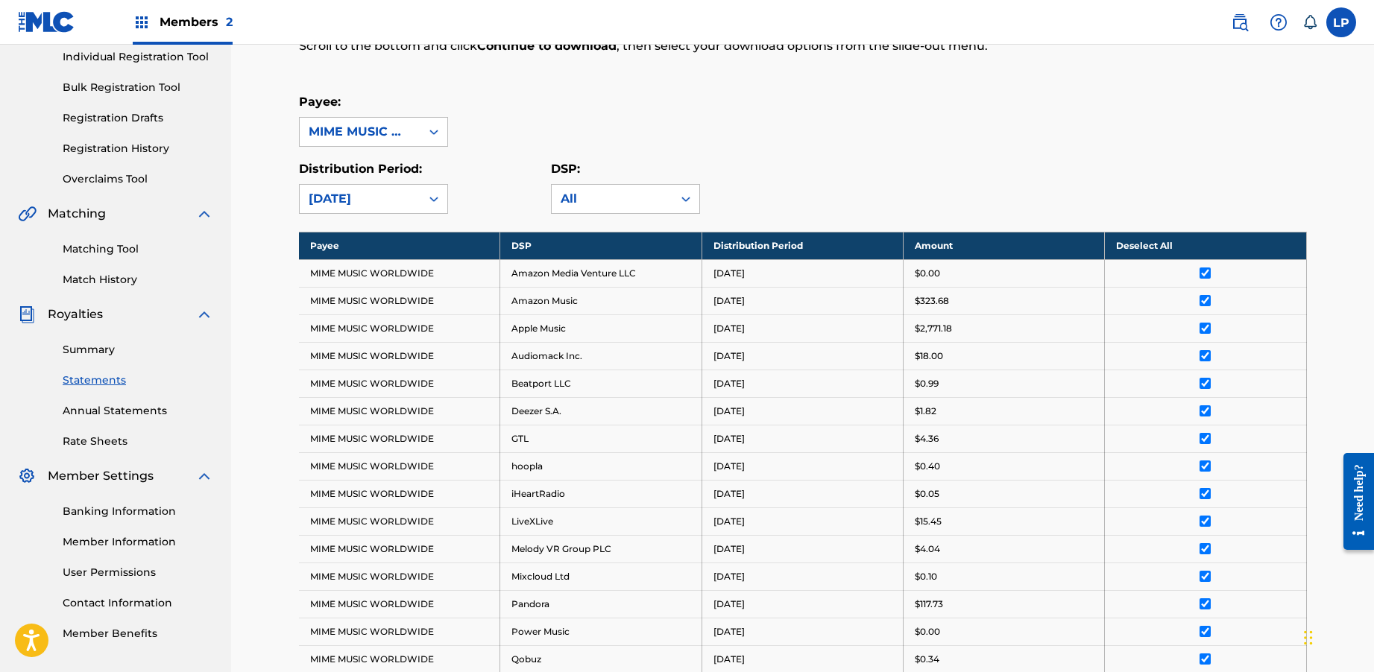
scroll to position [0, 0]
